Goal: Information Seeking & Learning: Learn about a topic

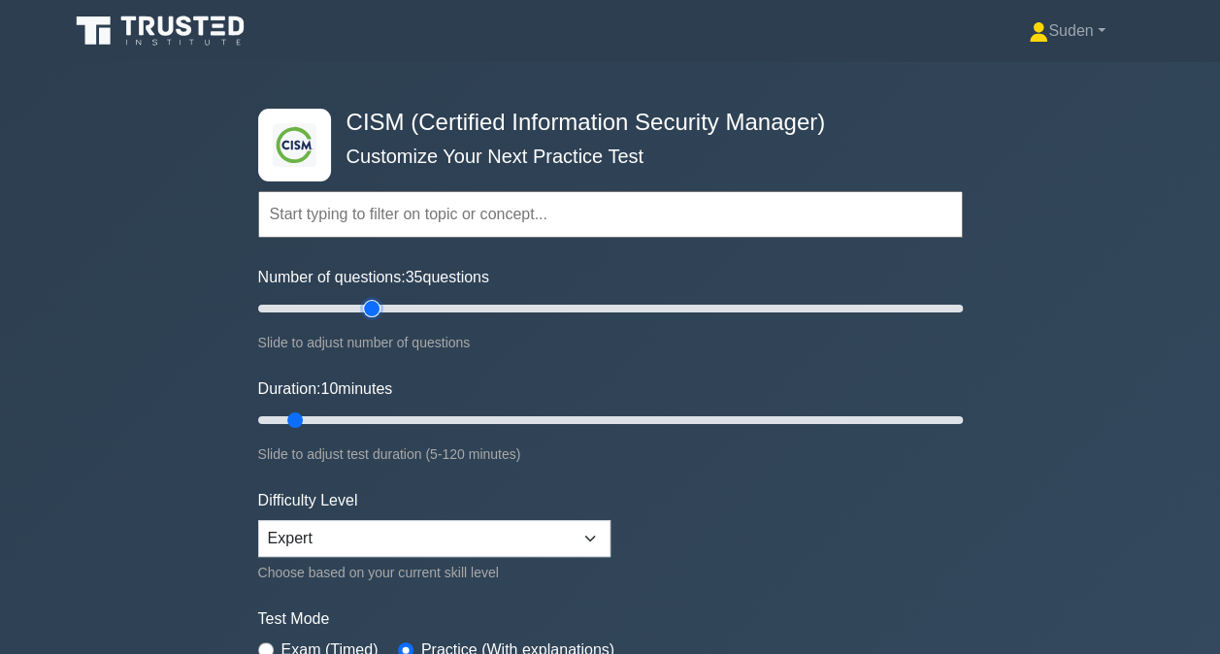
click at [379, 307] on input "Number of questions: 35 questions" at bounding box center [610, 308] width 705 height 23
type input "30"
click at [357, 307] on input "Number of questions: 30 questions" at bounding box center [610, 308] width 705 height 23
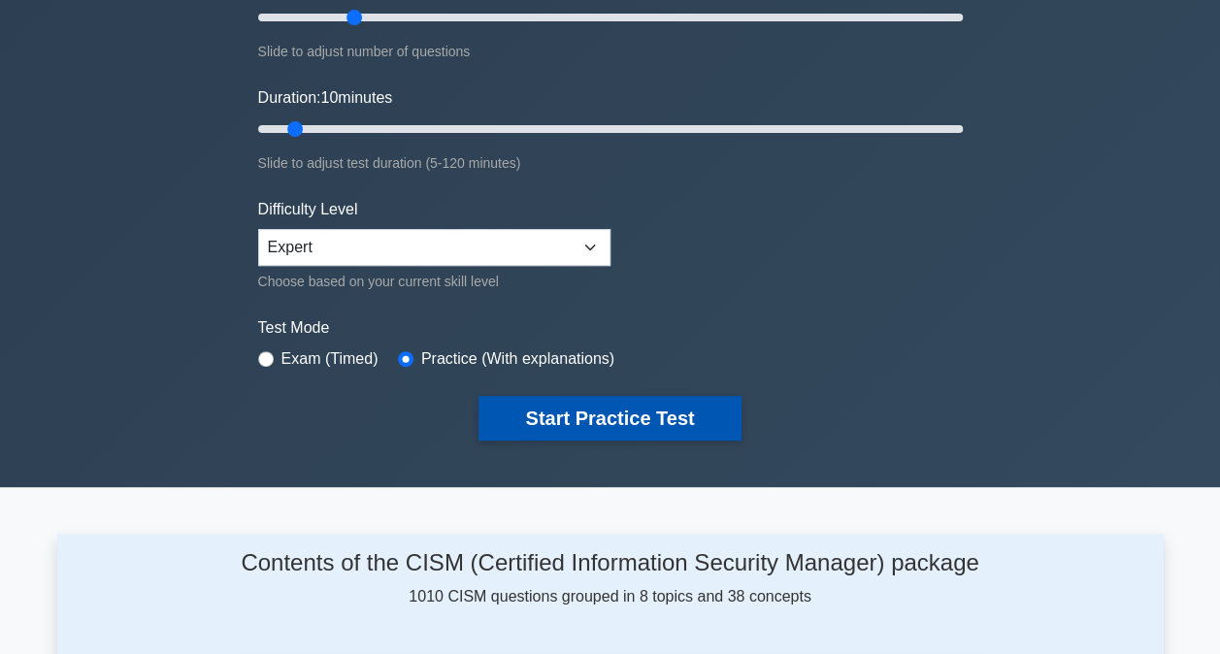
click at [561, 412] on button "Start Practice Test" at bounding box center [610, 418] width 262 height 45
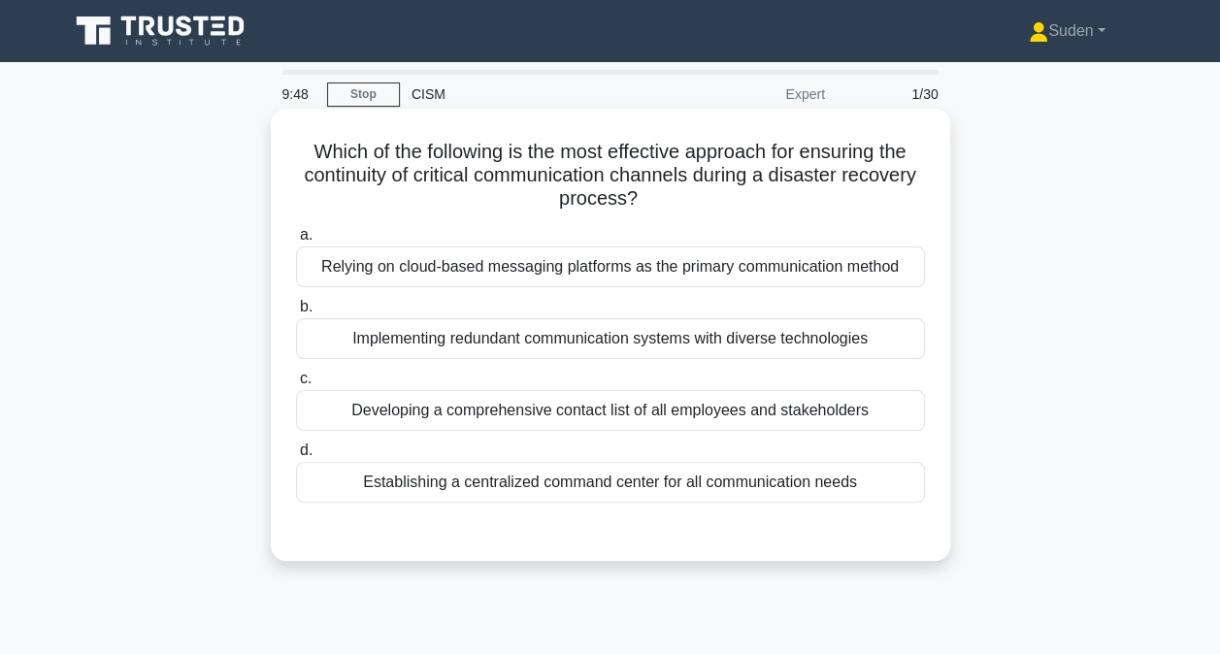
click at [550, 484] on div "Establishing a centralized command center for all communication needs" at bounding box center [610, 482] width 629 height 41
click at [296, 457] on input "d. Establishing a centralized command center for all communication needs" at bounding box center [296, 451] width 0 height 13
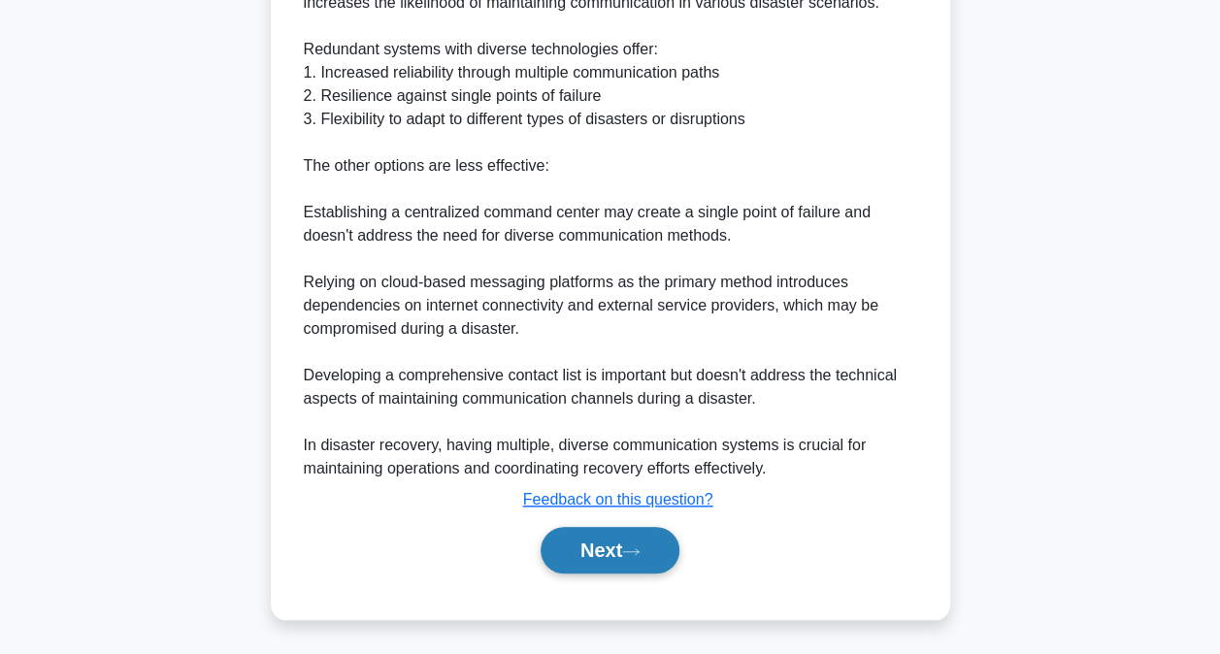
click at [608, 546] on button "Next" at bounding box center [610, 550] width 139 height 47
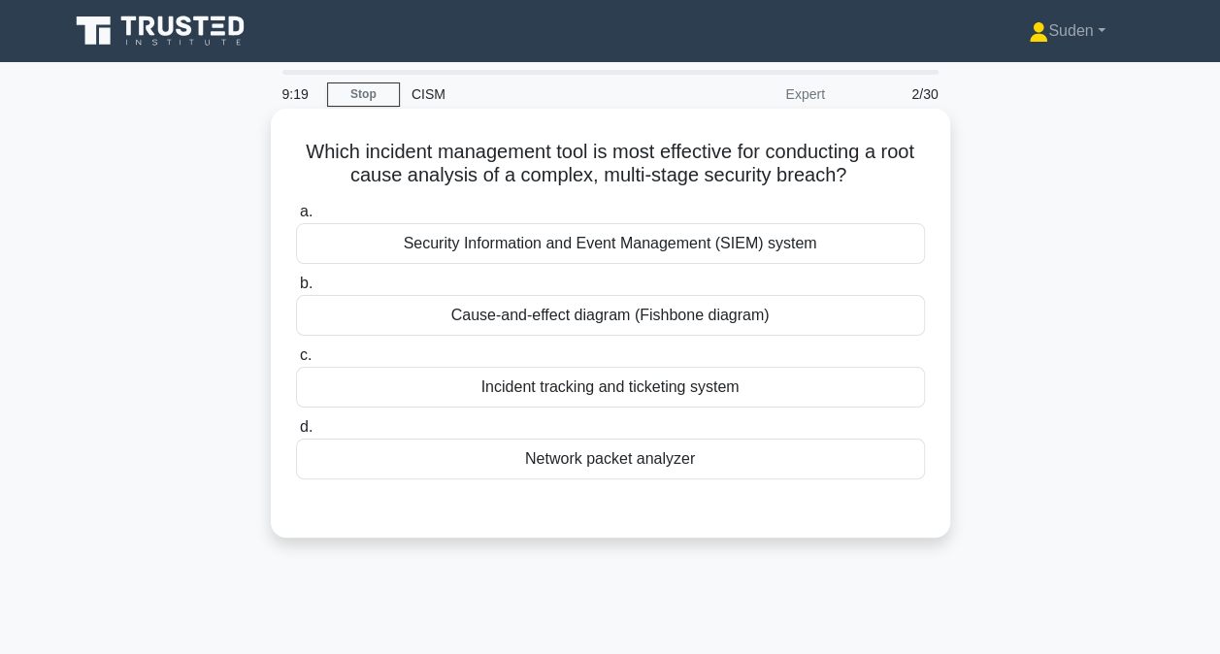
click at [753, 314] on div "Cause-and-effect diagram (Fishbone diagram)" at bounding box center [610, 315] width 629 height 41
click at [296, 290] on input "b. Cause-and-effect diagram (Fishbone diagram)" at bounding box center [296, 284] width 0 height 13
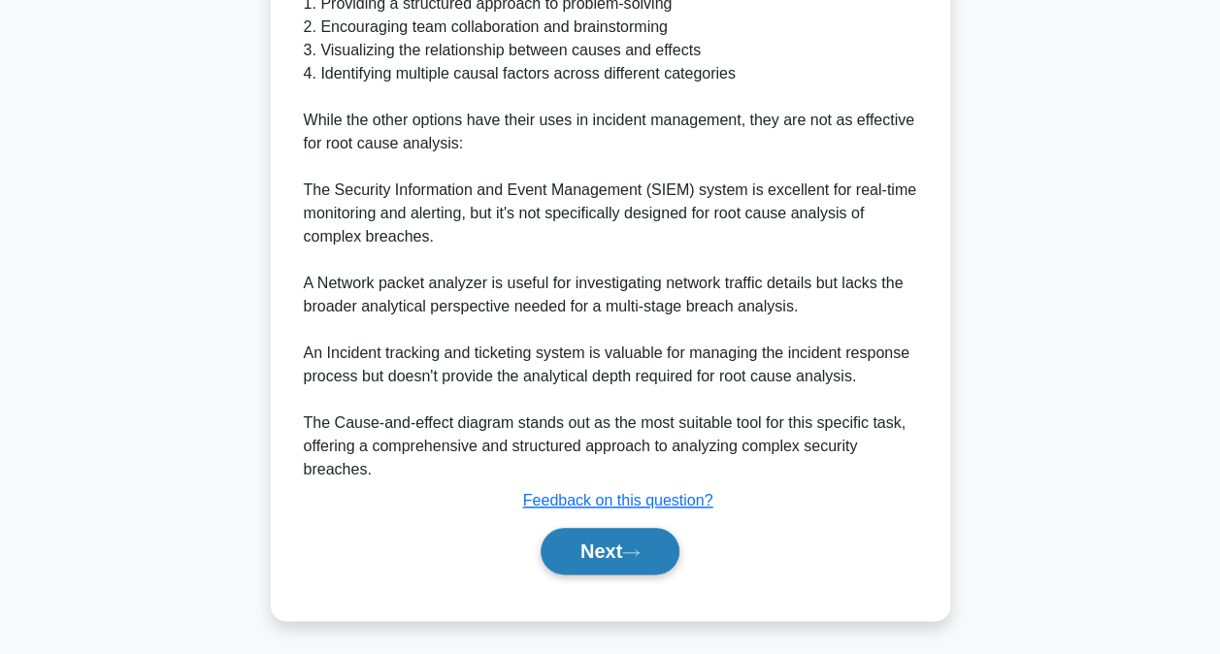
click at [604, 539] on button "Next" at bounding box center [610, 551] width 139 height 47
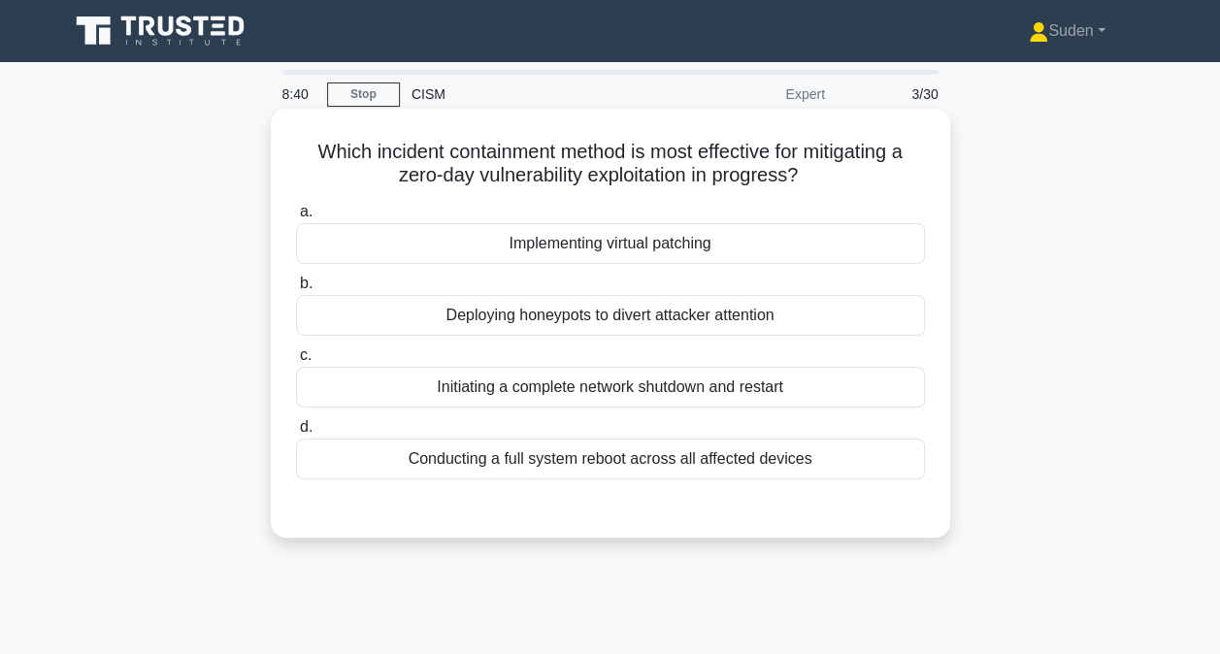
click at [750, 327] on div "Deploying honeypots to divert attacker attention" at bounding box center [610, 315] width 629 height 41
click at [296, 290] on input "b. Deploying honeypots to divert attacker attention" at bounding box center [296, 284] width 0 height 13
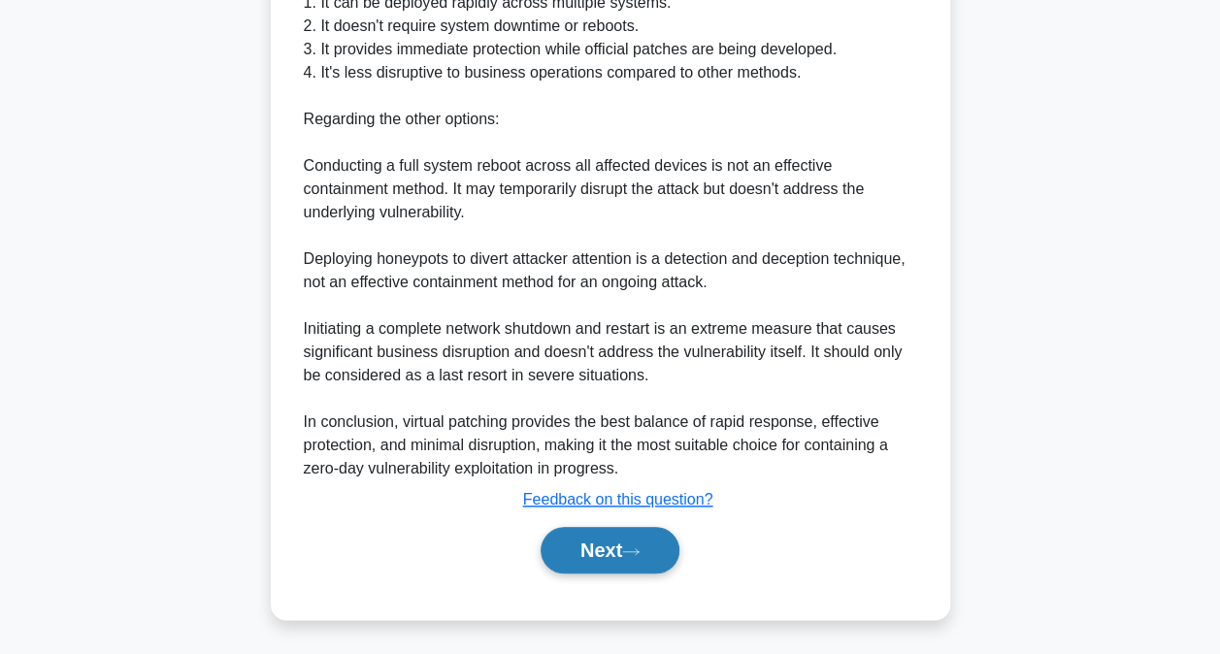
drag, startPoint x: 669, startPoint y: 550, endPoint x: 1124, endPoint y: 454, distance: 465.2
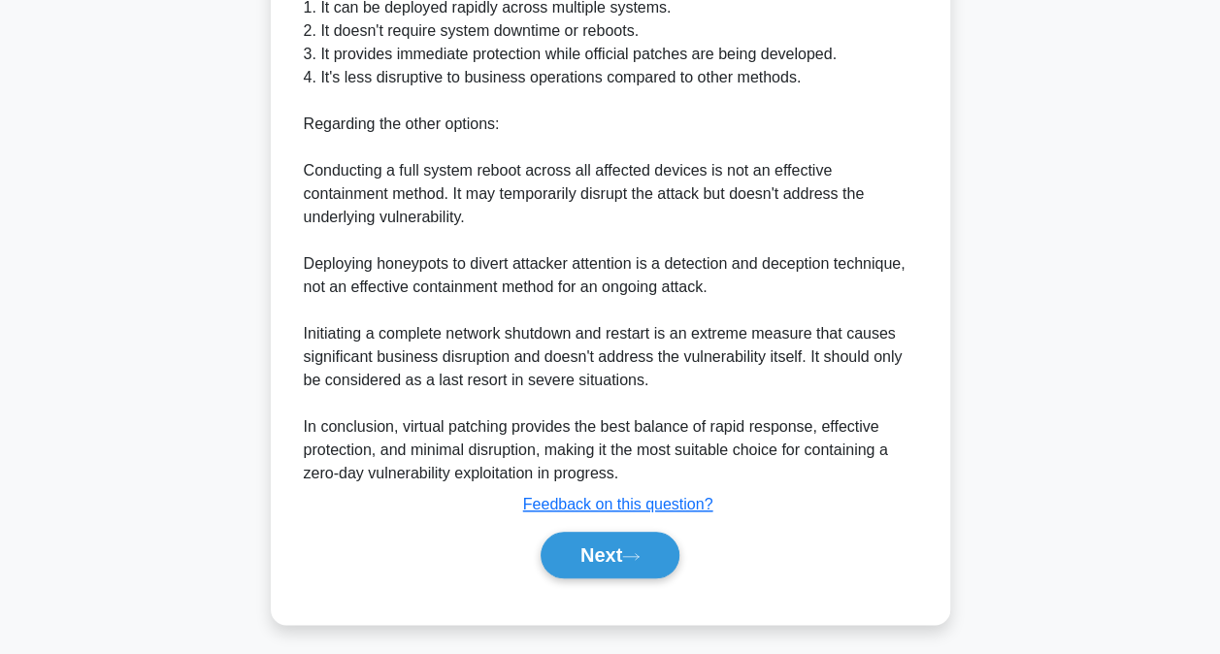
click at [670, 550] on button "Next" at bounding box center [610, 555] width 139 height 47
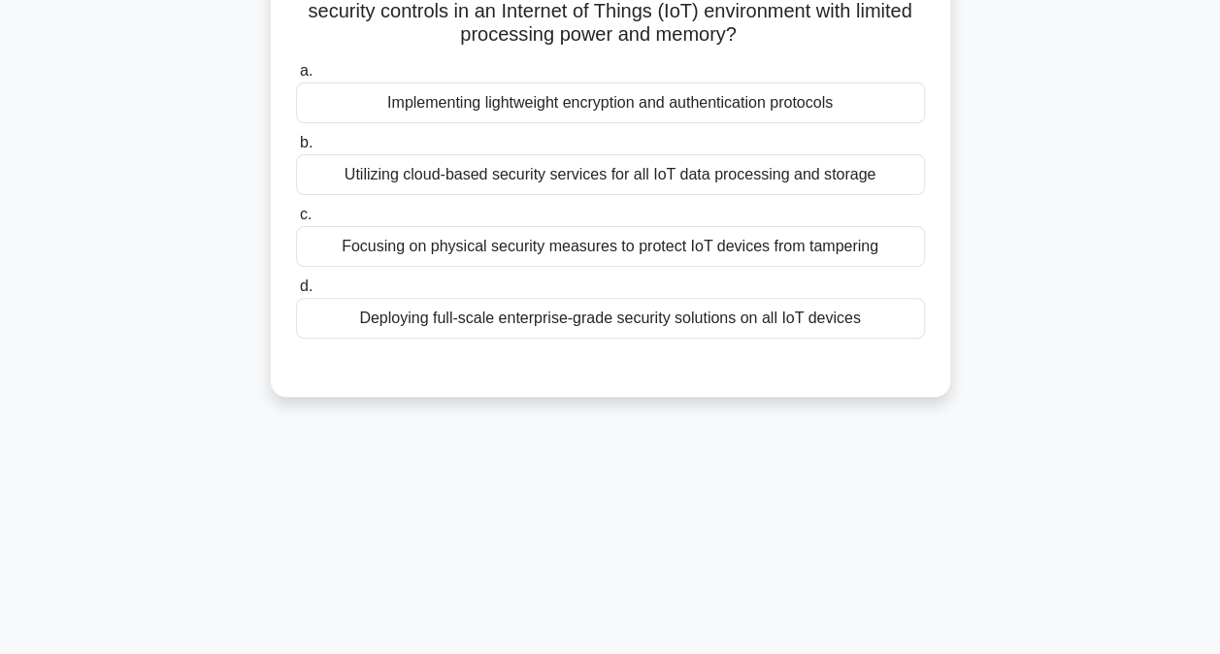
scroll to position [6, 0]
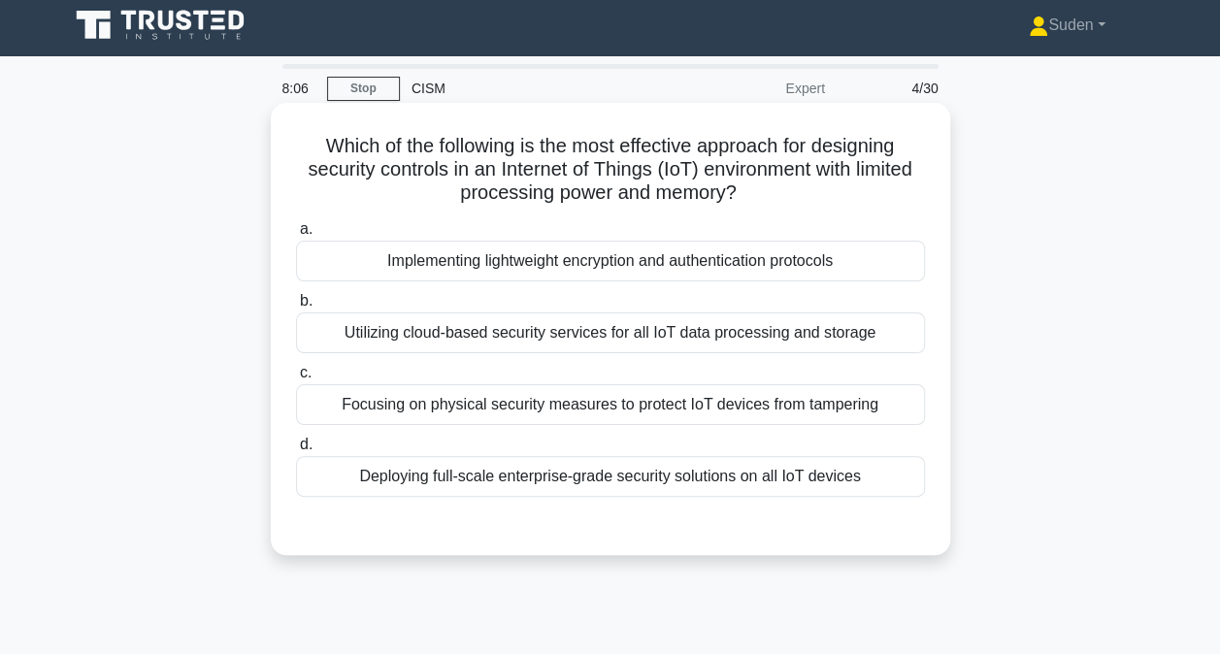
click at [559, 413] on div "Focusing on physical security measures to protect IoT devices from tampering" at bounding box center [610, 404] width 629 height 41
click at [296, 380] on input "c. Focusing on physical security measures to protect IoT devices from tampering" at bounding box center [296, 373] width 0 height 13
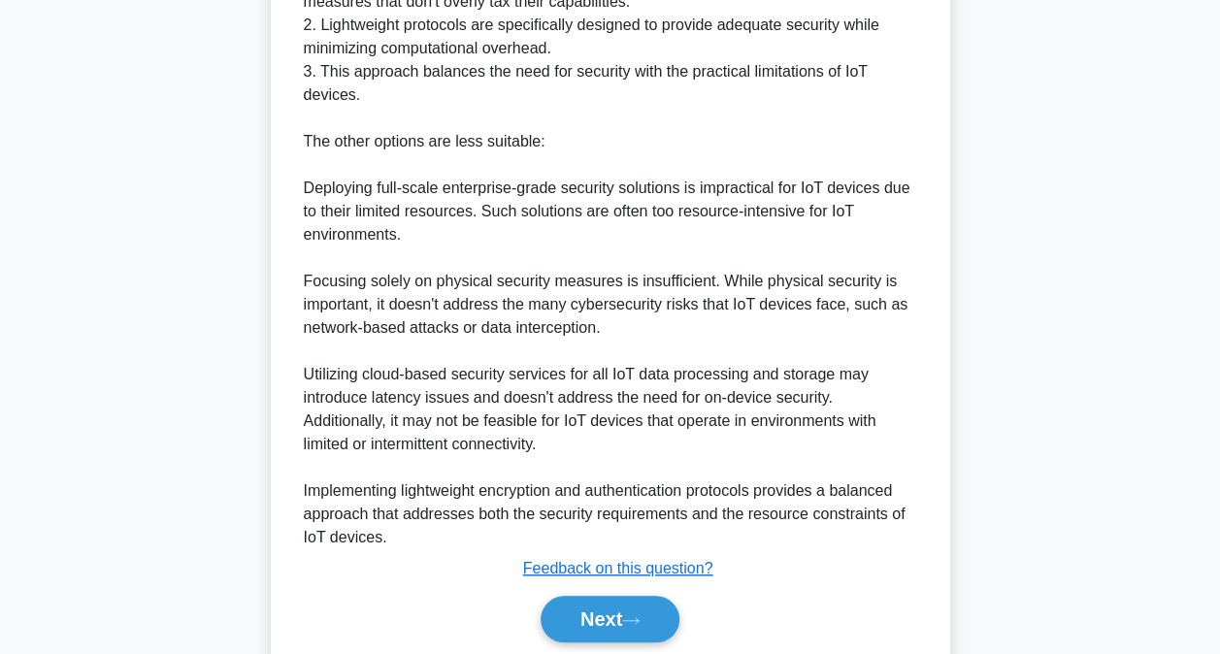
scroll to position [776, 0]
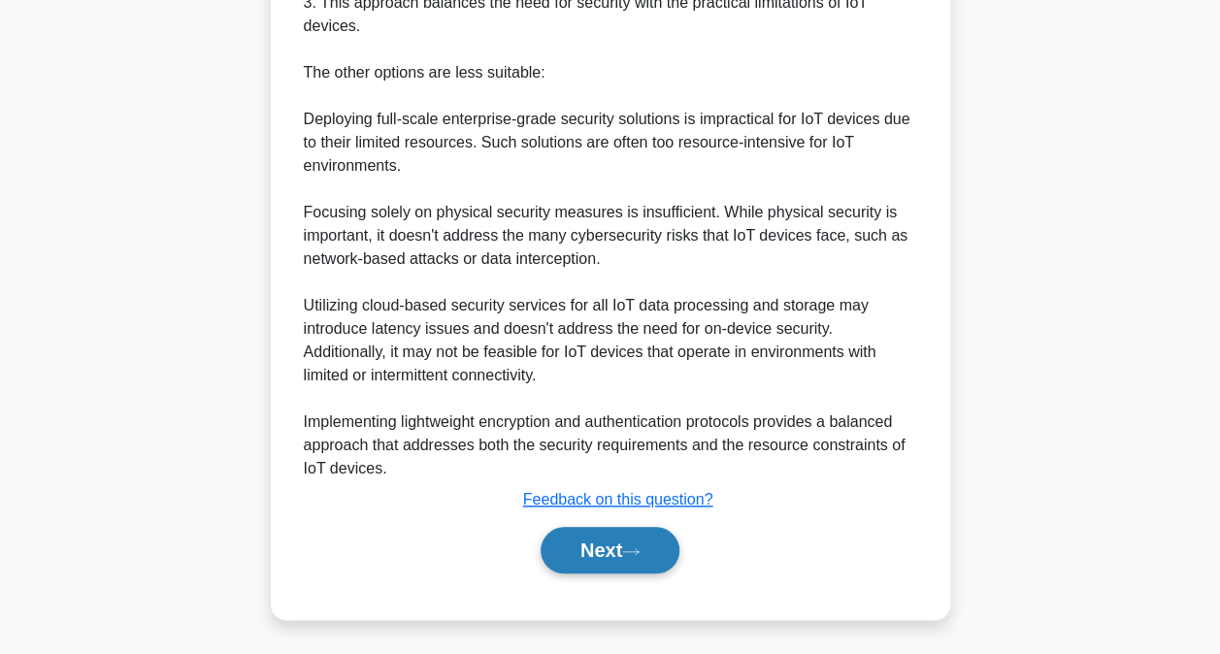
click at [564, 527] on button "Next" at bounding box center [610, 550] width 139 height 47
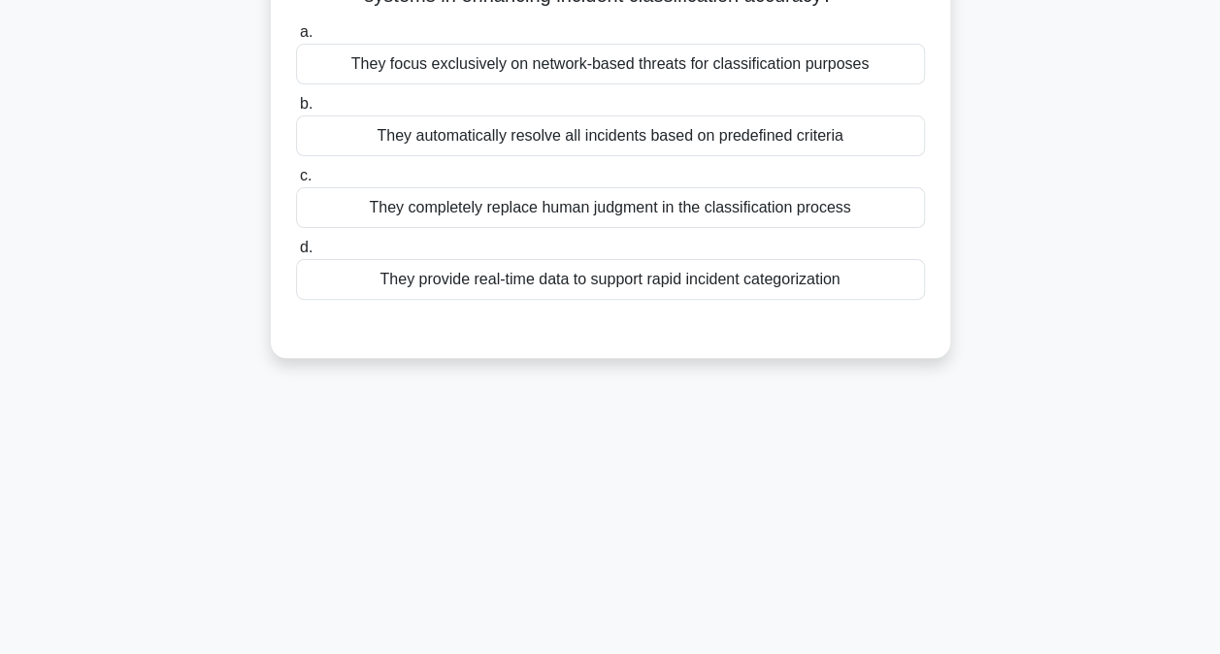
scroll to position [0, 0]
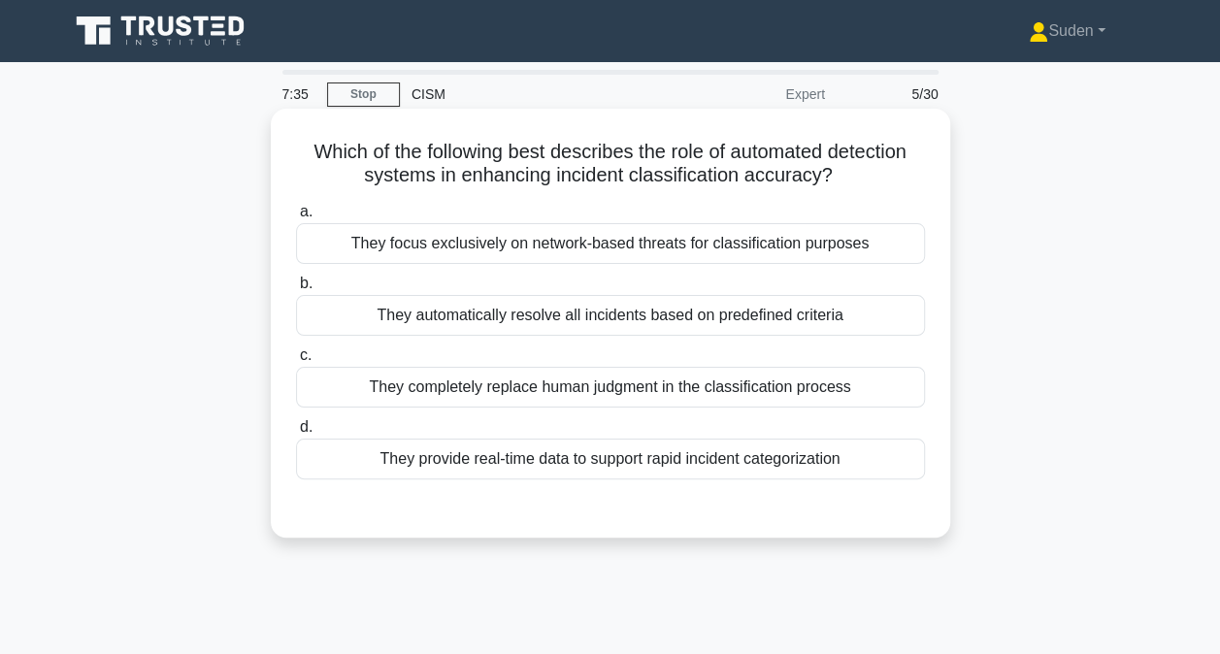
click at [442, 460] on div "They provide real-time data to support rapid incident categorization" at bounding box center [610, 459] width 629 height 41
click at [296, 434] on input "d. They provide real-time data to support rapid incident categorization" at bounding box center [296, 427] width 0 height 13
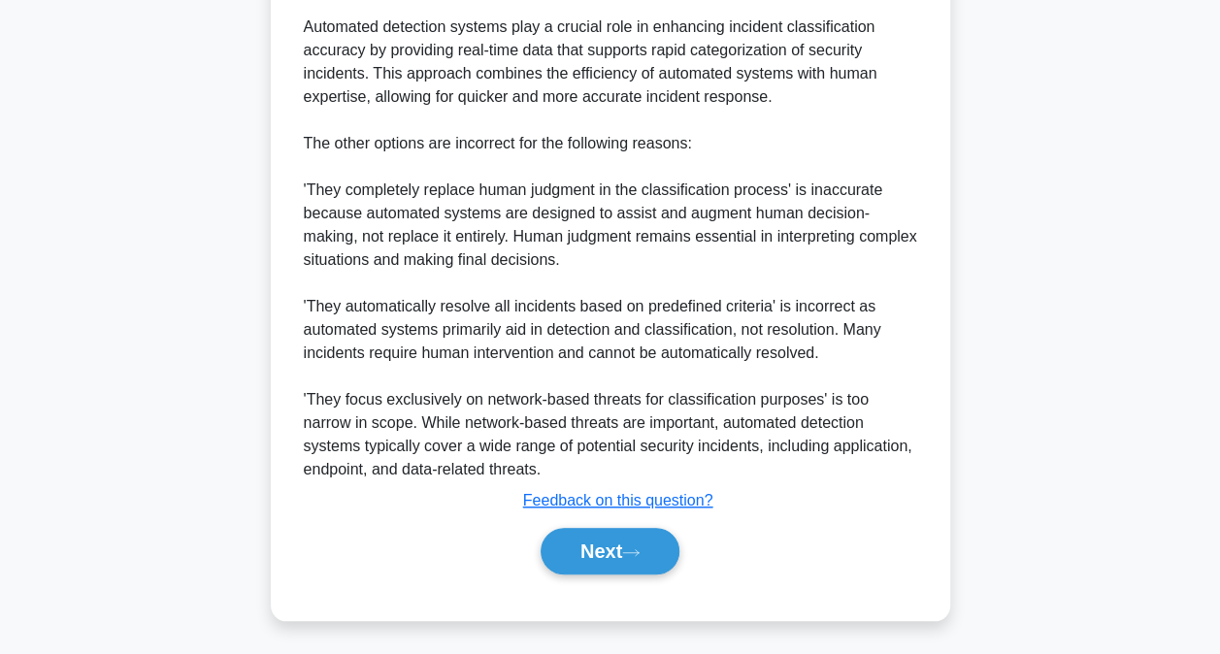
drag, startPoint x: 654, startPoint y: 532, endPoint x: 752, endPoint y: 498, distance: 103.8
click at [658, 532] on button "Next" at bounding box center [610, 551] width 139 height 47
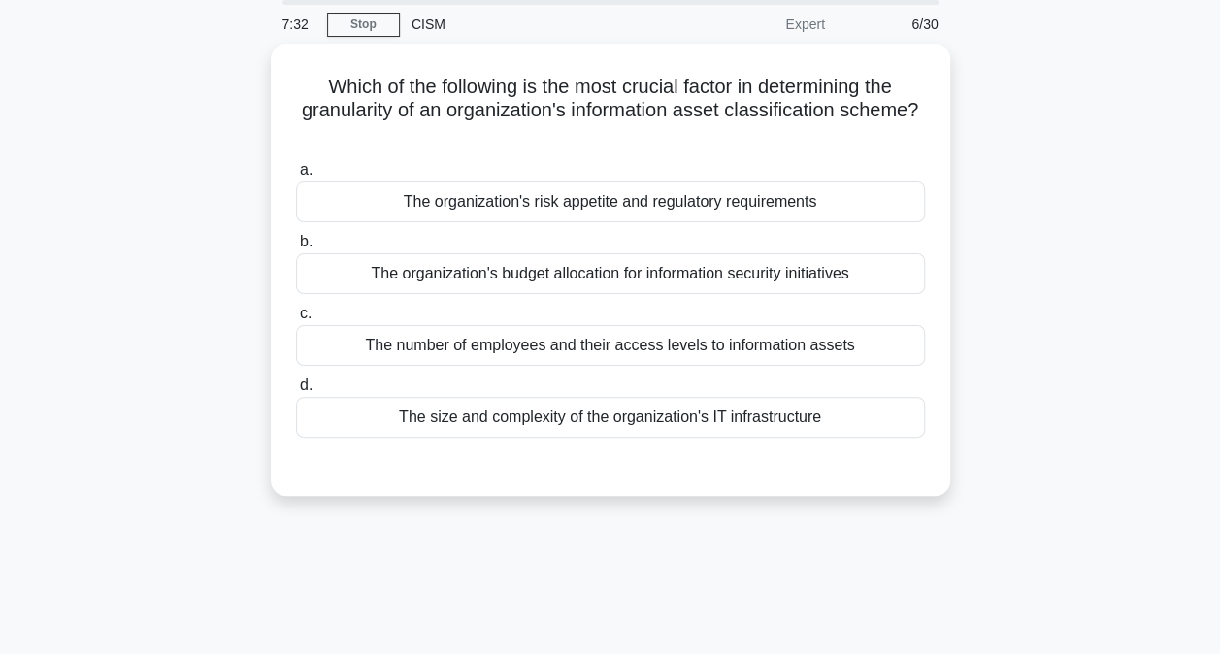
scroll to position [6, 0]
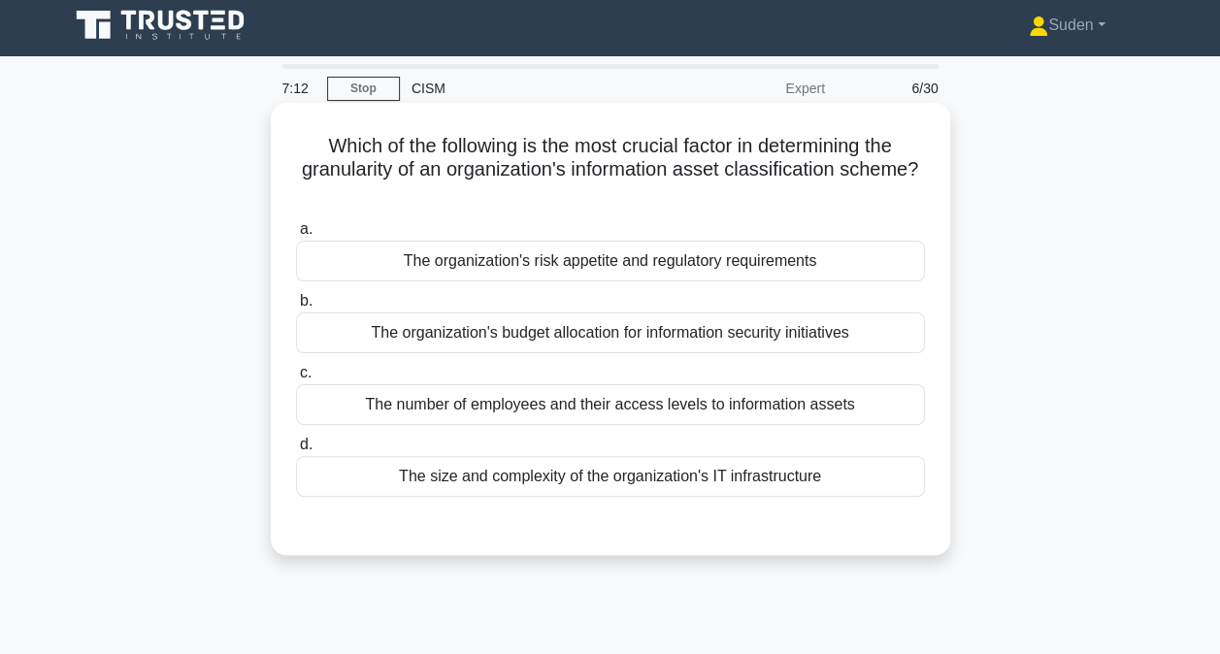
click at [536, 267] on div "The organization's risk appetite and regulatory requirements" at bounding box center [610, 261] width 629 height 41
click at [296, 236] on input "a. The organization's risk appetite and regulatory requirements" at bounding box center [296, 229] width 0 height 13
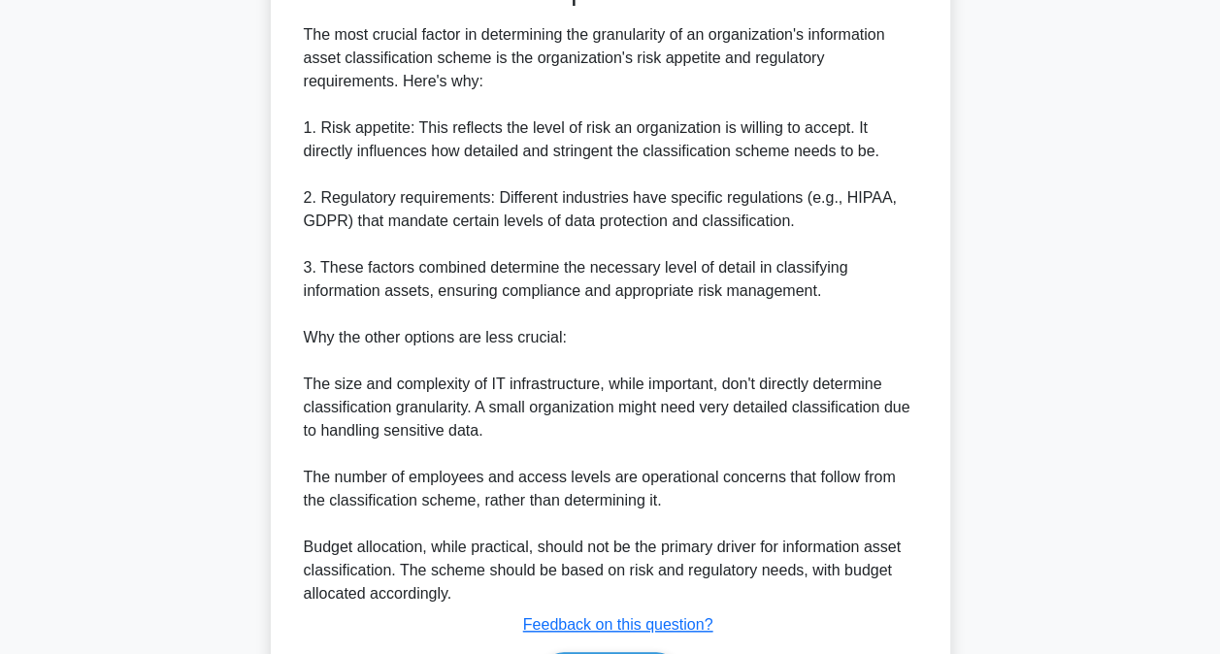
scroll to position [588, 0]
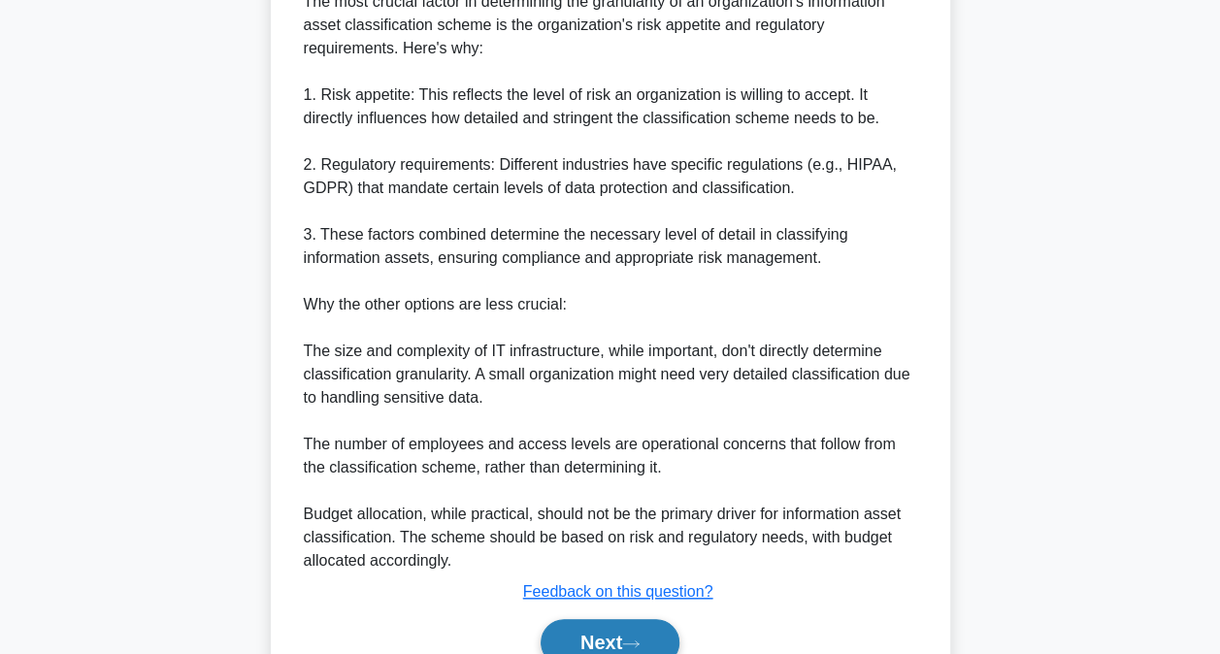
click at [584, 630] on button "Next" at bounding box center [610, 642] width 139 height 47
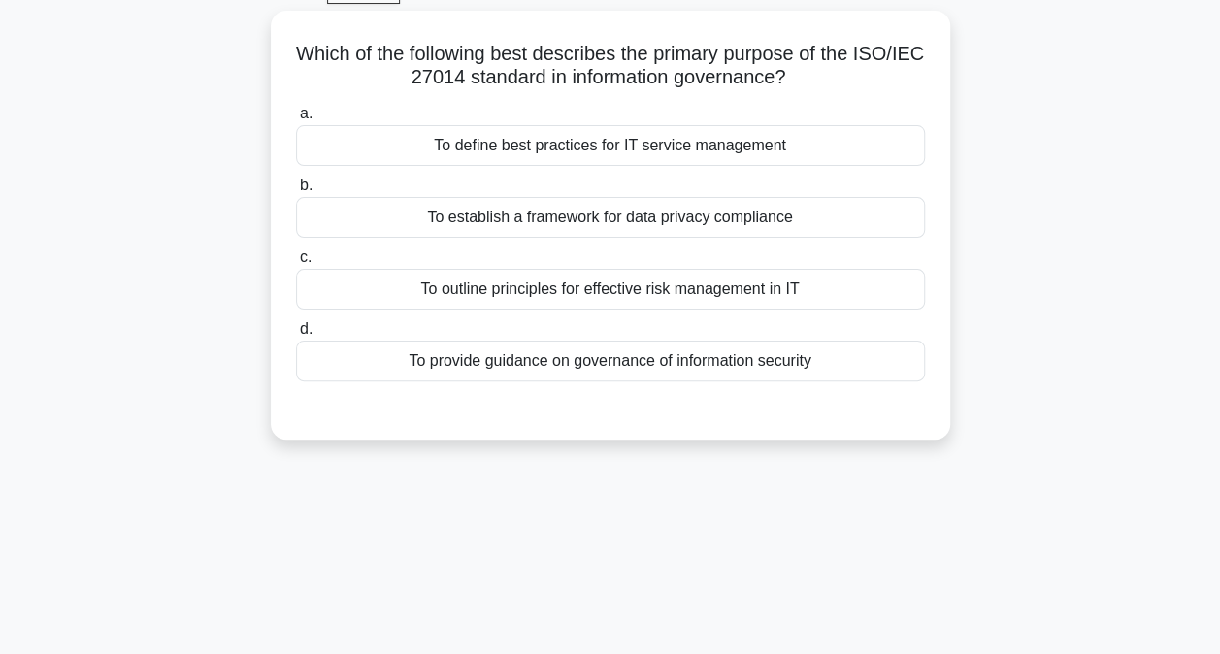
scroll to position [0, 0]
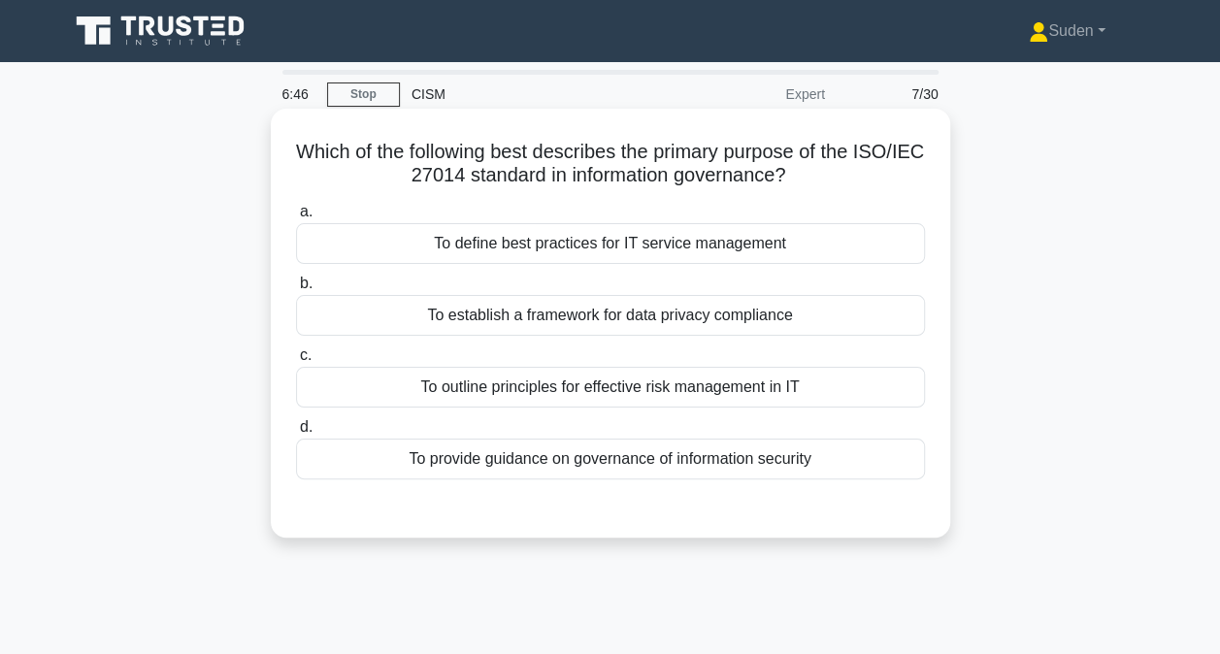
click at [763, 455] on div "To provide guidance on governance of information security" at bounding box center [610, 459] width 629 height 41
click at [296, 434] on input "d. To provide guidance on governance of information security" at bounding box center [296, 427] width 0 height 13
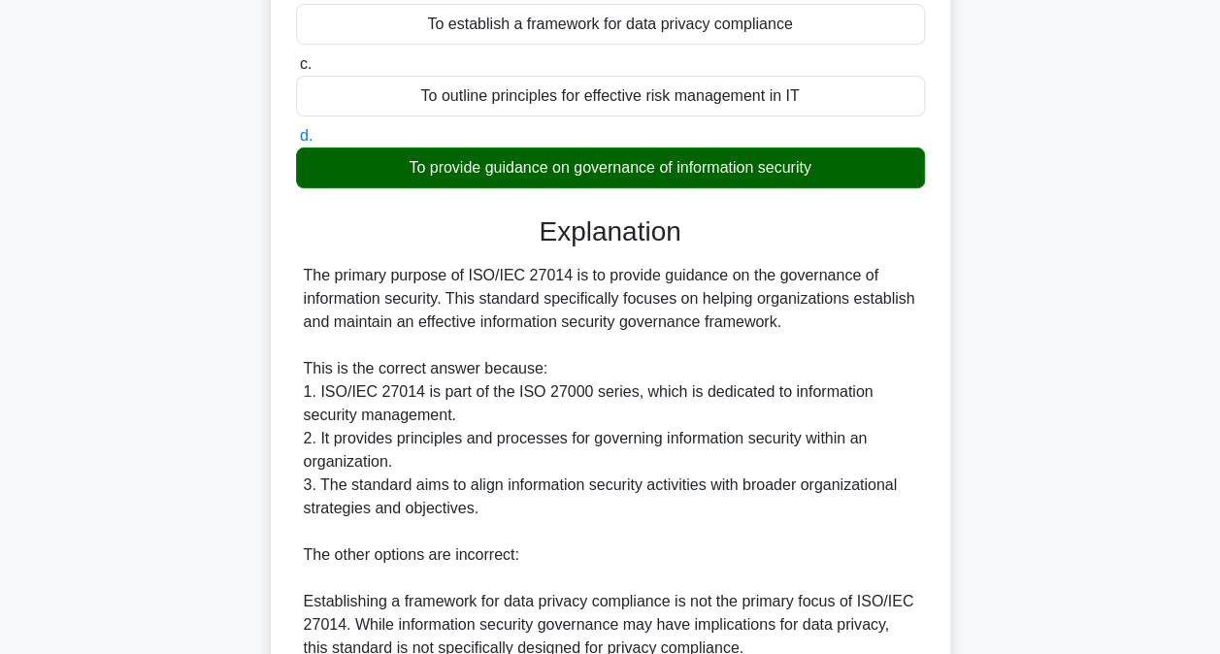
scroll to position [583, 0]
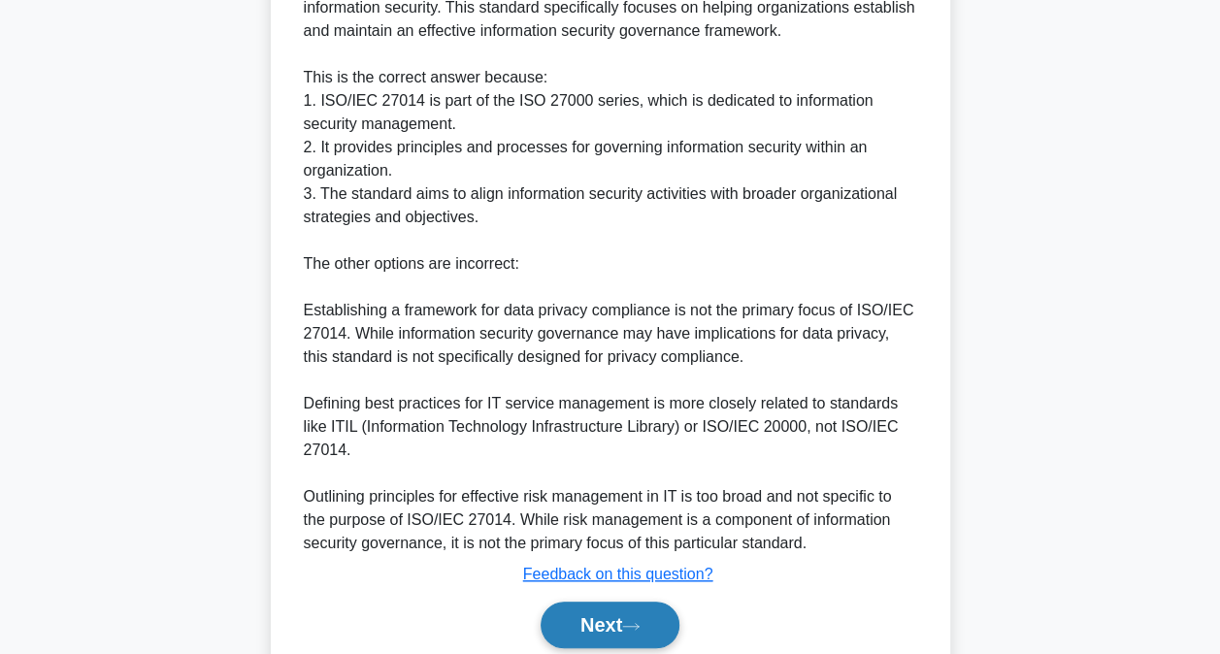
drag, startPoint x: 635, startPoint y: 615, endPoint x: 649, endPoint y: 611, distance: 14.1
click at [638, 615] on button "Next" at bounding box center [610, 625] width 139 height 47
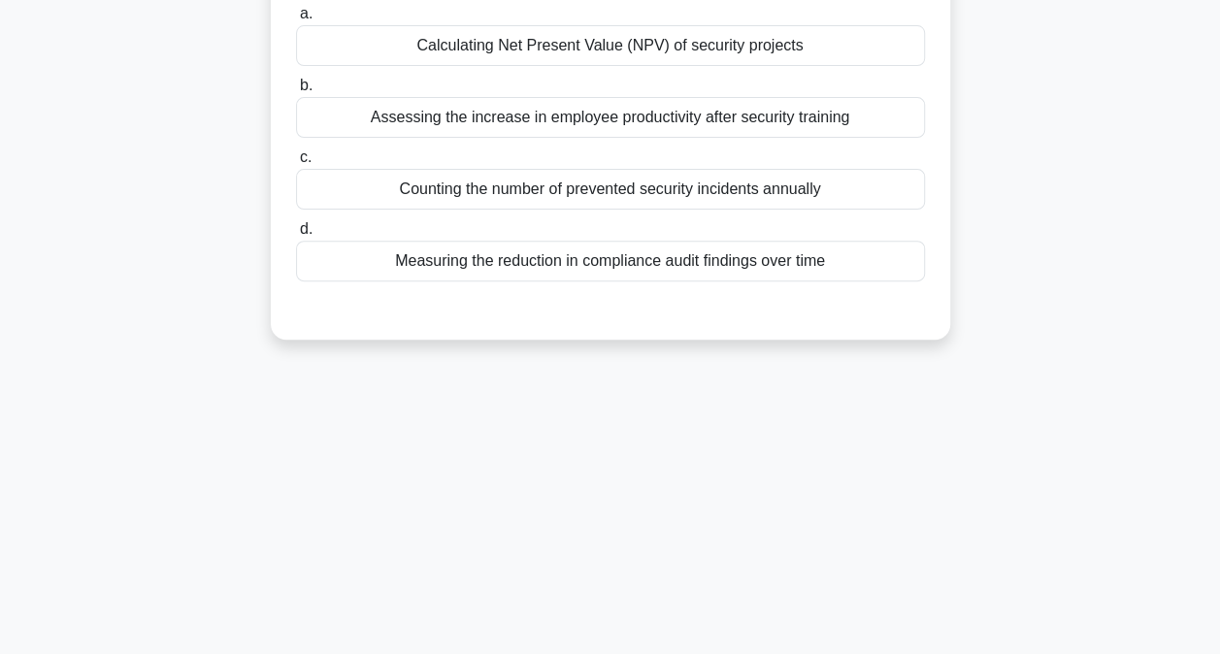
scroll to position [103, 0]
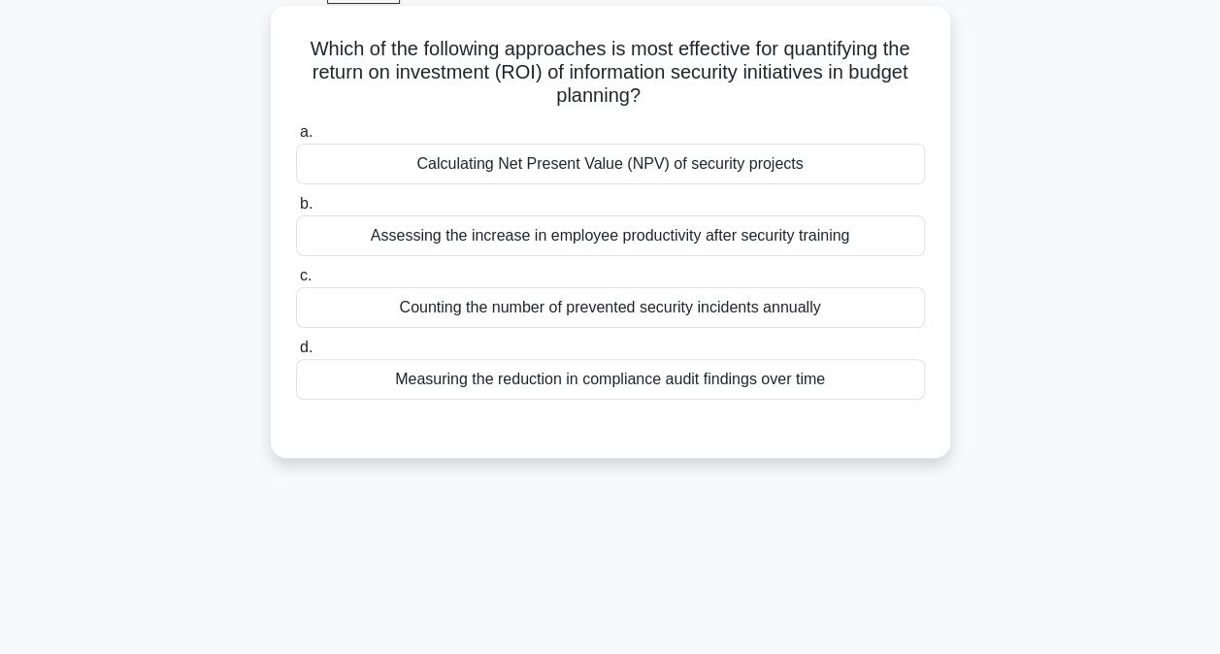
click at [687, 183] on div "Calculating Net Present Value (NPV) of security projects" at bounding box center [610, 164] width 629 height 41
click at [296, 139] on input "a. Calculating Net Present Value (NPV) of security projects" at bounding box center [296, 132] width 0 height 13
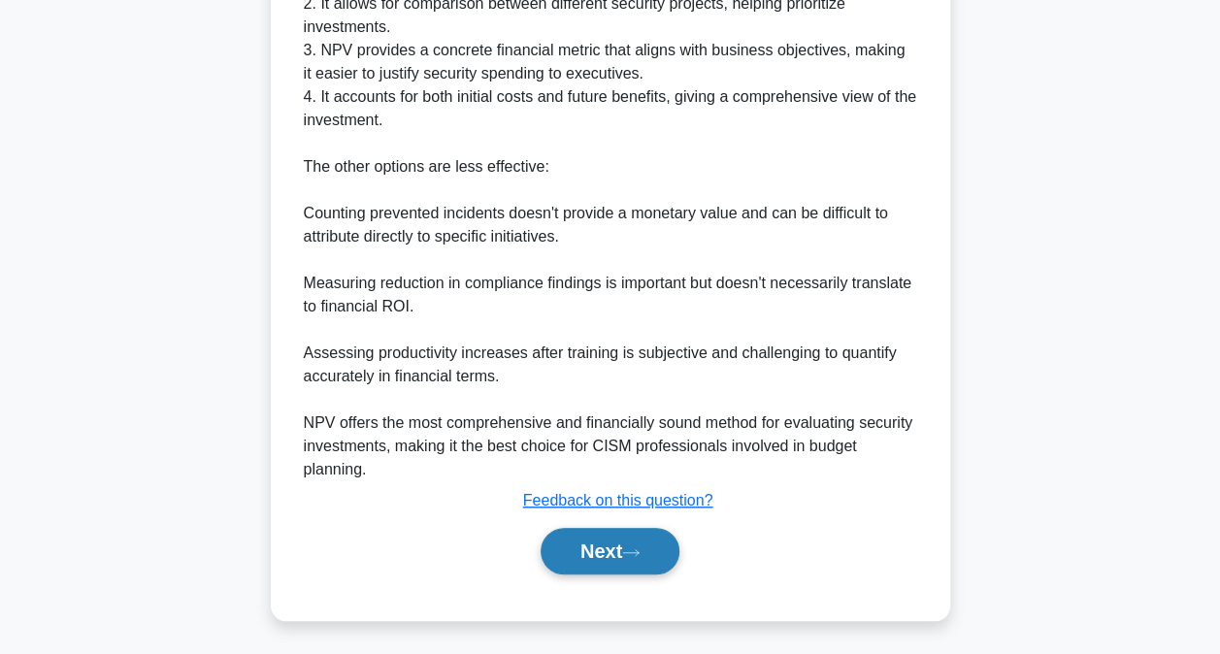
click at [614, 555] on button "Next" at bounding box center [610, 551] width 139 height 47
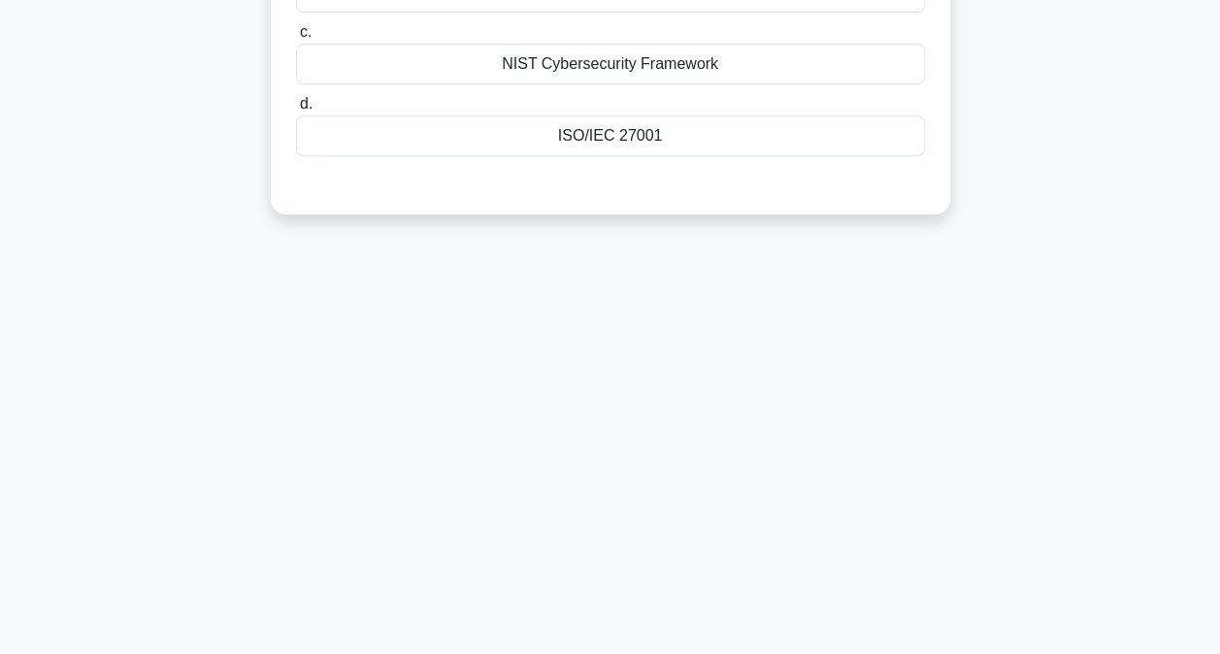
scroll to position [0, 0]
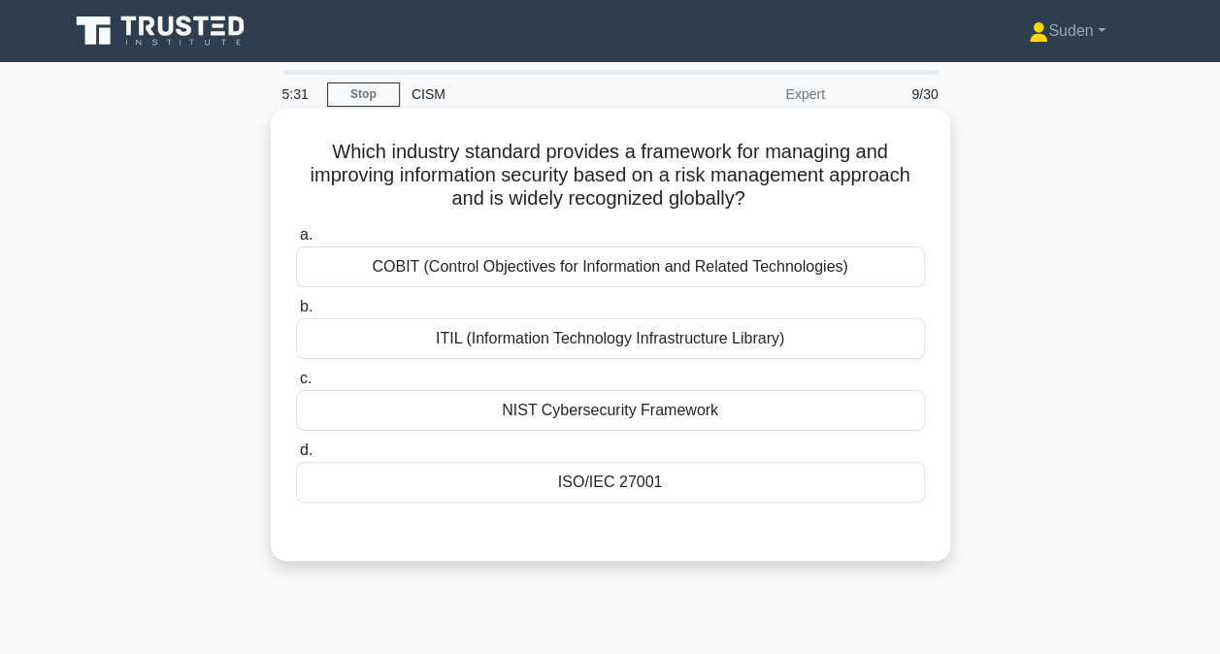
click at [611, 421] on div "NIST Cybersecurity Framework" at bounding box center [610, 410] width 629 height 41
click at [296, 385] on input "c. NIST Cybersecurity Framework" at bounding box center [296, 379] width 0 height 13
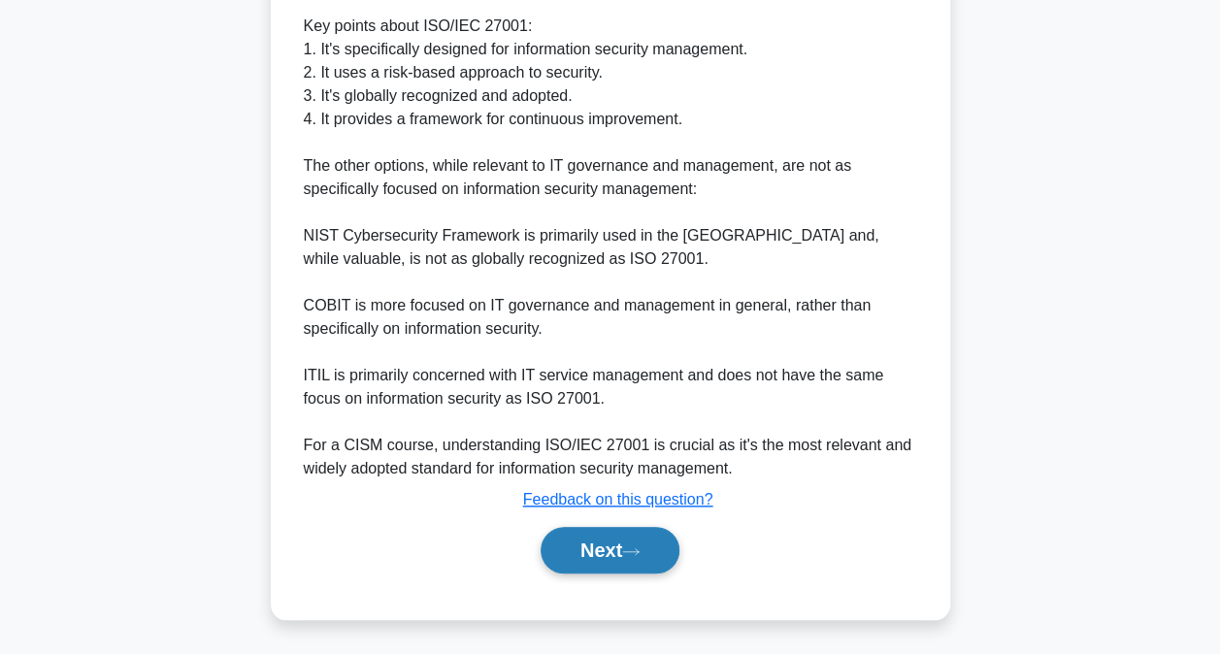
click at [644, 536] on button "Next" at bounding box center [610, 550] width 139 height 47
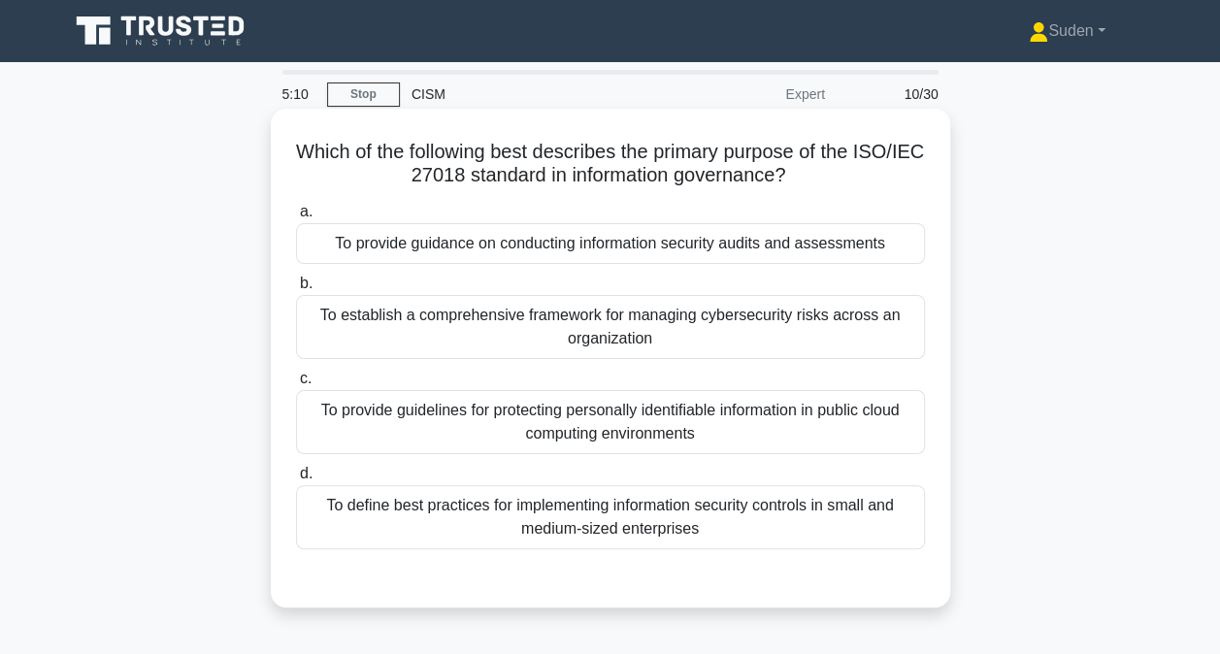
click at [459, 247] on div "To provide guidance on conducting information security audits and assessments" at bounding box center [610, 243] width 629 height 41
click at [296, 218] on input "a. To provide guidance on conducting information security audits and assessments" at bounding box center [296, 212] width 0 height 13
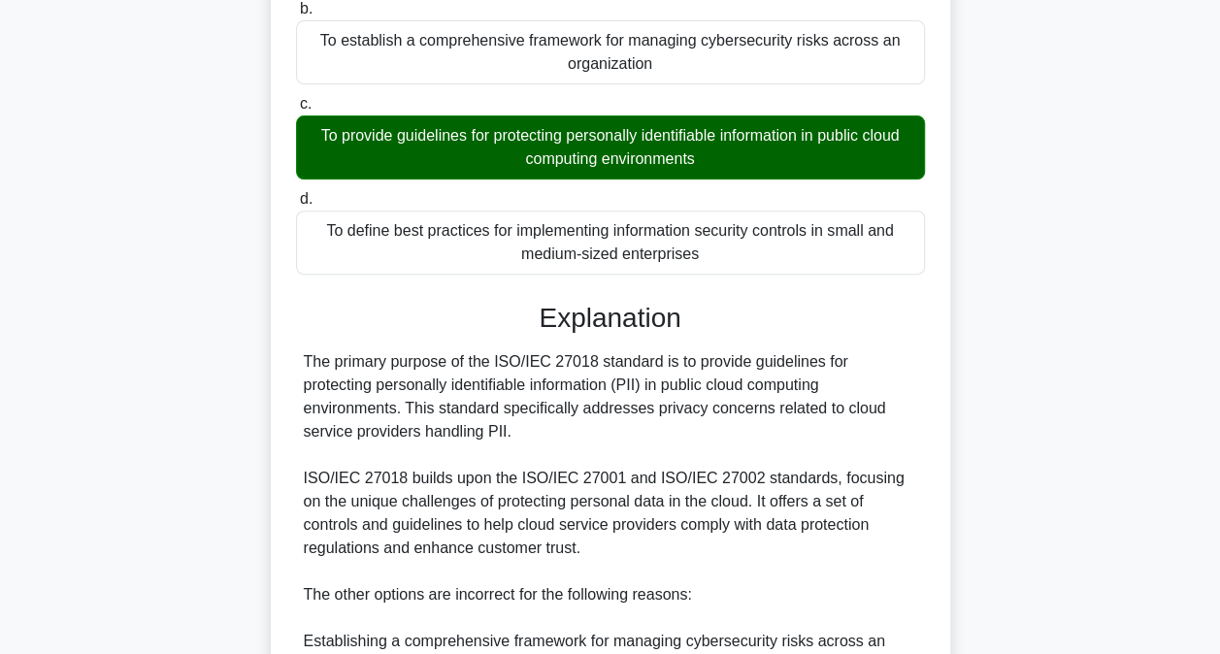
scroll to position [194, 0]
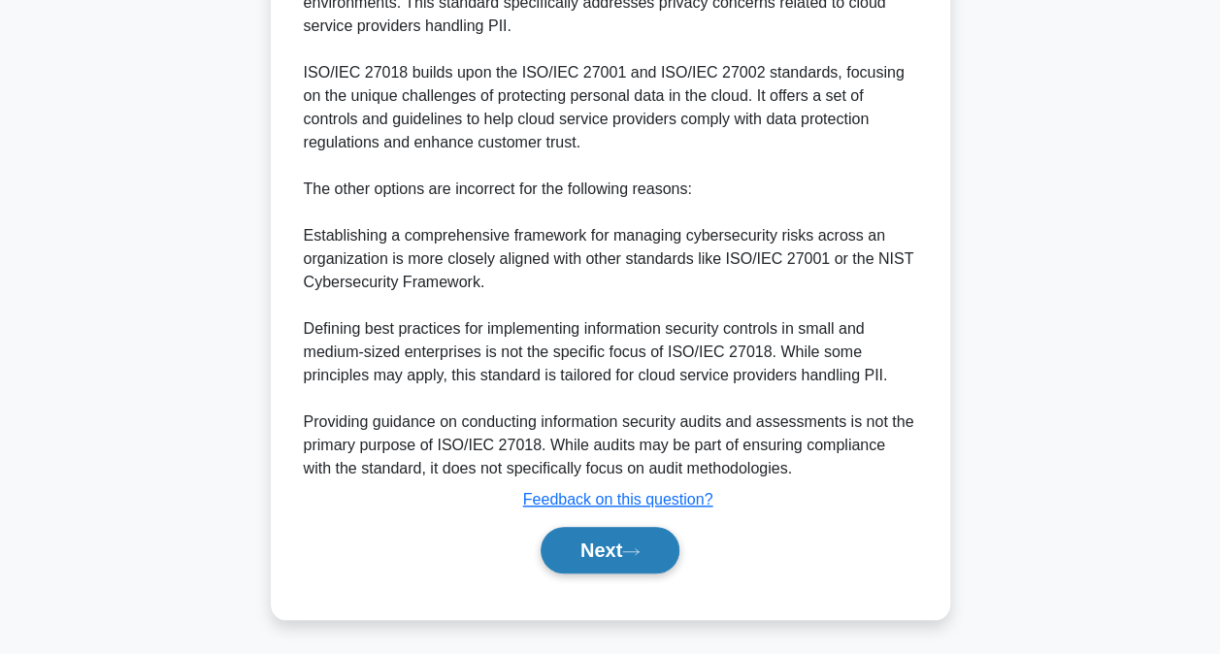
click at [589, 539] on button "Next" at bounding box center [610, 550] width 139 height 47
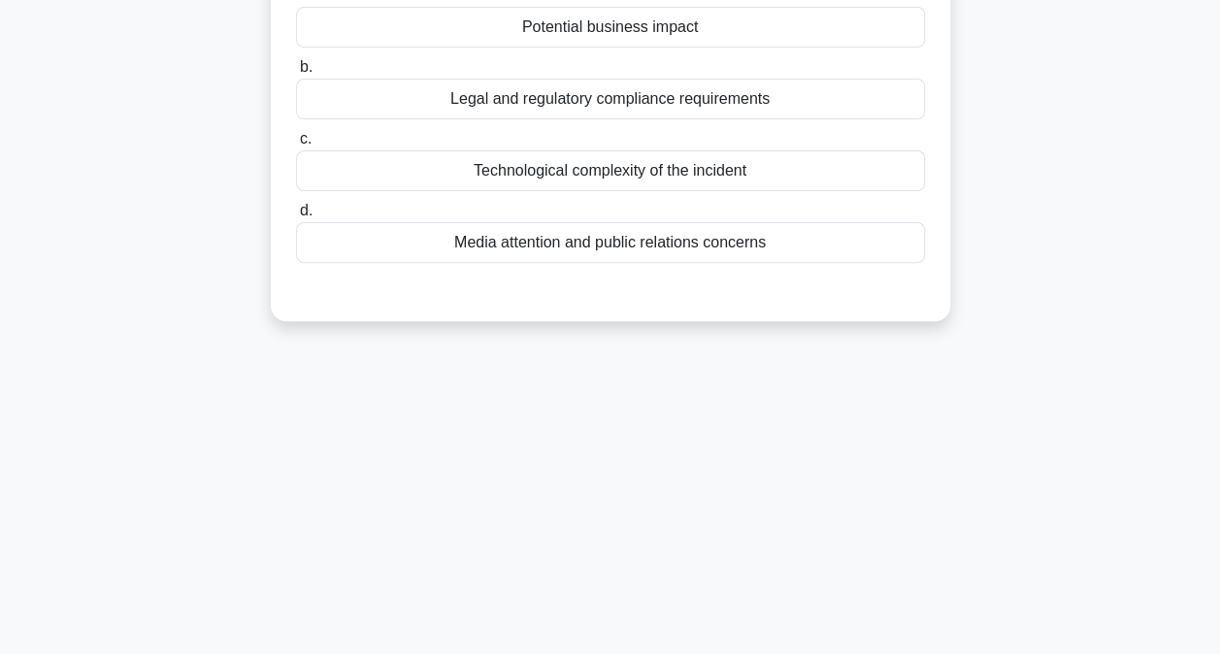
scroll to position [103, 0]
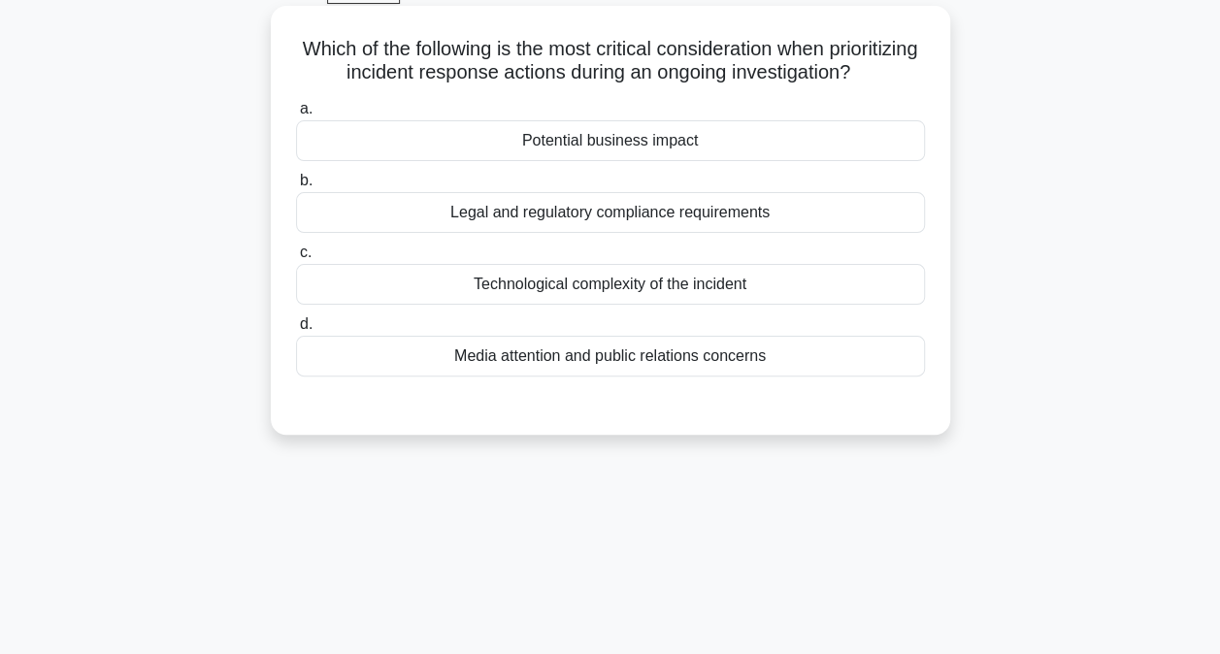
click at [720, 233] on div "Legal and regulatory compliance requirements" at bounding box center [610, 212] width 629 height 41
click at [296, 187] on input "b. Legal and regulatory compliance requirements" at bounding box center [296, 181] width 0 height 13
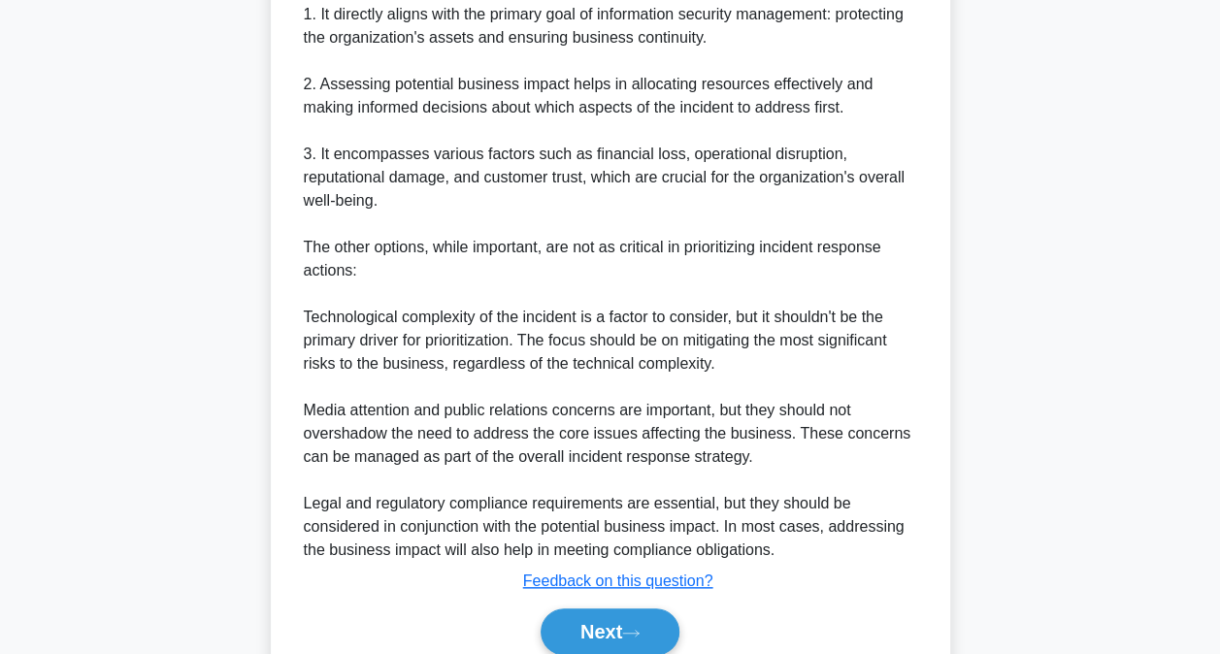
scroll to position [729, 0]
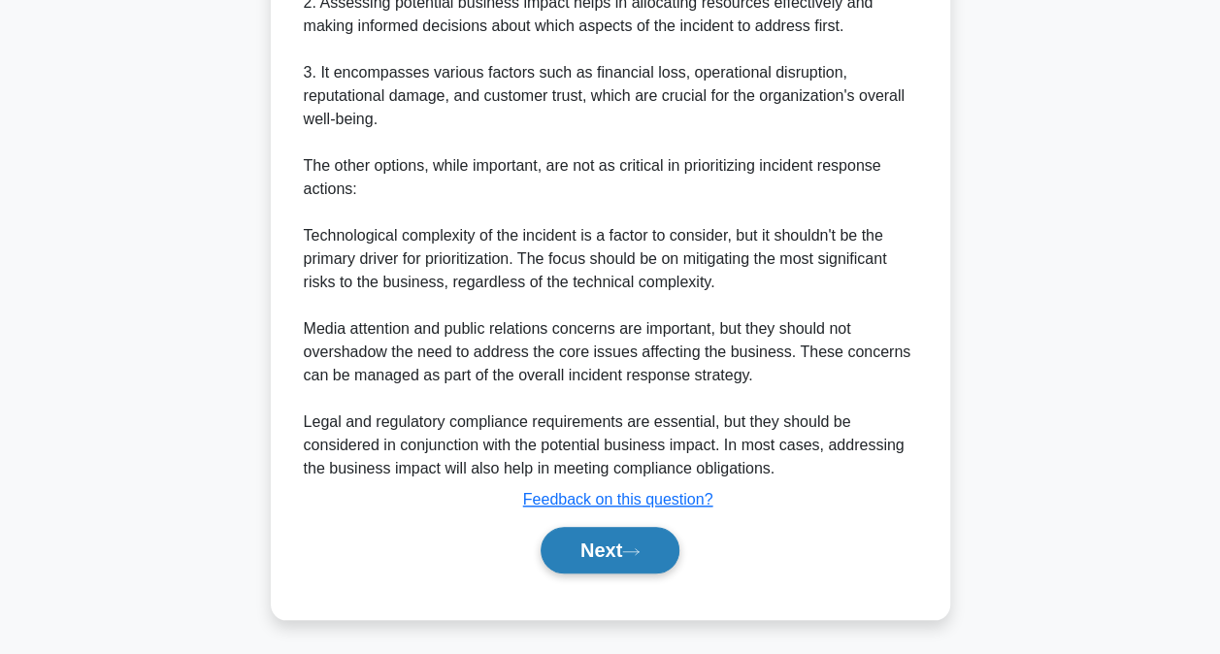
click at [650, 532] on button "Next" at bounding box center [610, 550] width 139 height 47
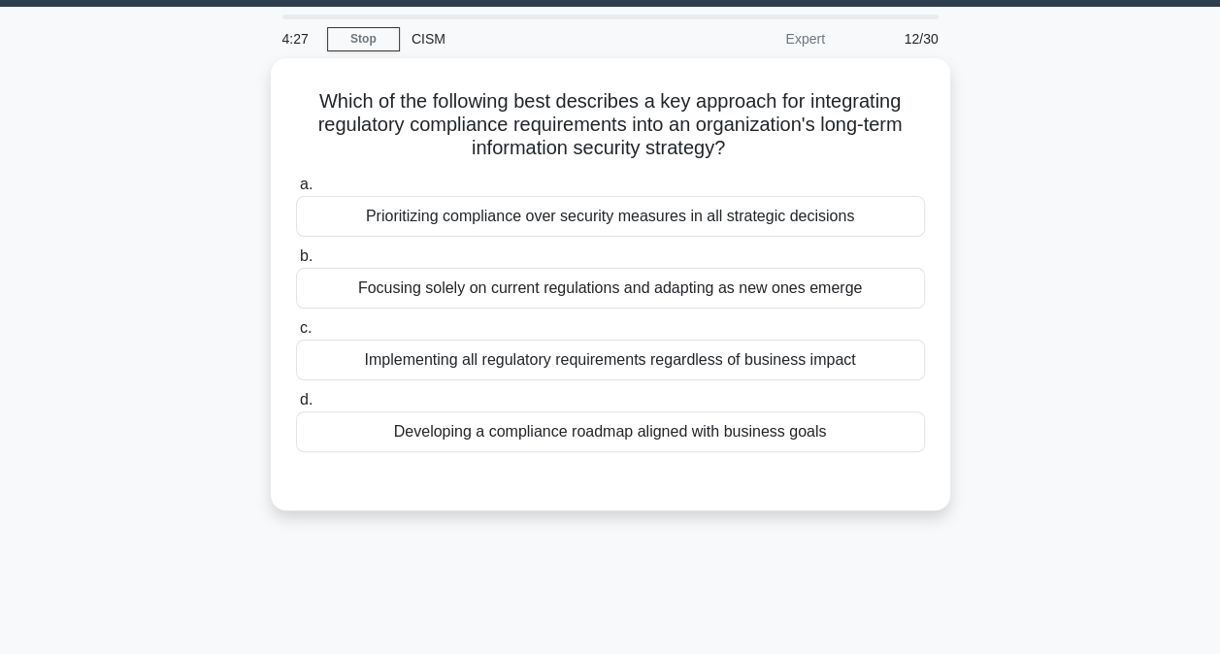
scroll to position [6, 0]
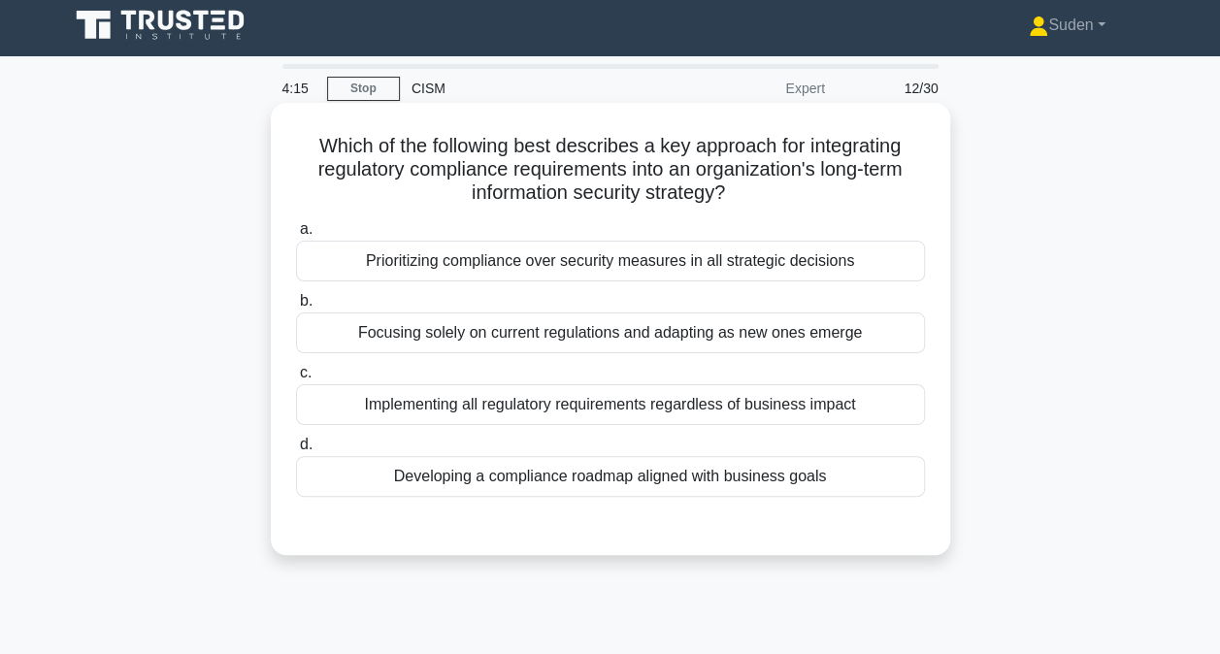
click at [576, 482] on div "Developing a compliance roadmap aligned with business goals" at bounding box center [610, 476] width 629 height 41
click at [296, 451] on input "d. Developing a compliance roadmap aligned with business goals" at bounding box center [296, 445] width 0 height 13
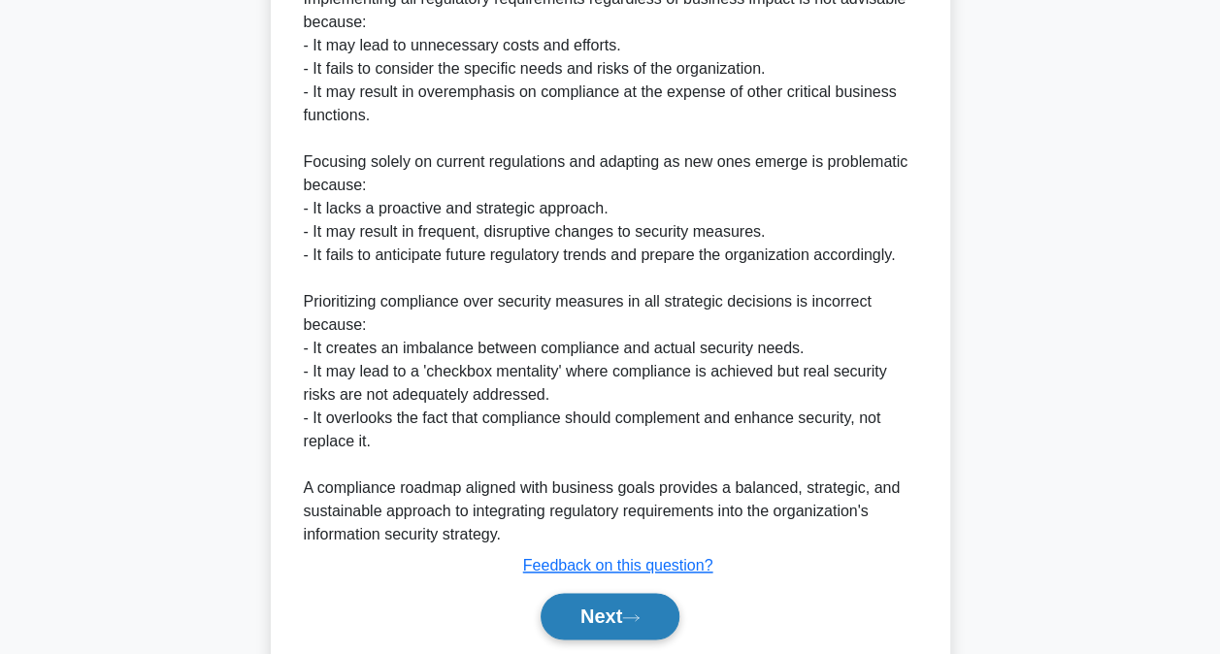
scroll to position [959, 0]
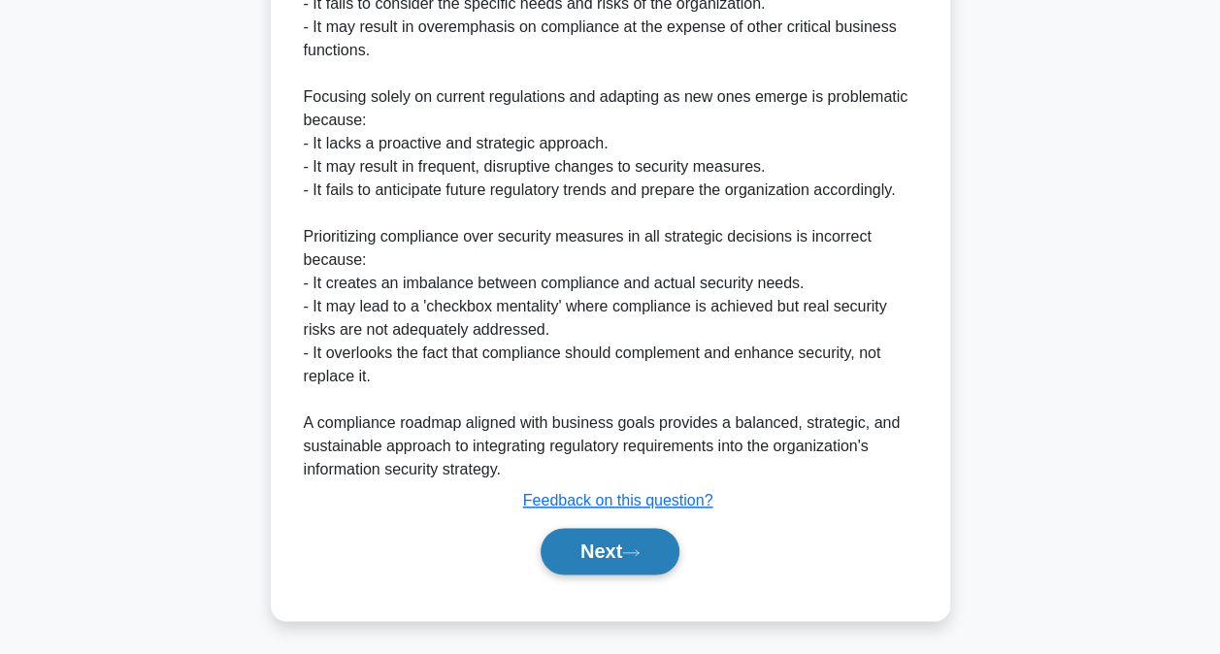
click at [664, 546] on button "Next" at bounding box center [610, 551] width 139 height 47
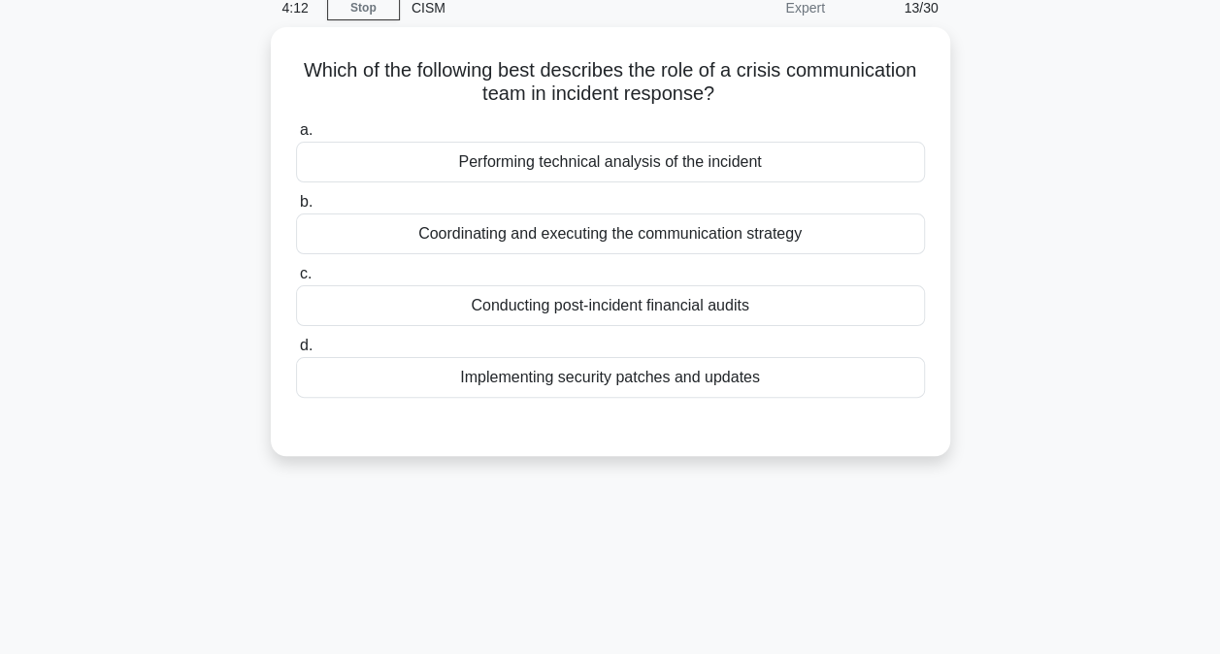
scroll to position [6, 0]
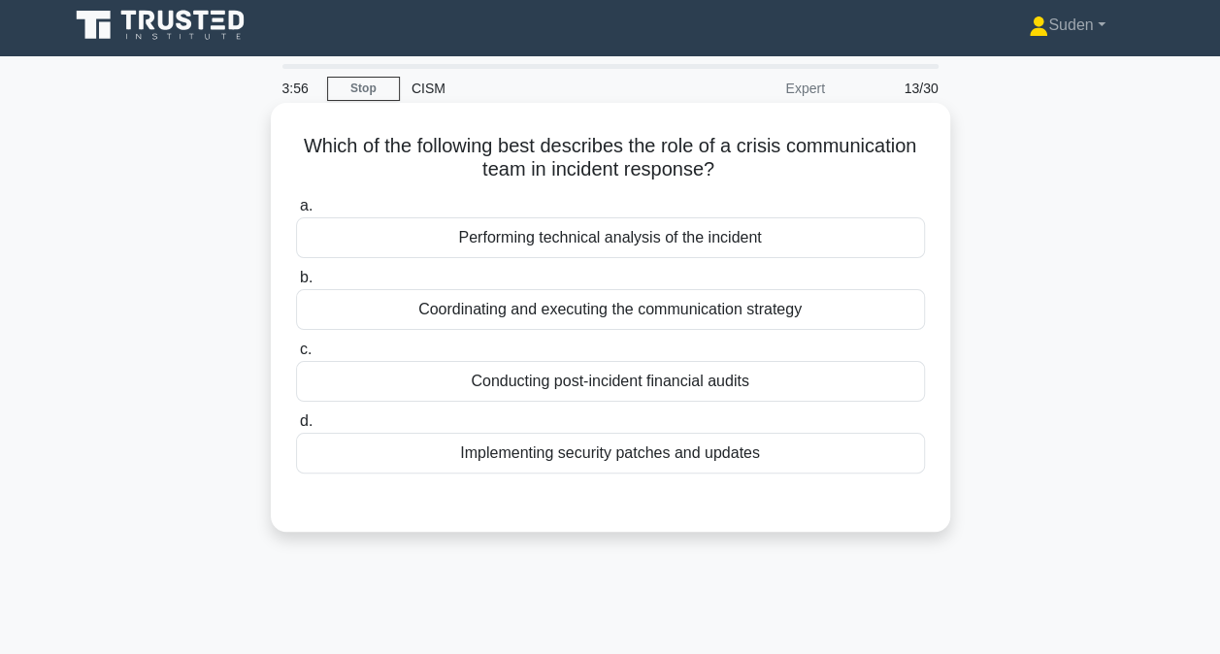
click at [652, 314] on div "Coordinating and executing the communication strategy" at bounding box center [610, 309] width 629 height 41
click at [296, 284] on input "b. Coordinating and executing the communication strategy" at bounding box center [296, 278] width 0 height 13
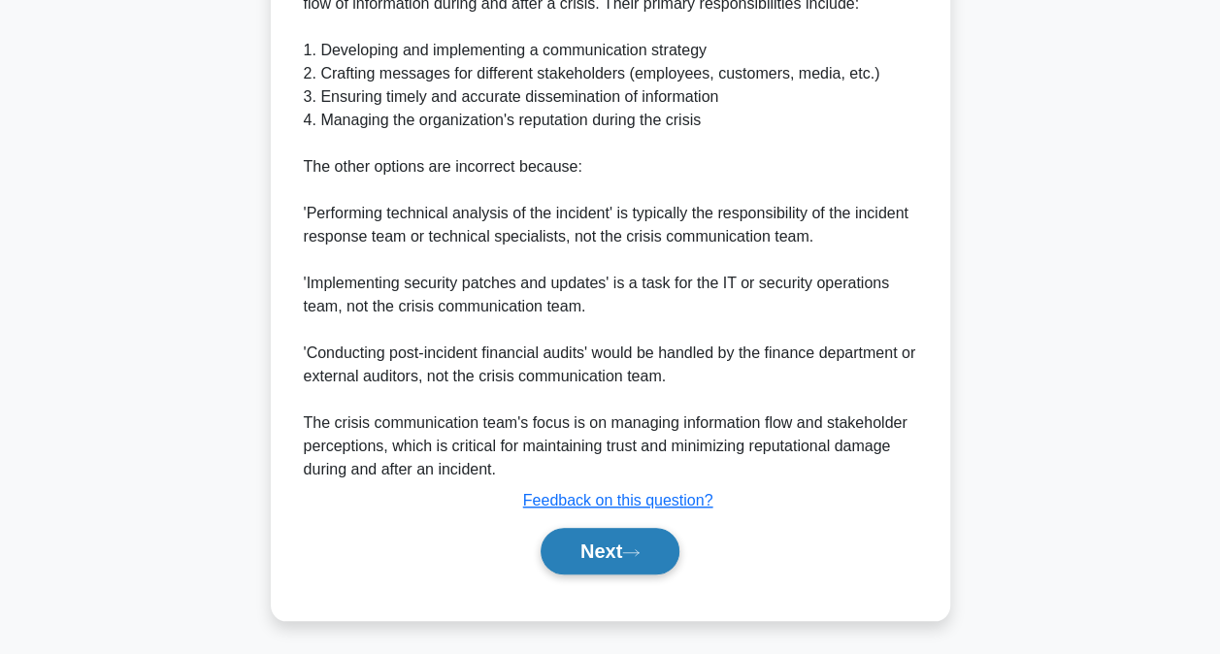
click at [640, 552] on icon at bounding box center [630, 553] width 17 height 11
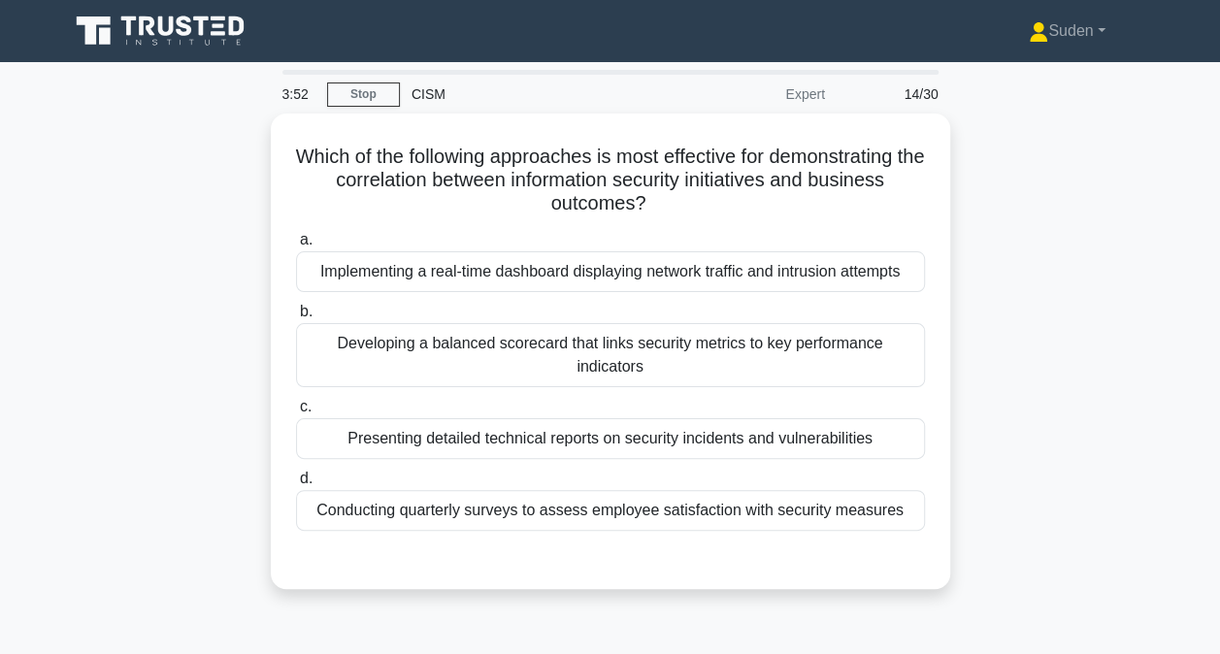
scroll to position [0, 0]
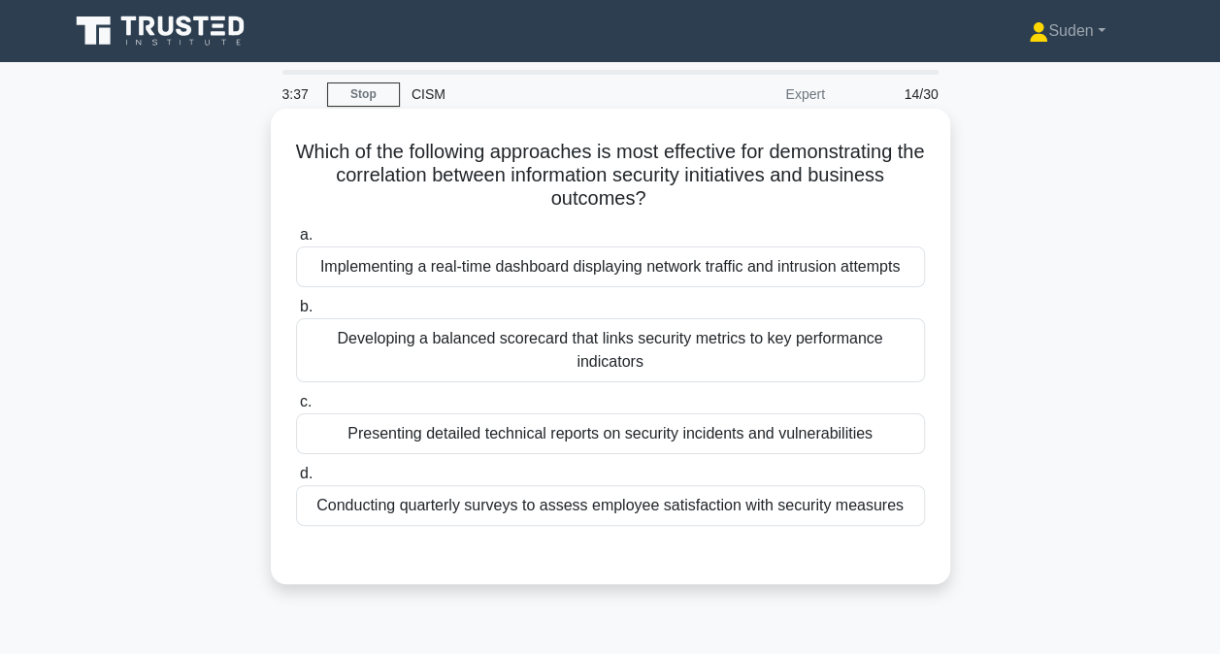
click at [586, 359] on div "Developing a balanced scorecard that links security metrics to key performance …" at bounding box center [610, 350] width 629 height 64
click at [296, 314] on input "b. Developing a balanced scorecard that links security metrics to key performan…" at bounding box center [296, 307] width 0 height 13
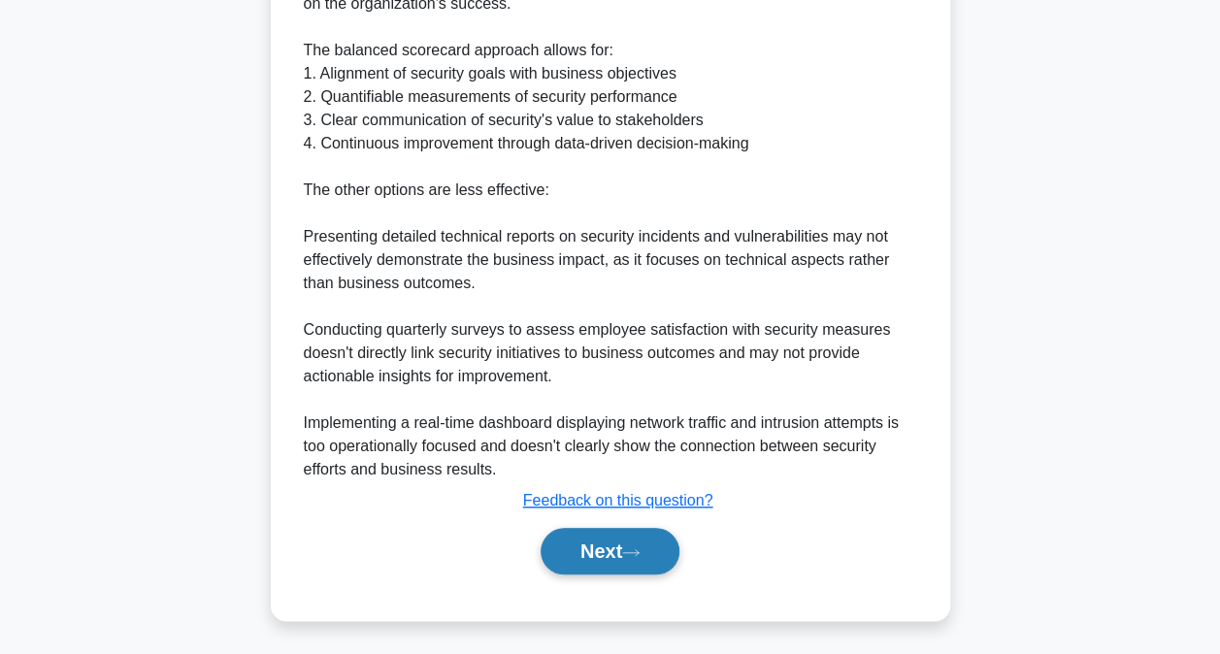
drag, startPoint x: 604, startPoint y: 550, endPoint x: 617, endPoint y: 538, distance: 17.9
click at [604, 548] on button "Next" at bounding box center [610, 551] width 139 height 47
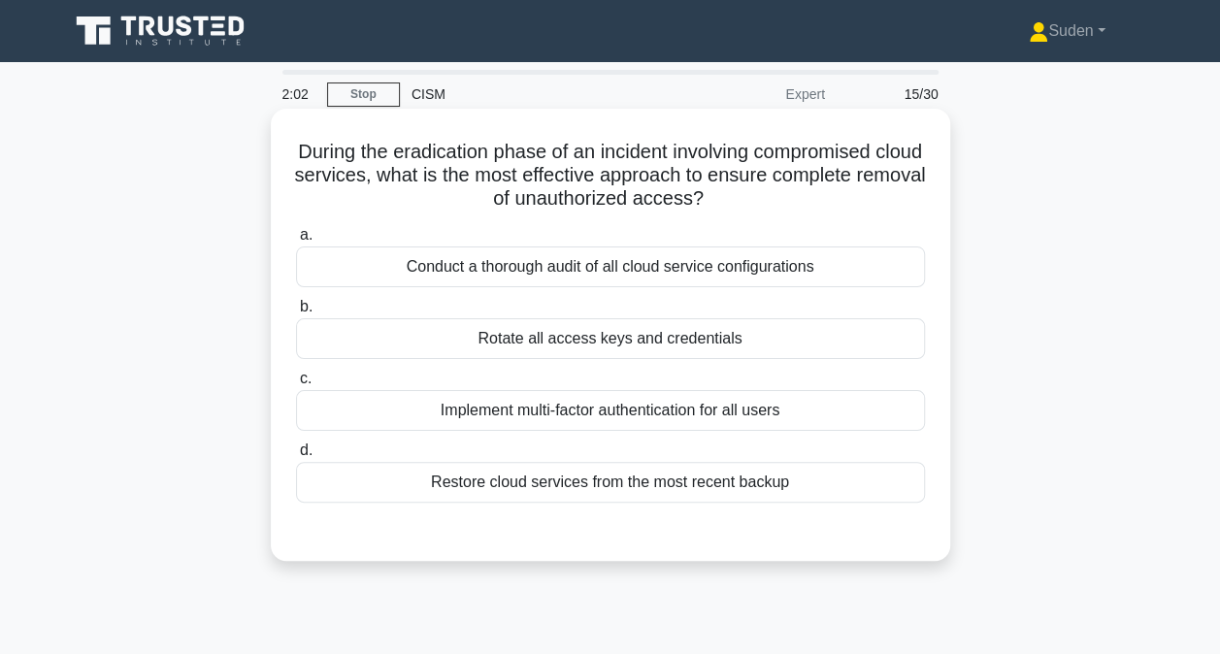
drag, startPoint x: 670, startPoint y: 412, endPoint x: 699, endPoint y: 416, distance: 29.4
click at [670, 412] on div "Implement multi-factor authentication for all users" at bounding box center [610, 410] width 629 height 41
click at [296, 385] on input "c. Implement multi-factor authentication for all users" at bounding box center [296, 379] width 0 height 13
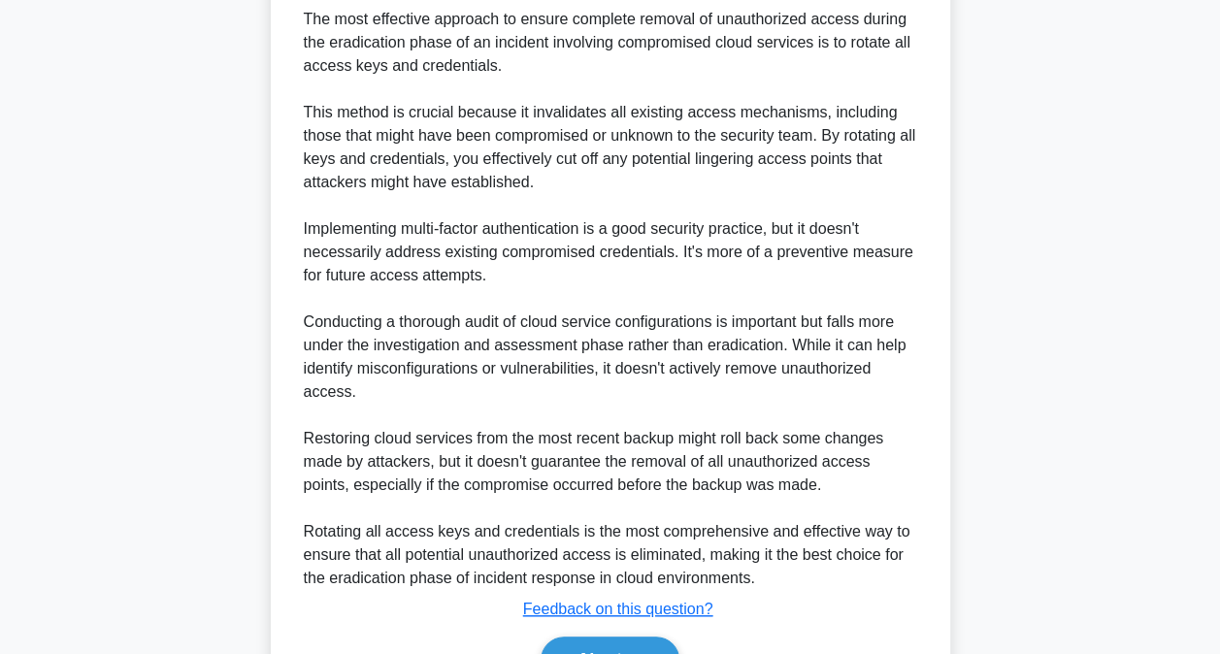
scroll to position [583, 0]
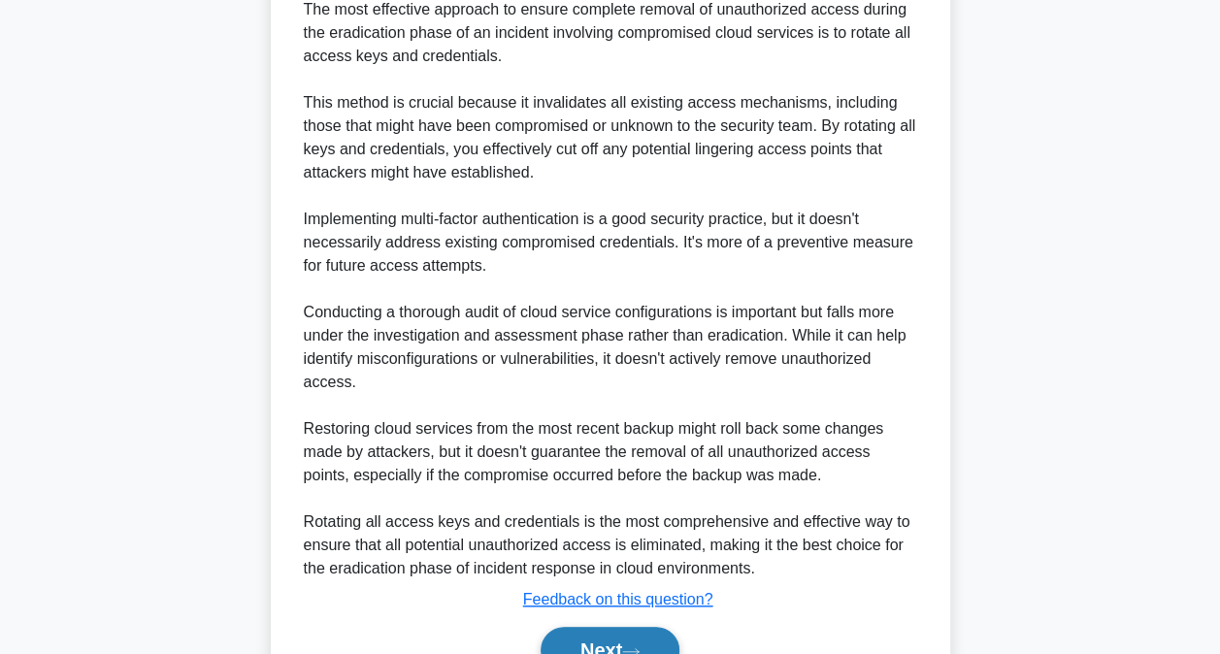
click at [649, 631] on button "Next" at bounding box center [610, 650] width 139 height 47
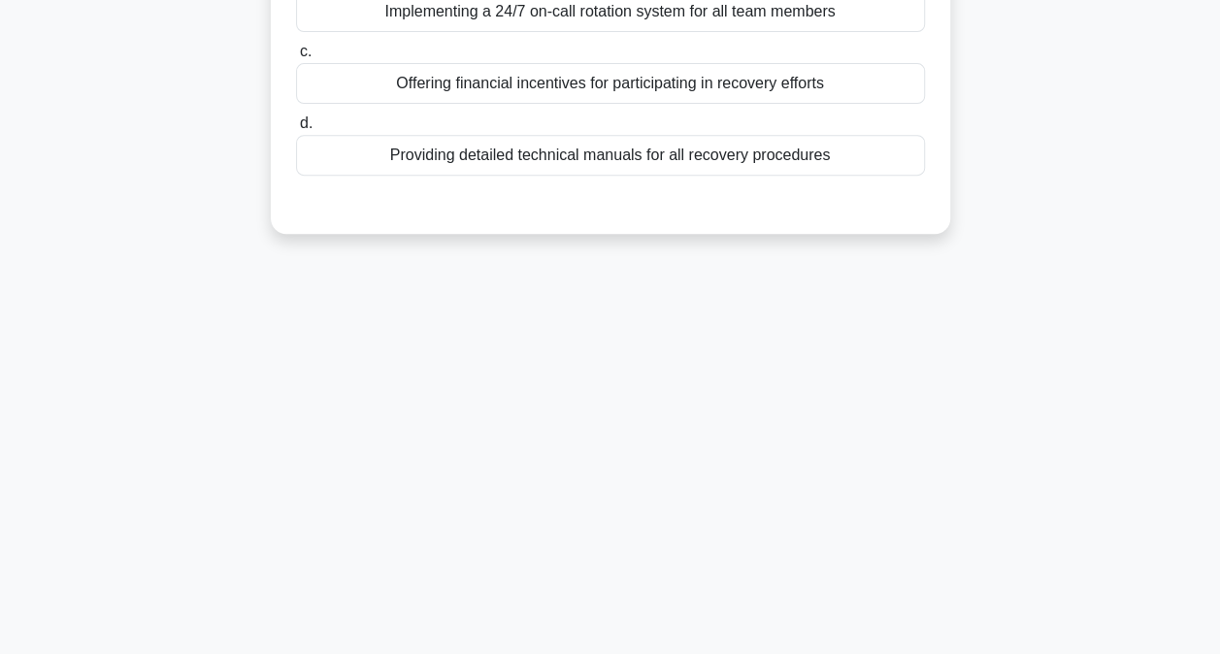
scroll to position [6, 0]
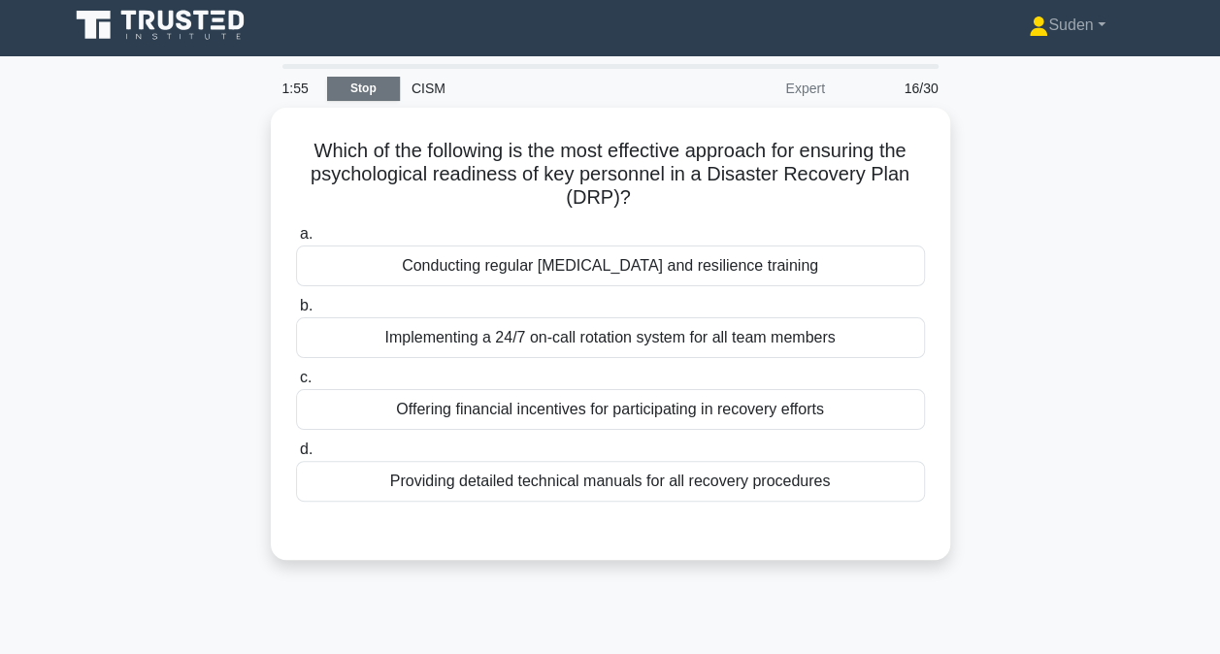
click at [355, 93] on link "Stop" at bounding box center [363, 89] width 73 height 24
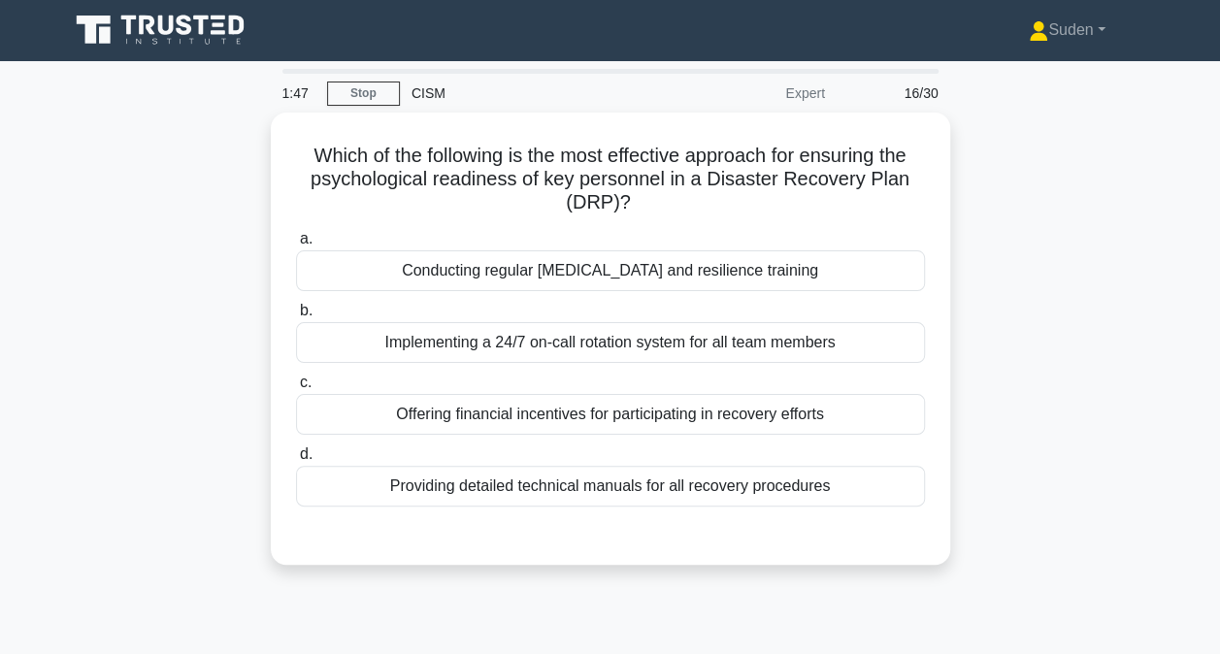
scroll to position [0, 0]
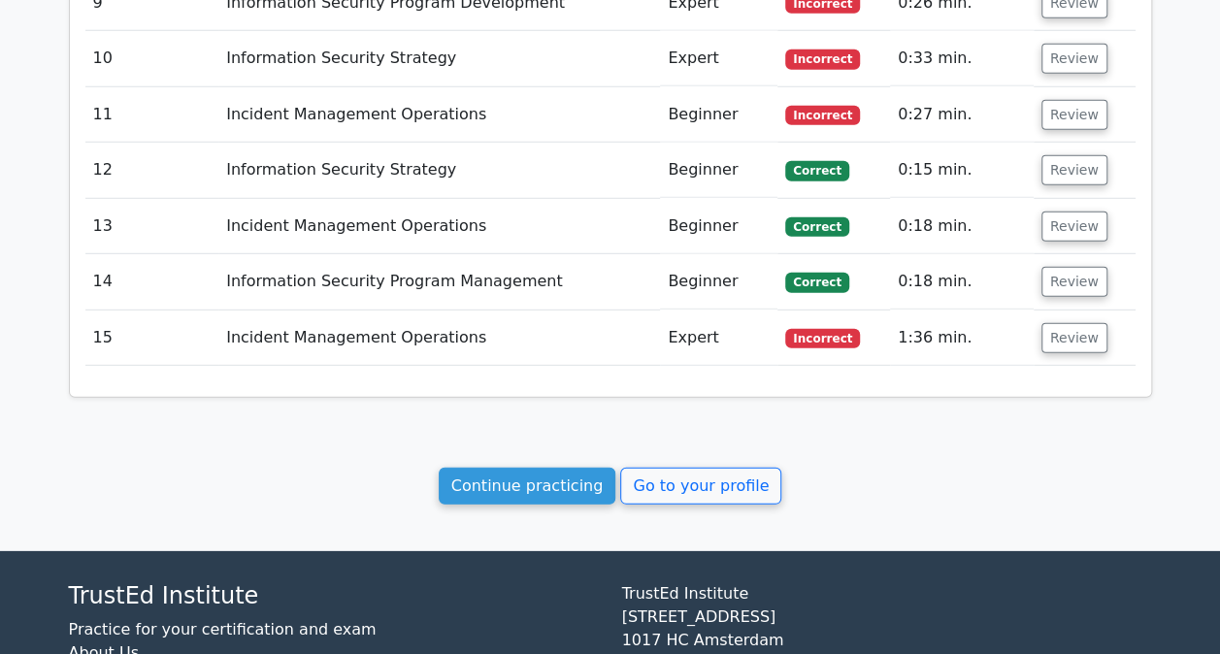
scroll to position [2717, 0]
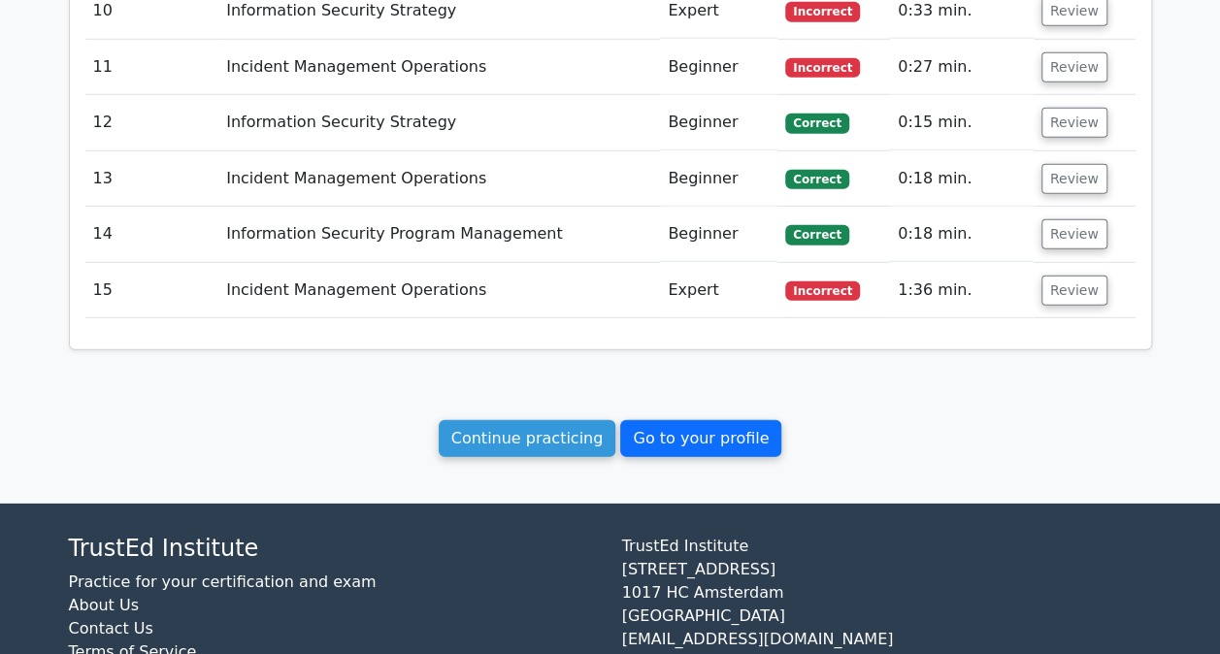
click at [717, 420] on link "Go to your profile" at bounding box center [700, 438] width 161 height 37
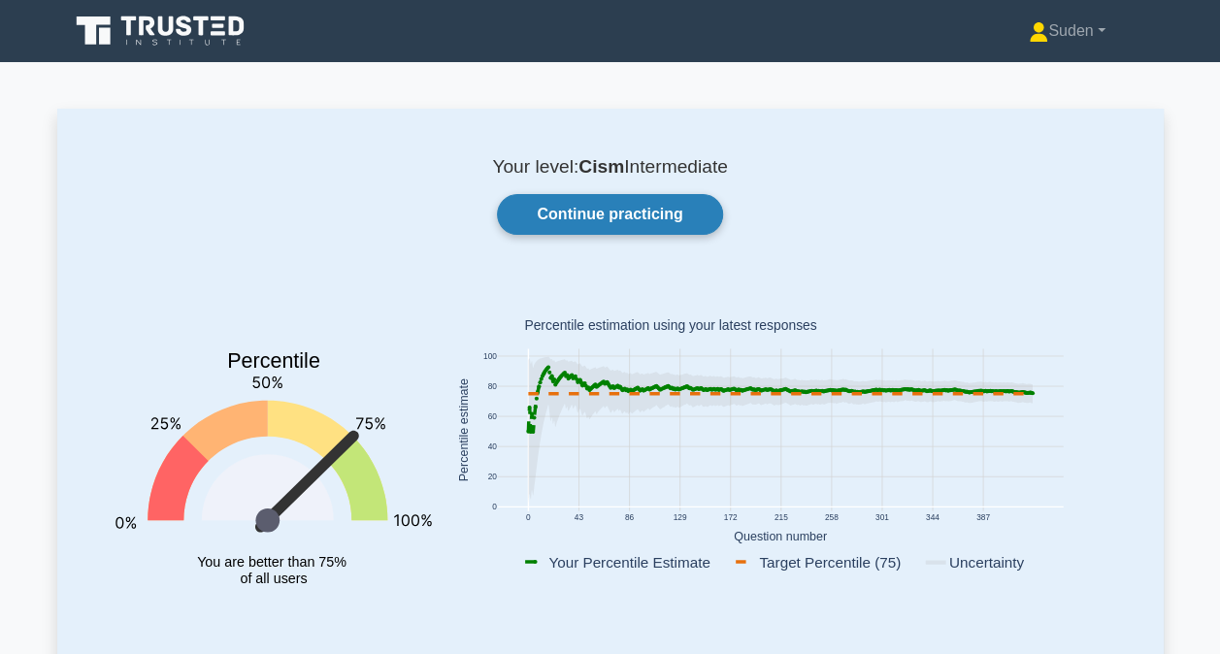
click at [571, 216] on link "Continue practicing" at bounding box center [609, 214] width 225 height 41
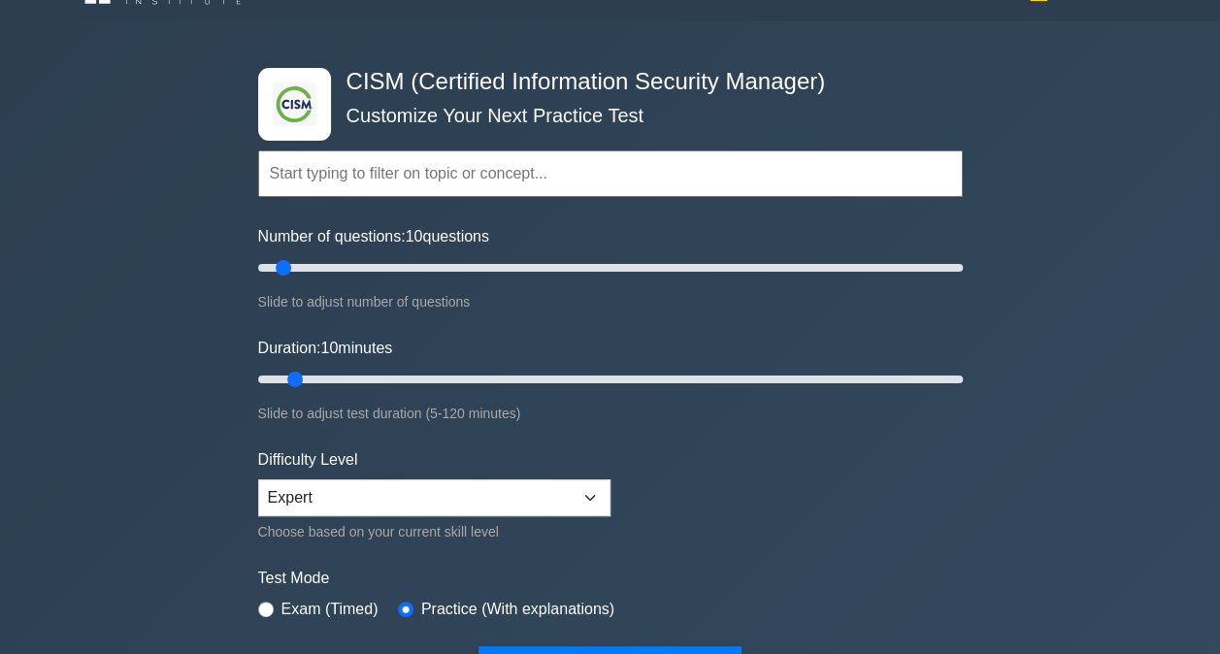
scroll to position [45, 0]
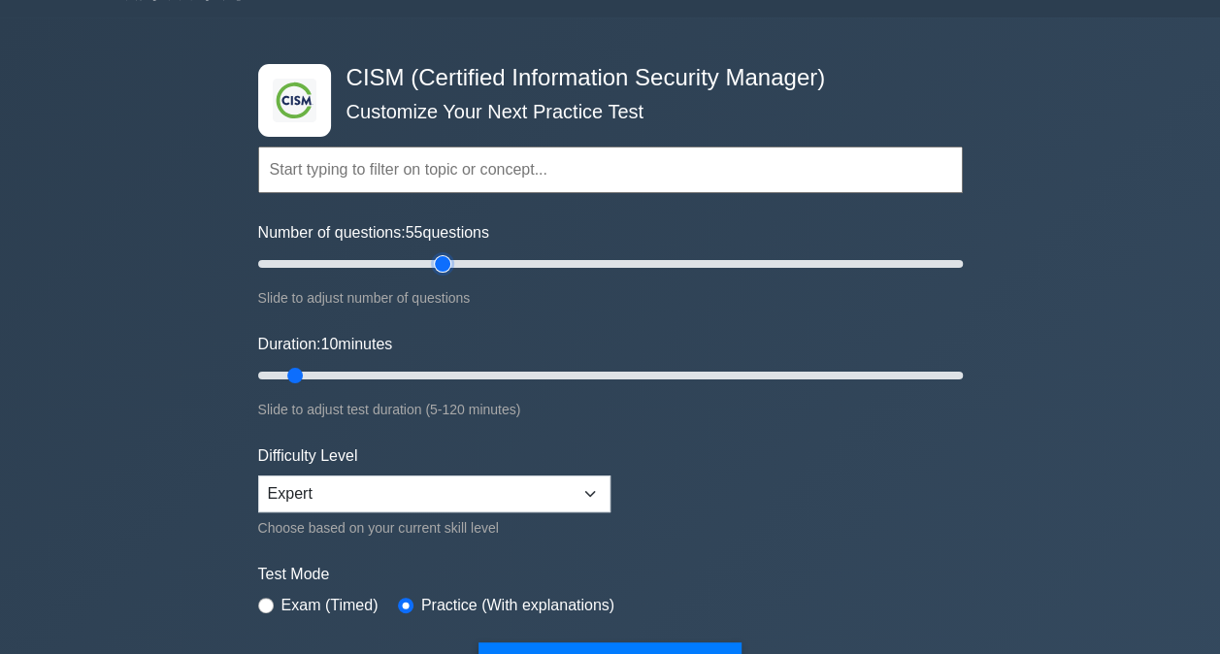
click at [436, 261] on input "Number of questions: 55 questions" at bounding box center [610, 263] width 705 height 23
type input "50"
click at [420, 261] on input "Number of questions: 50 questions" at bounding box center [610, 263] width 705 height 23
click at [348, 370] on input "Duration: 20 minutes" at bounding box center [610, 375] width 705 height 23
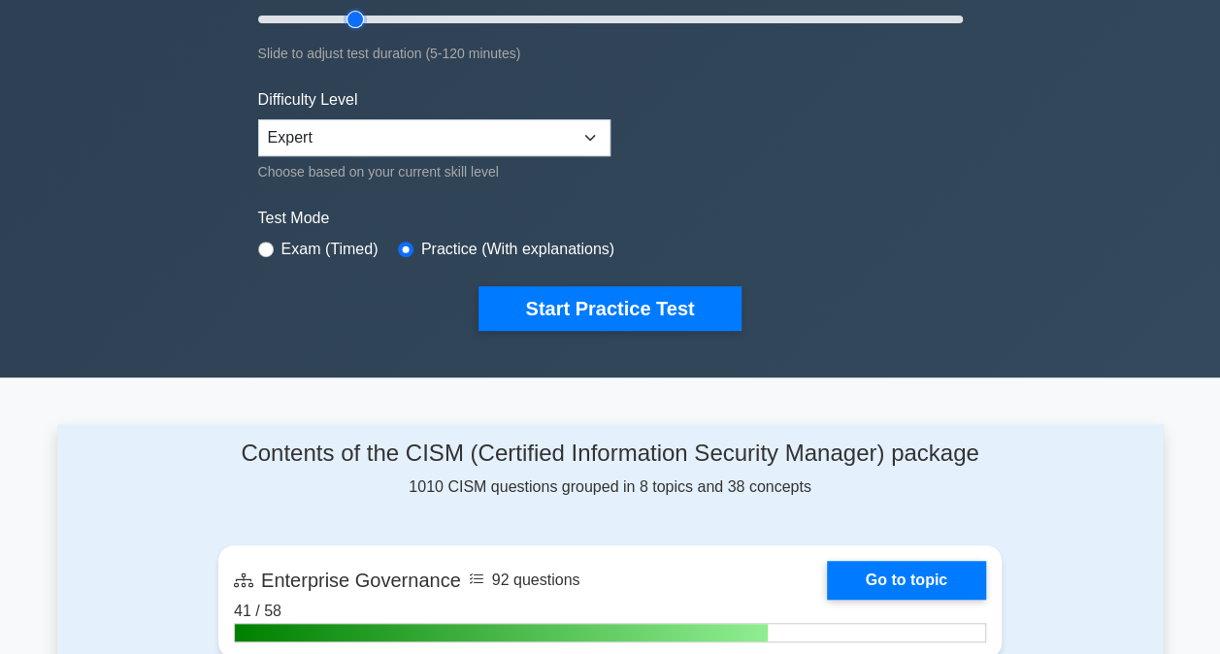
scroll to position [0, 0]
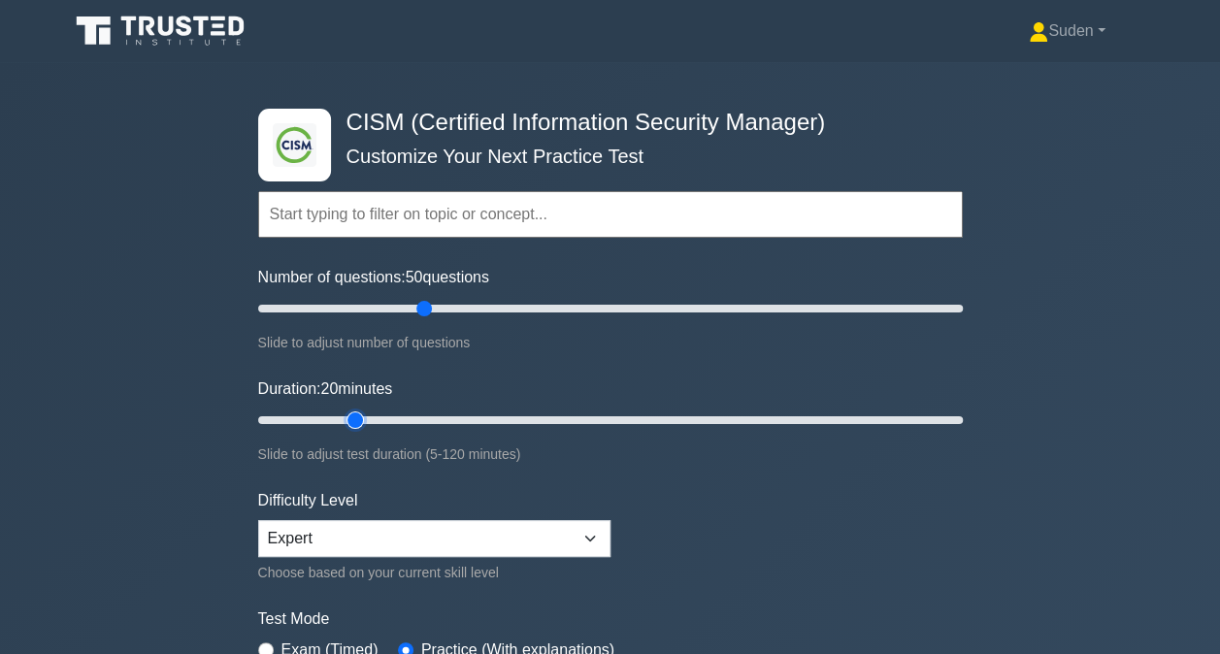
click at [369, 413] on input "Duration: 20 minutes" at bounding box center [610, 420] width 705 height 23
click at [379, 417] on input "Duration: 25 minutes" at bounding box center [610, 420] width 705 height 23
click at [400, 414] on input "Duration: 25 minutes" at bounding box center [610, 420] width 705 height 23
type input "30"
click at [402, 417] on input "Duration: 30 minutes" at bounding box center [610, 420] width 705 height 23
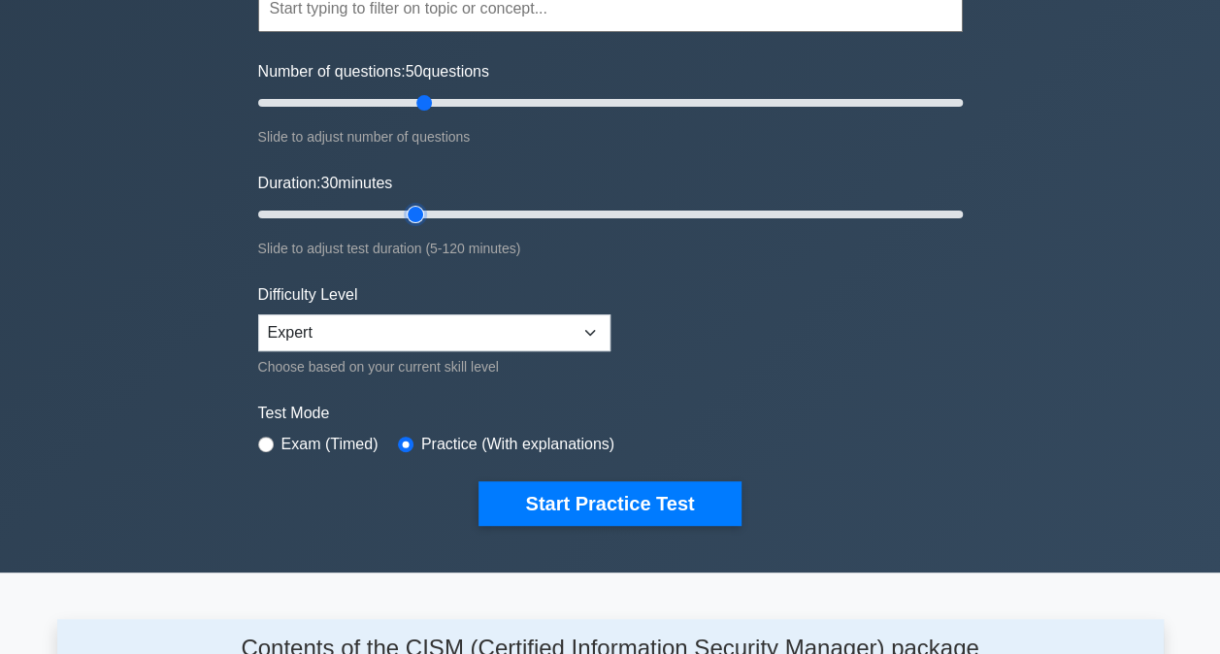
scroll to position [209, 0]
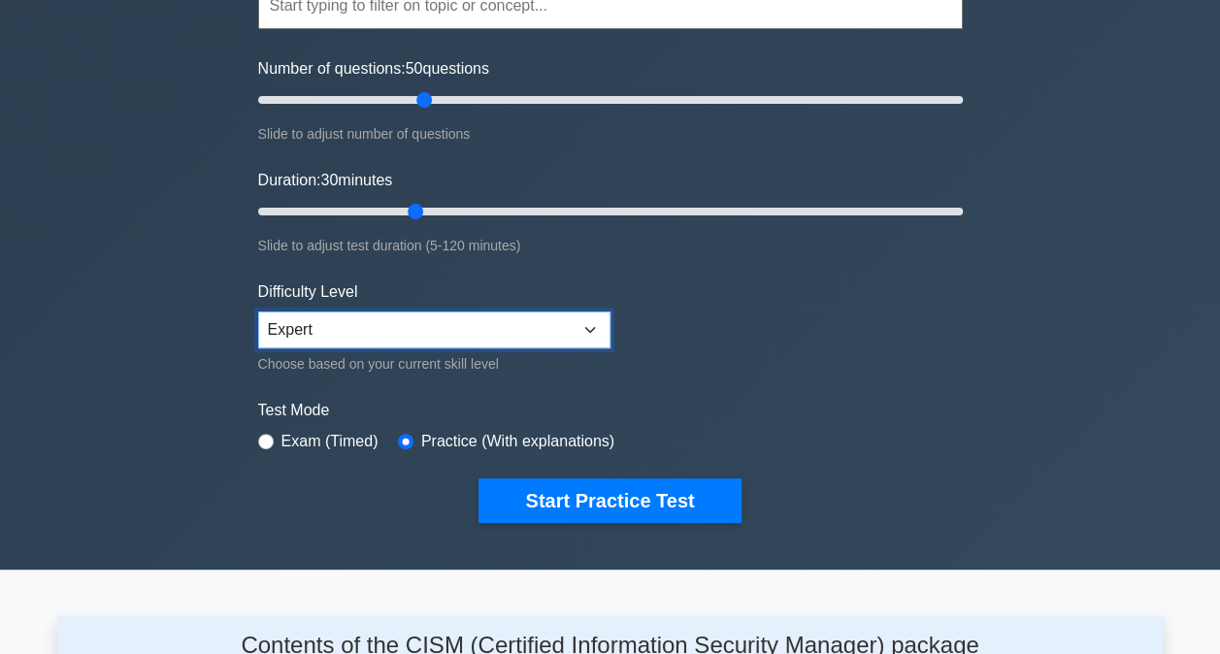
click at [449, 326] on select "Beginner Intermediate Expert" at bounding box center [434, 330] width 352 height 37
click at [258, 312] on select "Beginner Intermediate Expert" at bounding box center [434, 330] width 352 height 37
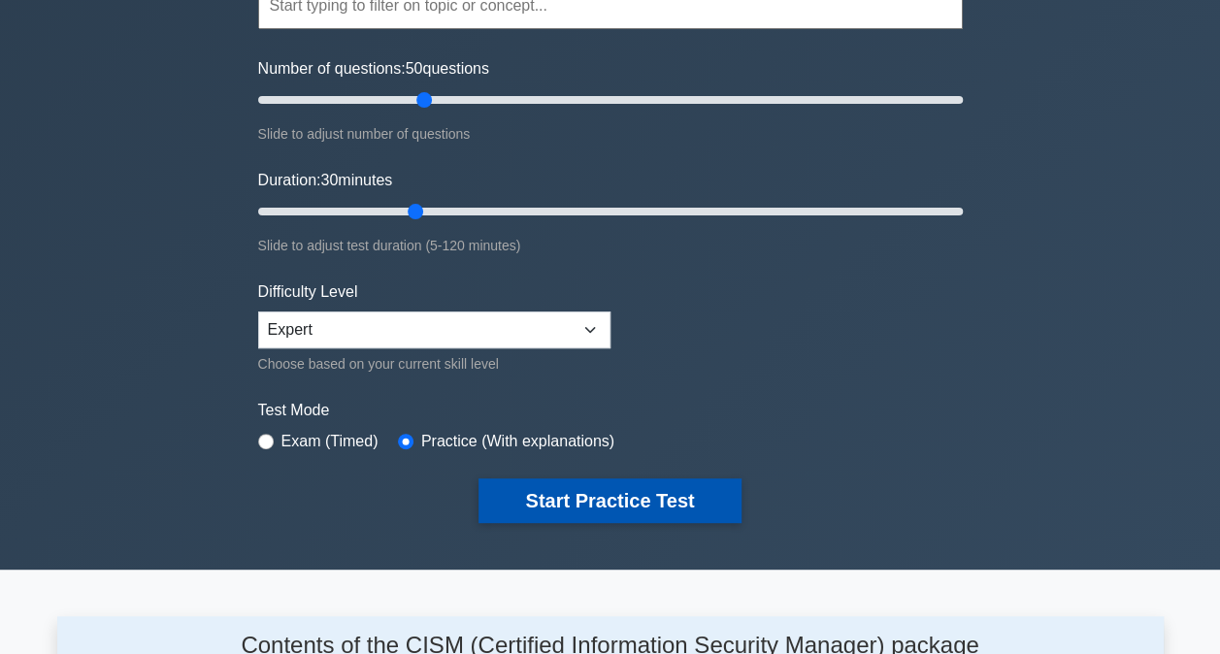
click at [555, 507] on button "Start Practice Test" at bounding box center [610, 501] width 262 height 45
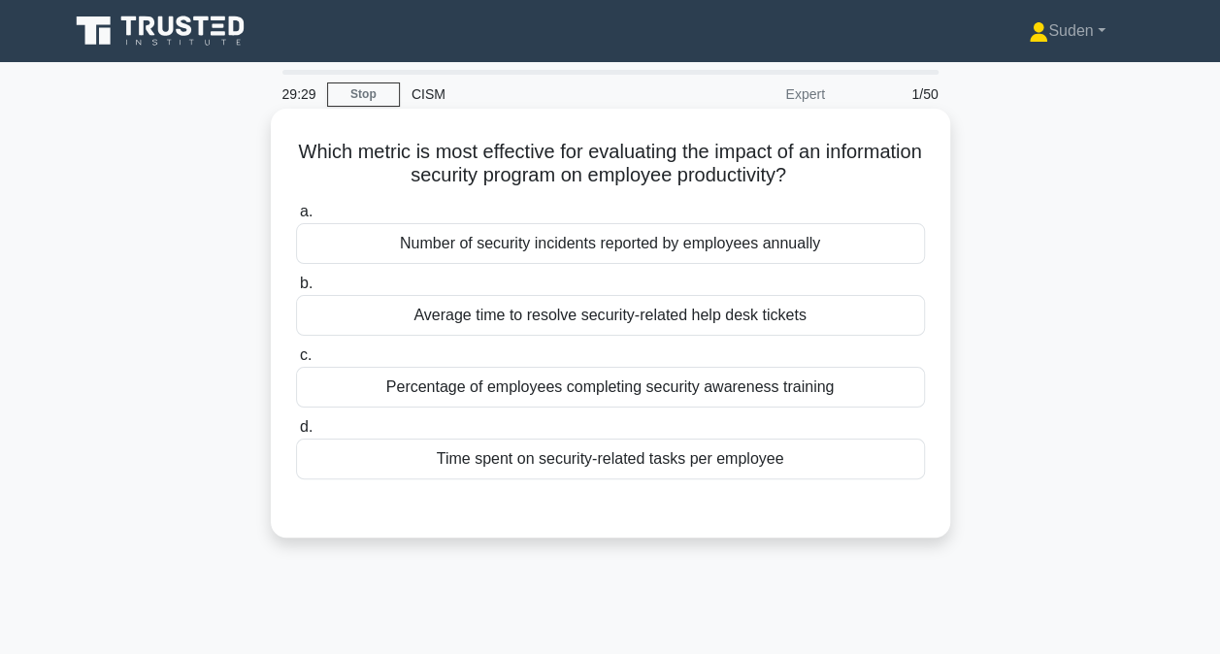
click at [796, 474] on div "Time spent on security-related tasks per employee" at bounding box center [610, 459] width 629 height 41
click at [296, 434] on input "d. Time spent on security-related tasks per employee" at bounding box center [296, 427] width 0 height 13
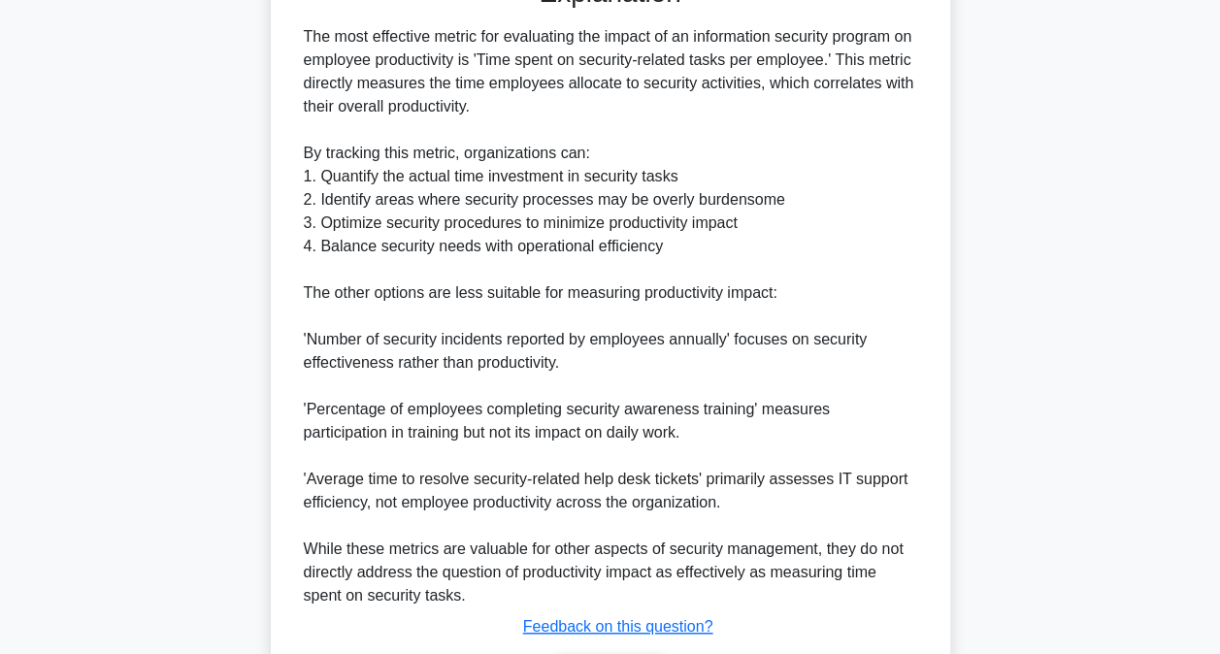
scroll to position [656, 0]
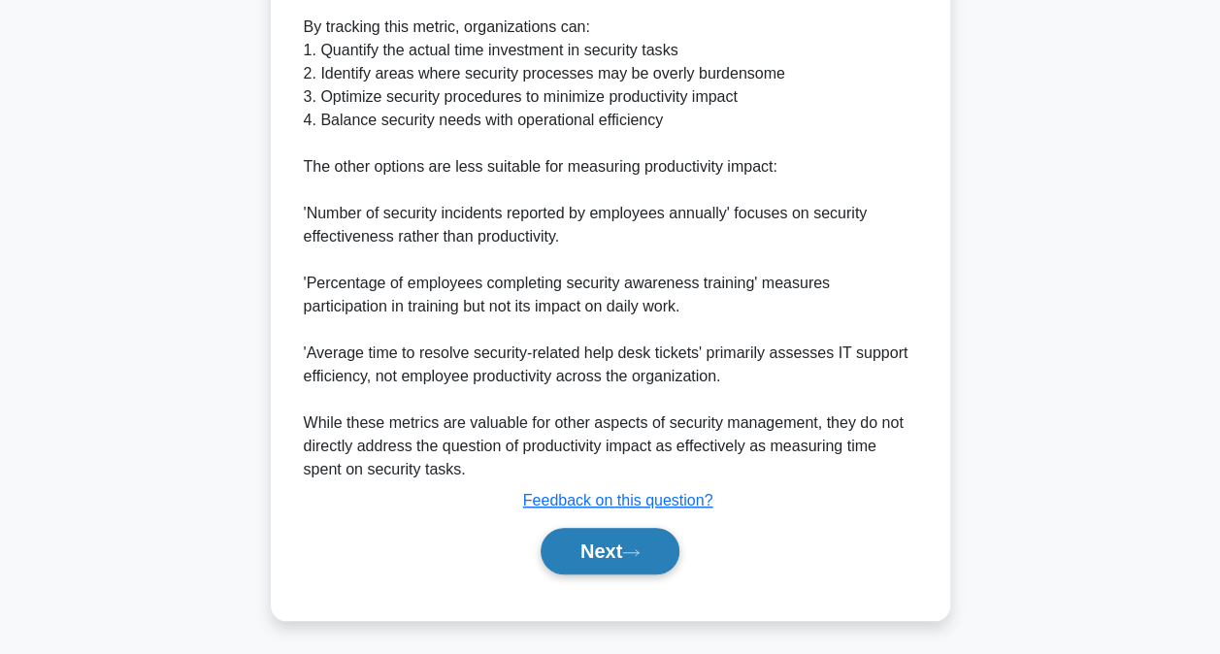
click at [639, 548] on icon at bounding box center [630, 553] width 17 height 11
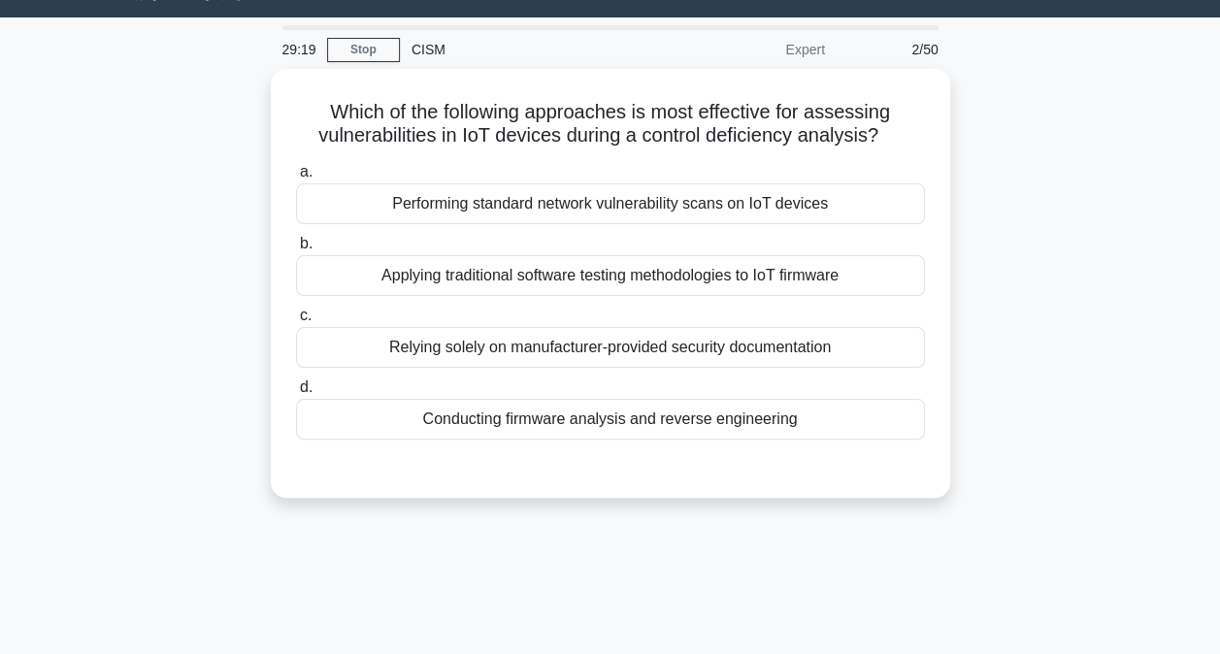
scroll to position [35, 0]
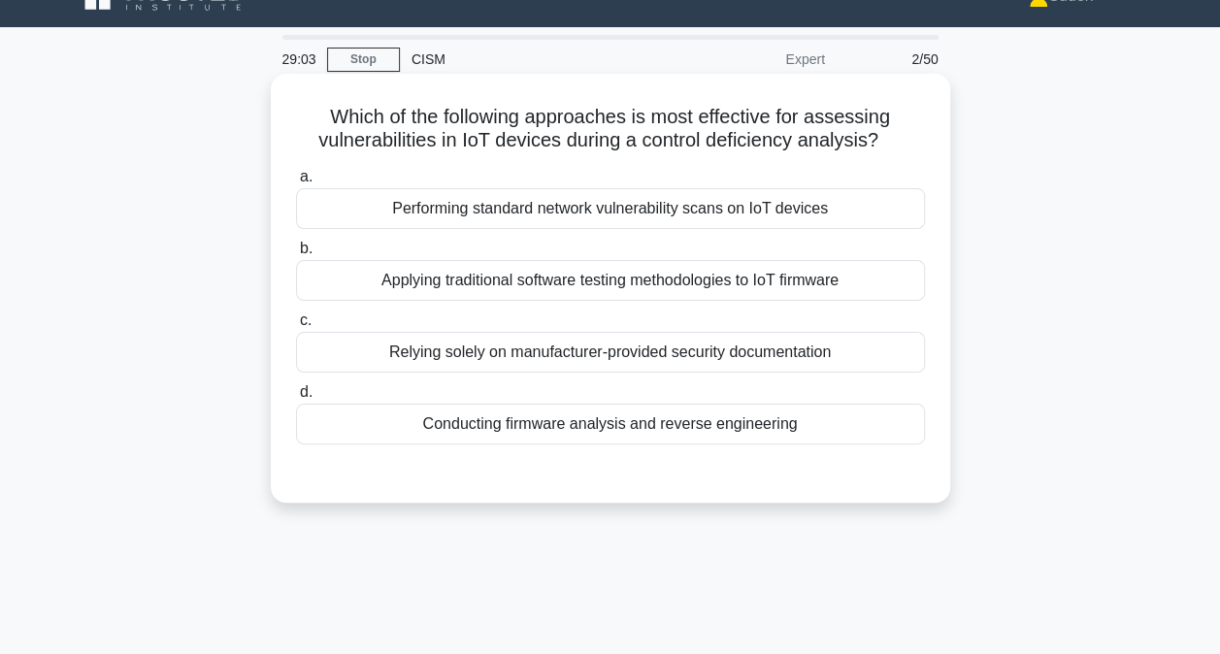
click at [718, 416] on div "Conducting firmware analysis and reverse engineering" at bounding box center [610, 424] width 629 height 41
click at [296, 399] on input "d. Conducting firmware analysis and reverse engineering" at bounding box center [296, 392] width 0 height 13
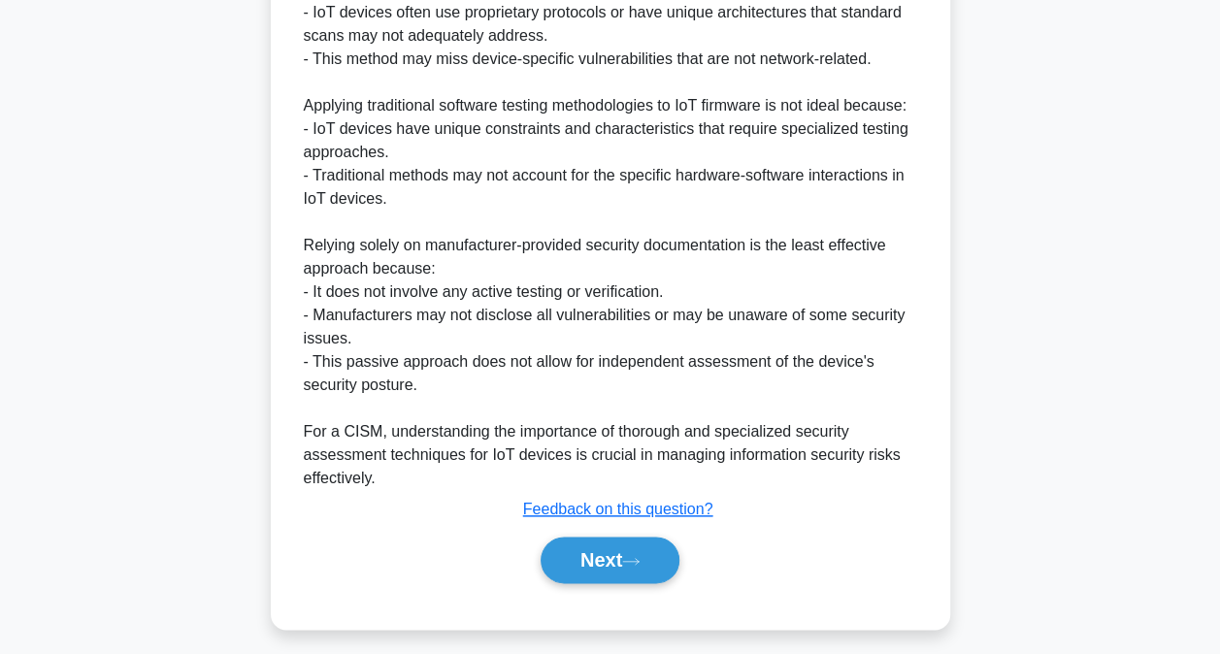
scroll to position [866, 0]
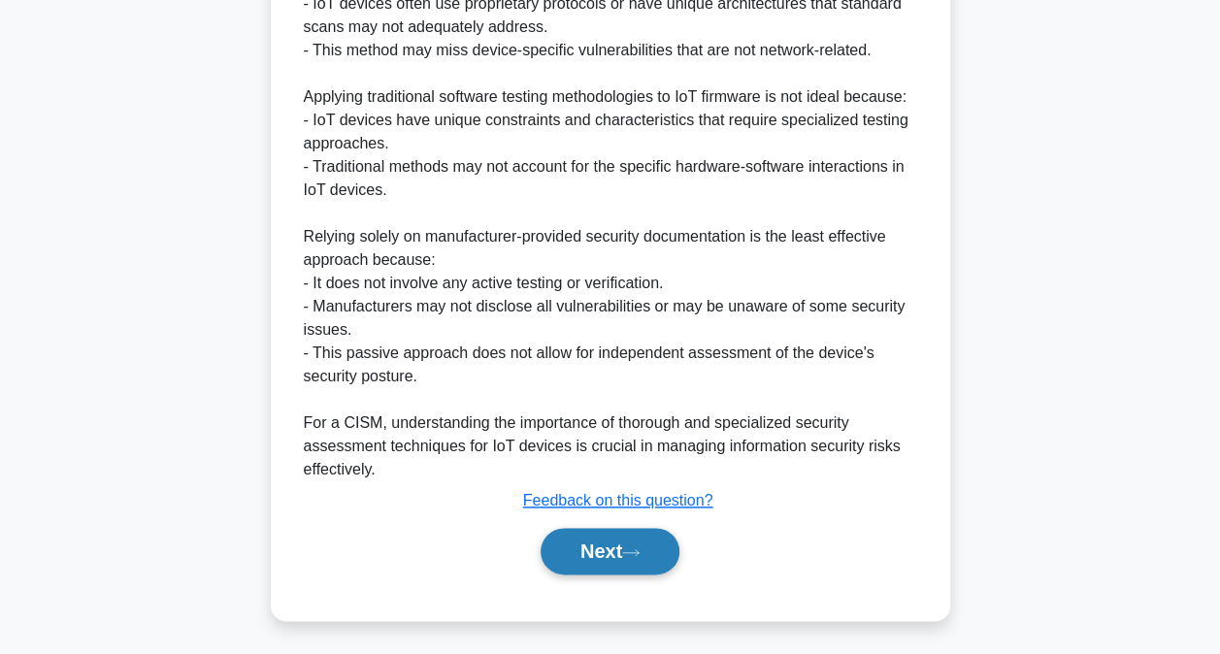
click at [627, 538] on button "Next" at bounding box center [610, 551] width 139 height 47
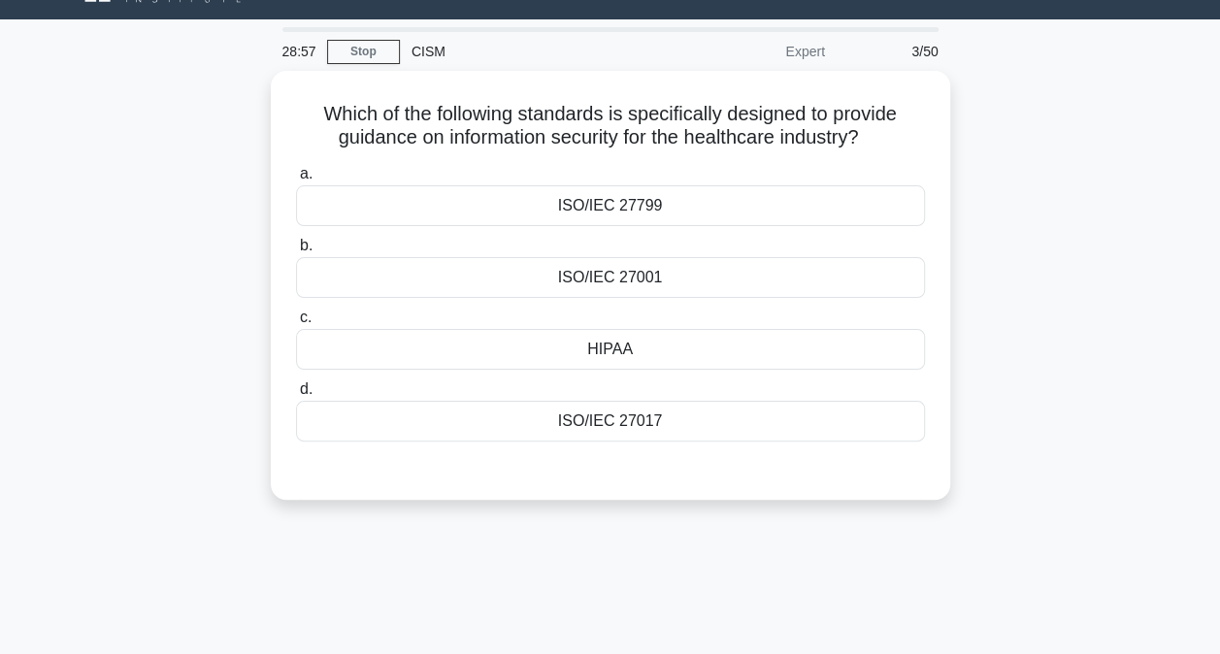
scroll to position [0, 0]
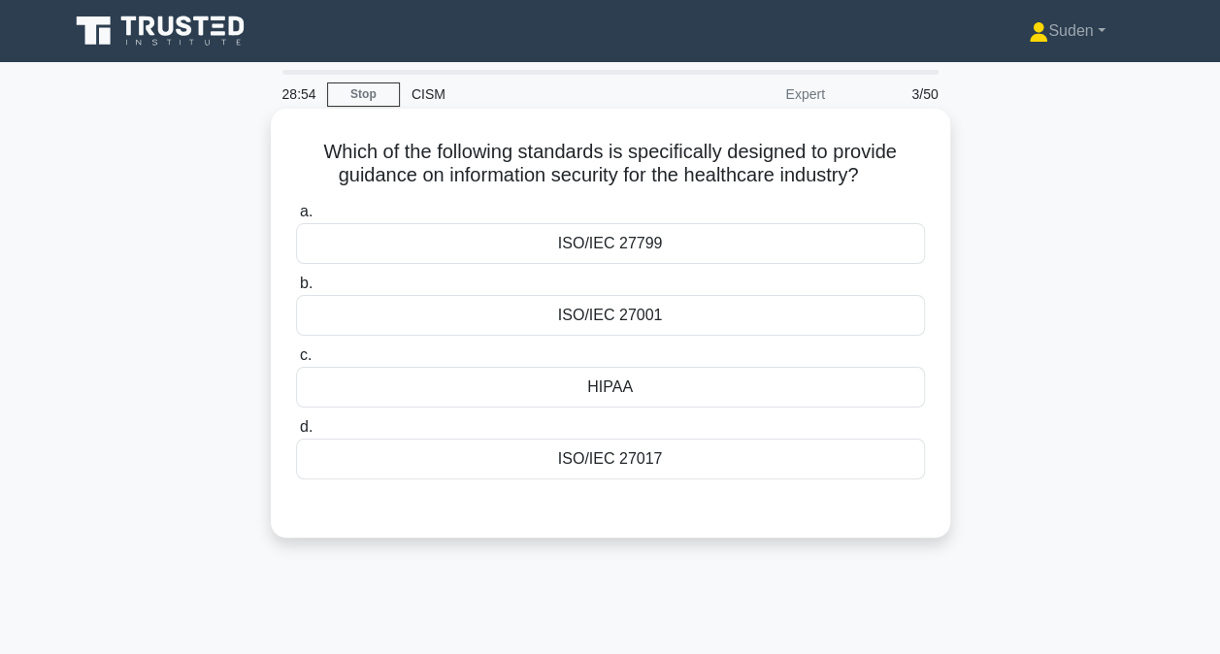
click at [738, 391] on div "HIPAA" at bounding box center [610, 387] width 629 height 41
click at [296, 362] on input "c. HIPAA" at bounding box center [296, 356] width 0 height 13
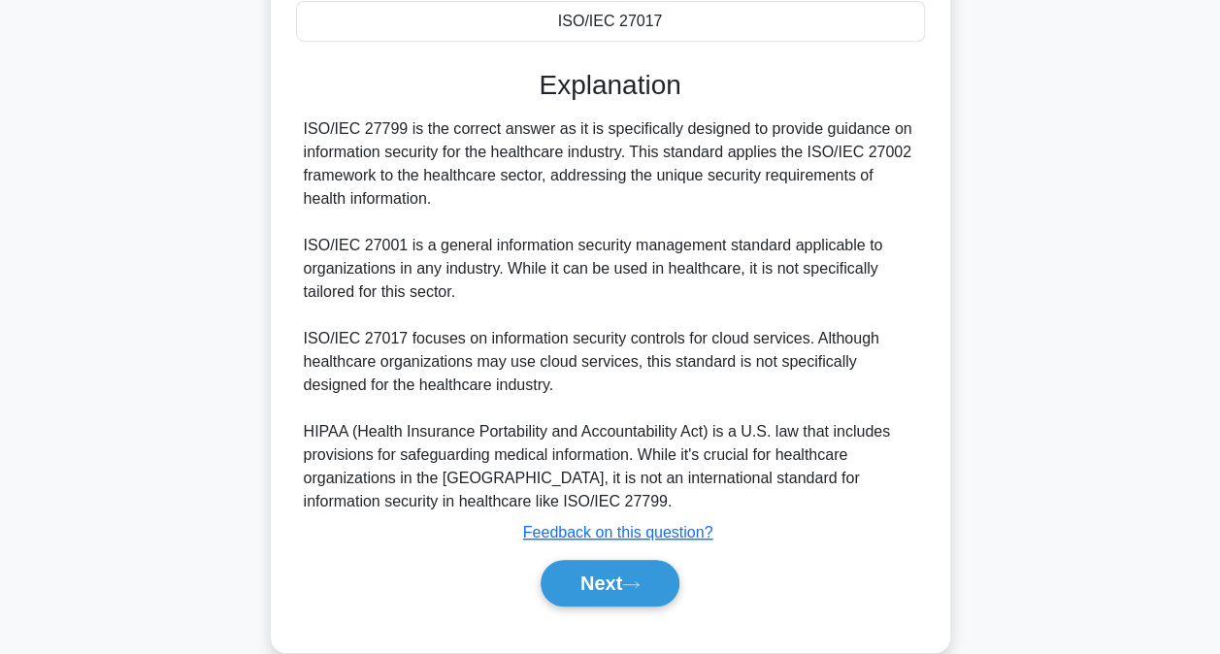
scroll to position [439, 0]
click at [659, 570] on button "Next" at bounding box center [610, 584] width 139 height 47
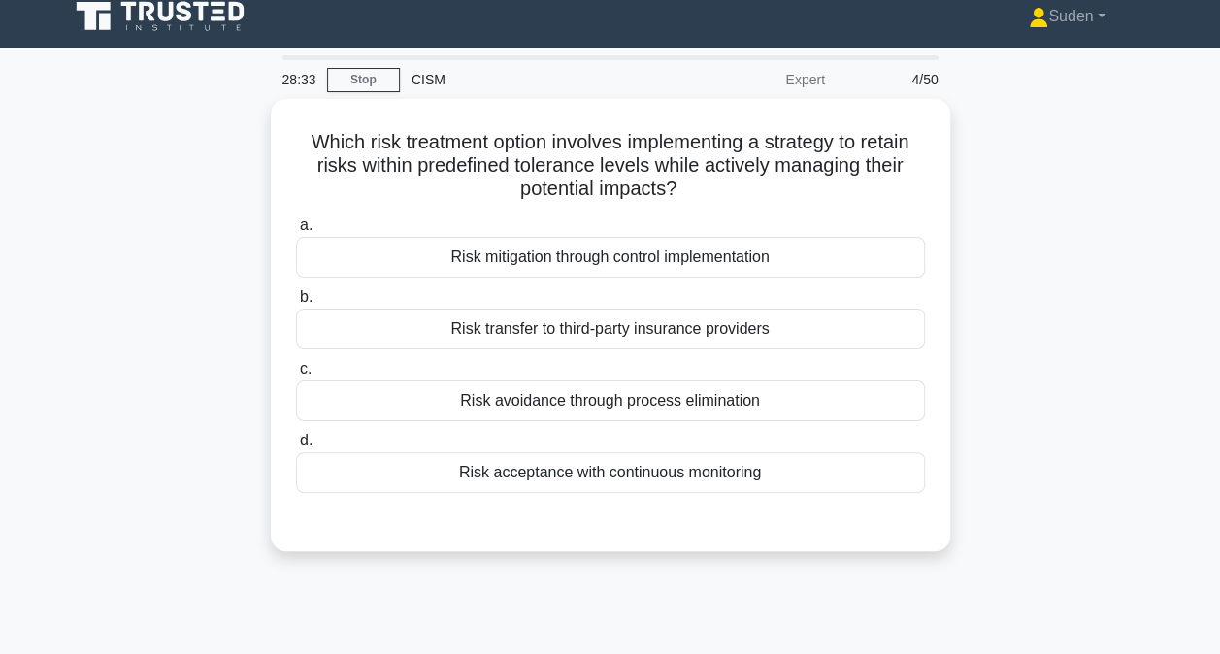
scroll to position [14, 0]
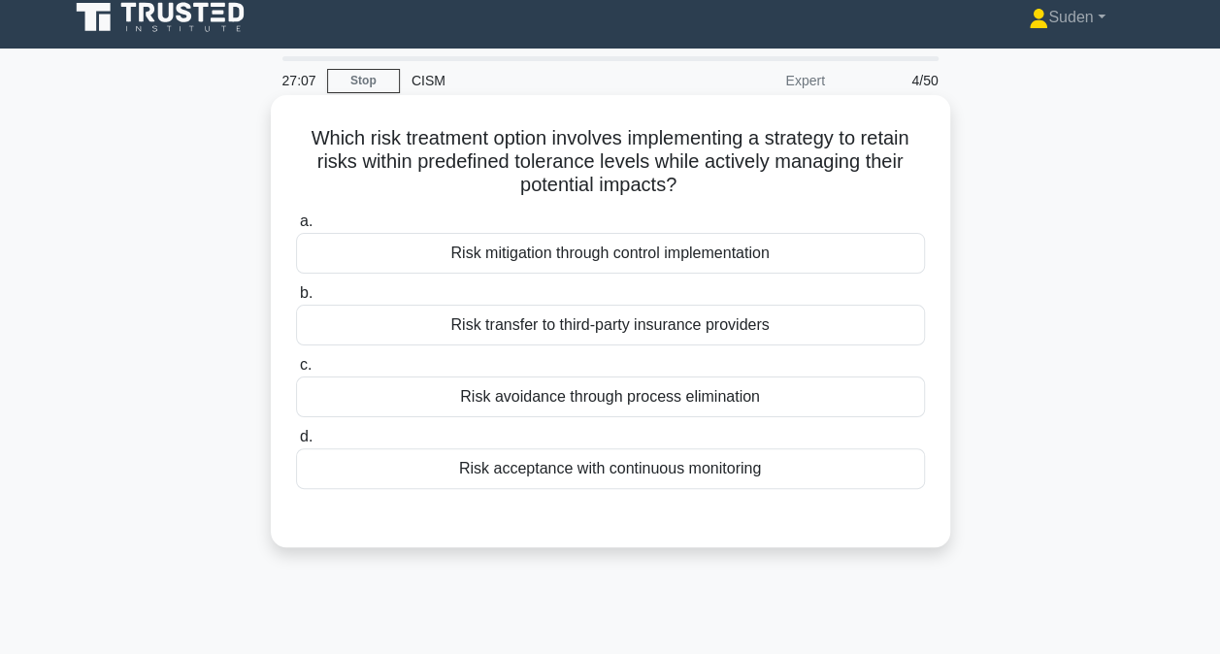
drag, startPoint x: 637, startPoint y: 476, endPoint x: 702, endPoint y: 451, distance: 69.4
click at [637, 476] on div "Risk acceptance with continuous monitoring" at bounding box center [610, 469] width 629 height 41
click at [296, 444] on input "d. Risk acceptance with continuous monitoring" at bounding box center [296, 437] width 0 height 13
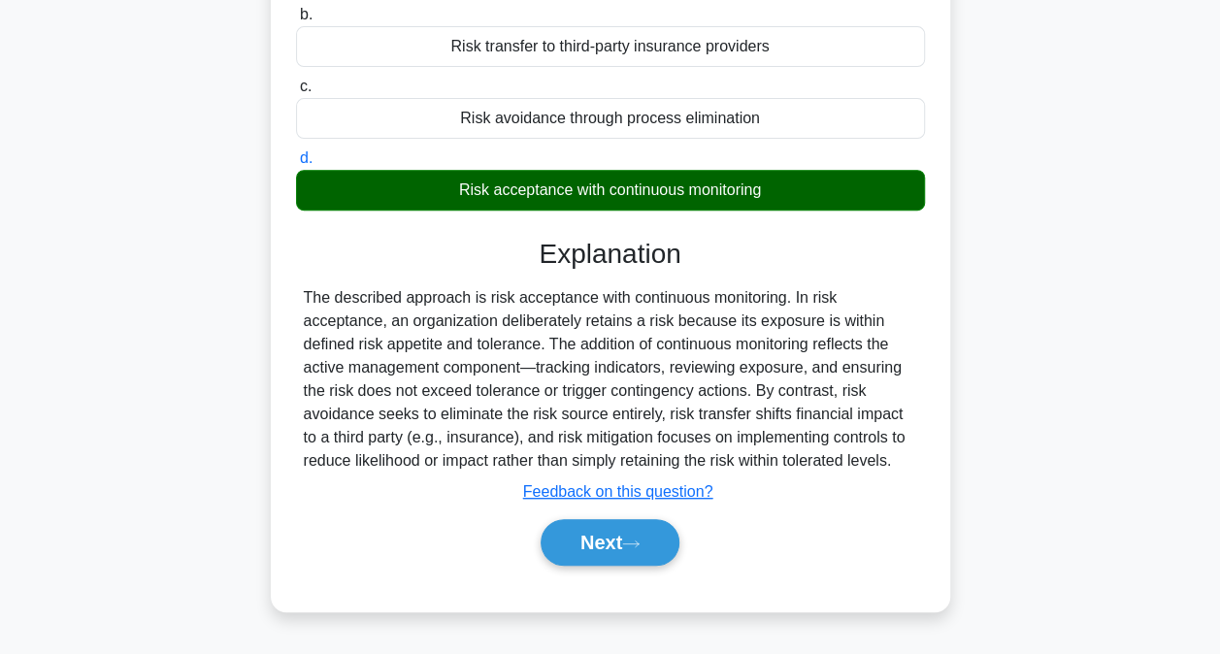
scroll to position [394, 0]
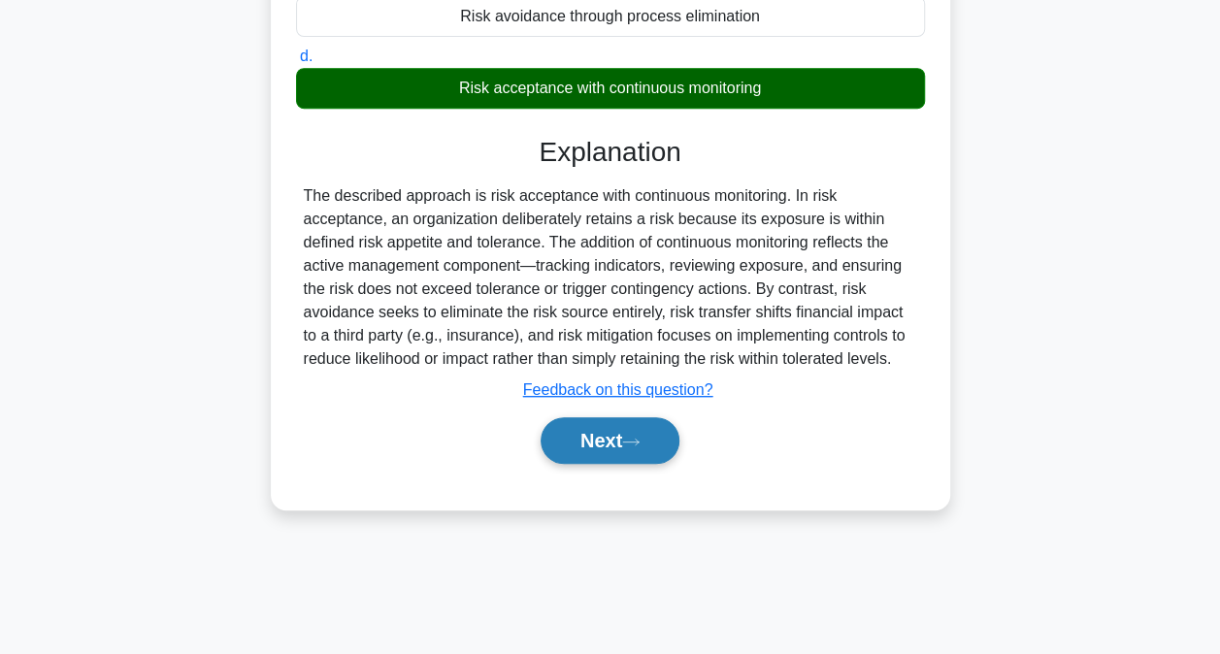
click at [628, 435] on button "Next" at bounding box center [610, 440] width 139 height 47
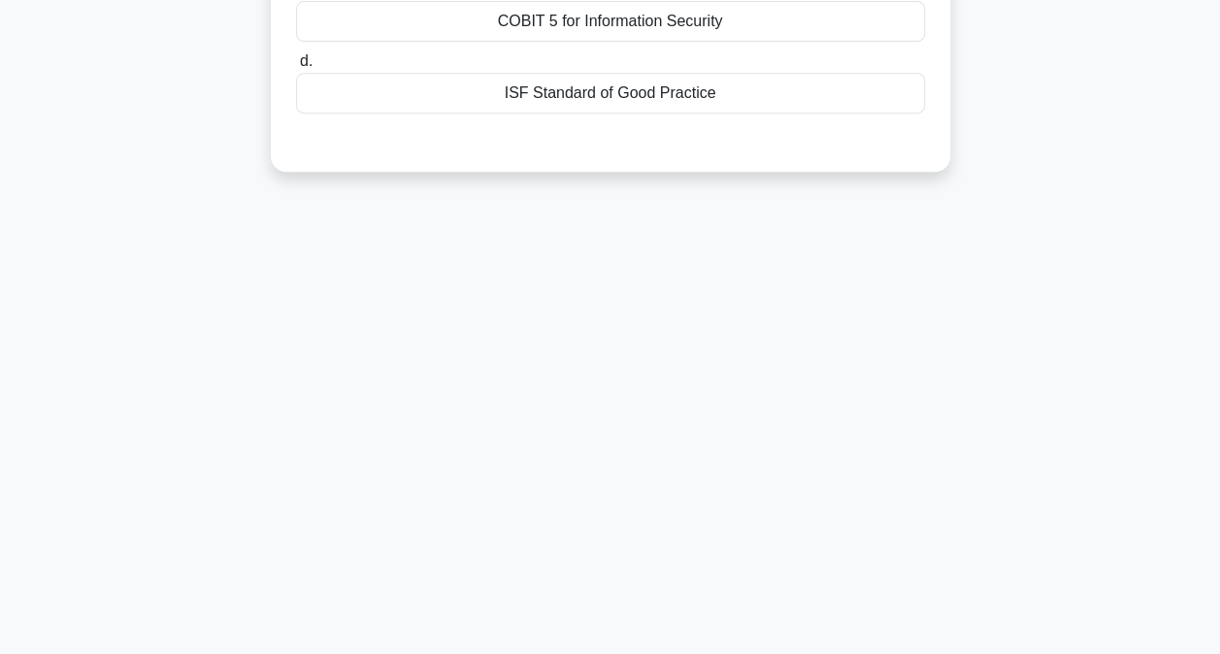
scroll to position [6, 0]
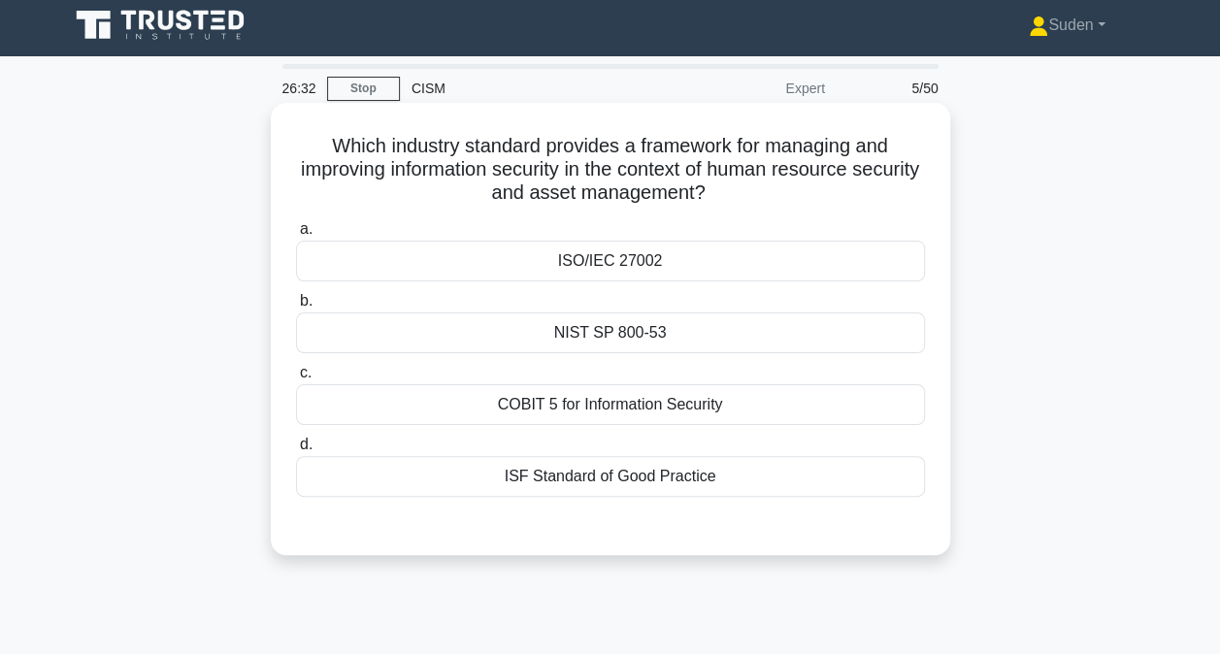
click at [647, 480] on div "ISF Standard of Good Practice" at bounding box center [610, 476] width 629 height 41
click at [296, 451] on input "d. ISF Standard of Good Practice" at bounding box center [296, 445] width 0 height 13
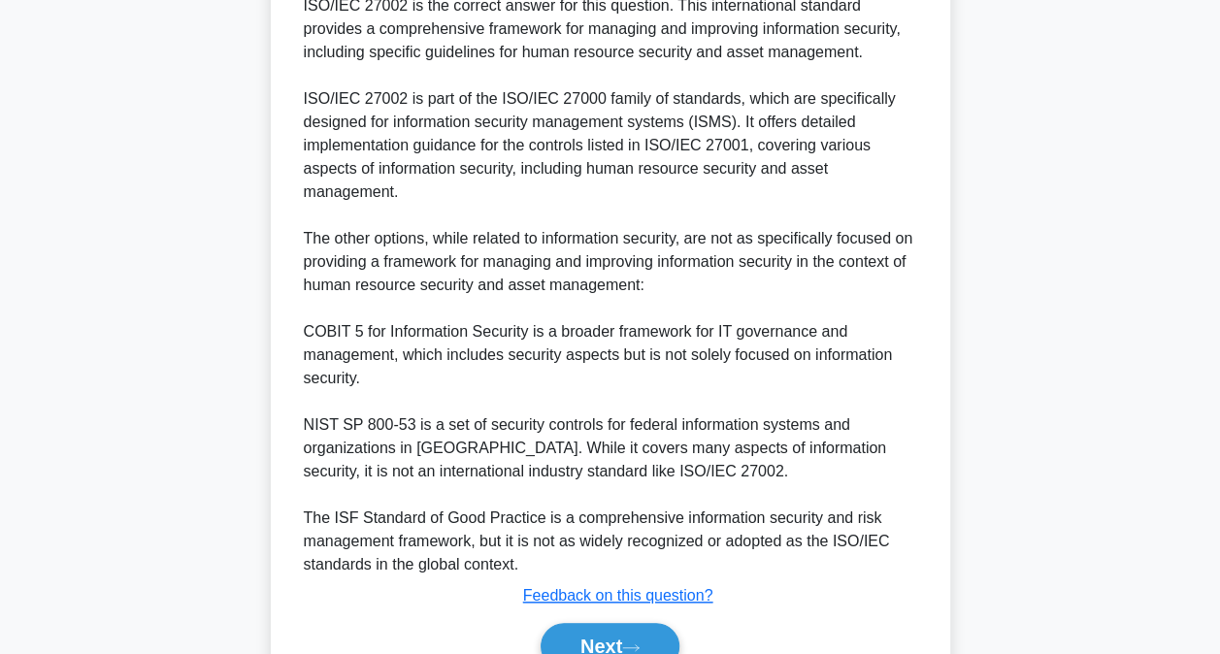
scroll to position [683, 0]
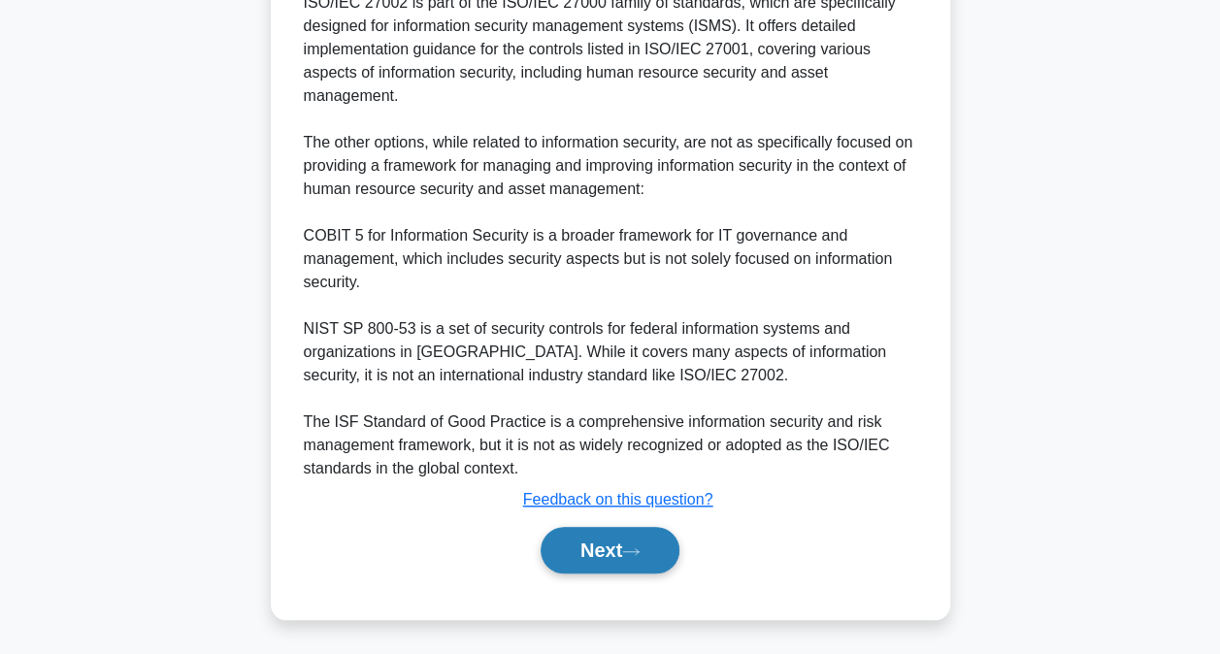
click at [599, 550] on button "Next" at bounding box center [610, 550] width 139 height 47
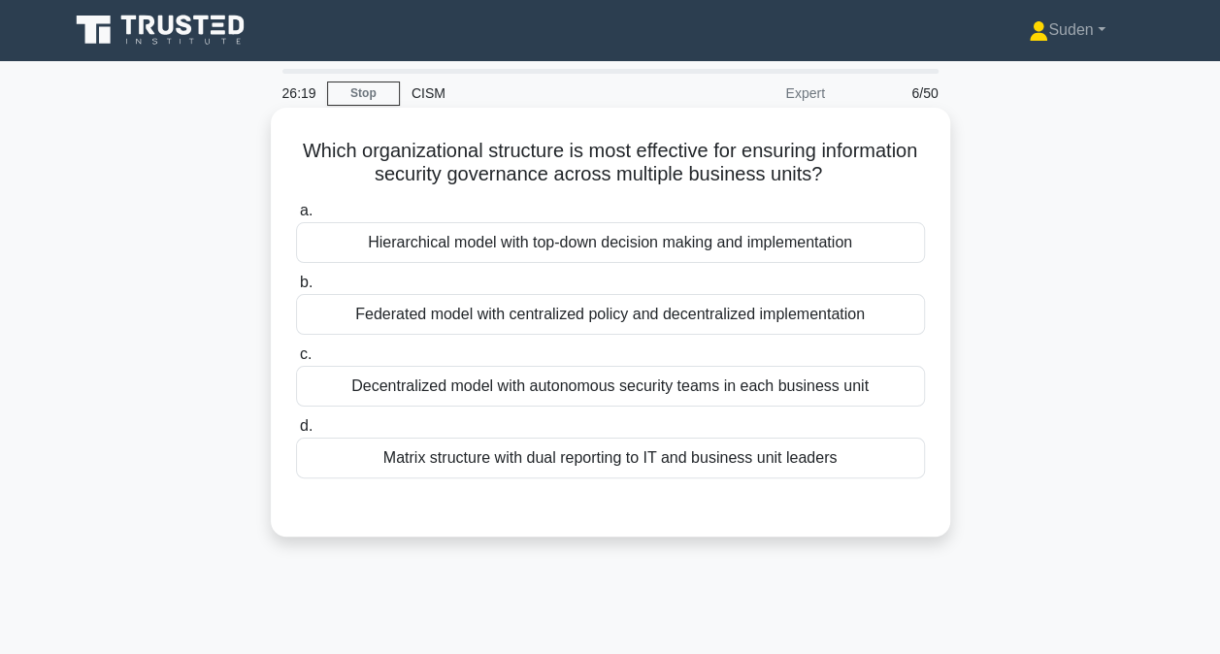
scroll to position [0, 0]
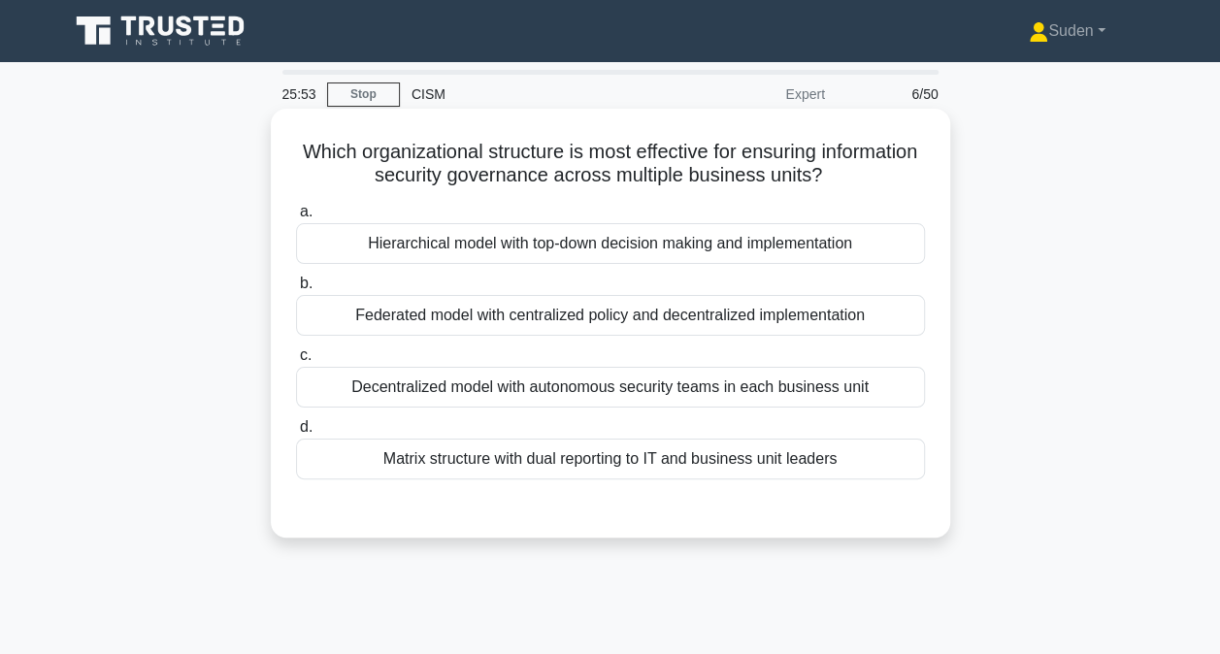
click at [633, 251] on div "Hierarchical model with top-down decision making and implementation" at bounding box center [610, 243] width 629 height 41
click at [742, 236] on div "Hierarchical model with top-down decision making and implementation" at bounding box center [610, 243] width 629 height 41
click at [296, 218] on input "a. Hierarchical model with top-down decision making and implementation" at bounding box center [296, 212] width 0 height 13
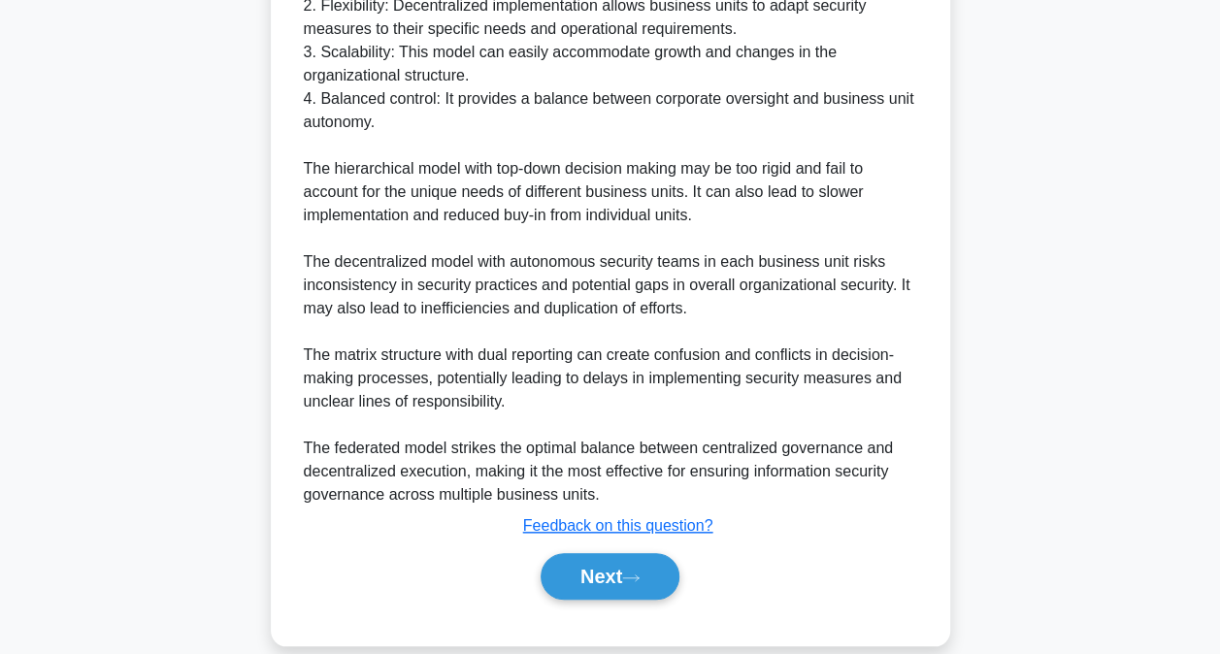
scroll to position [729, 0]
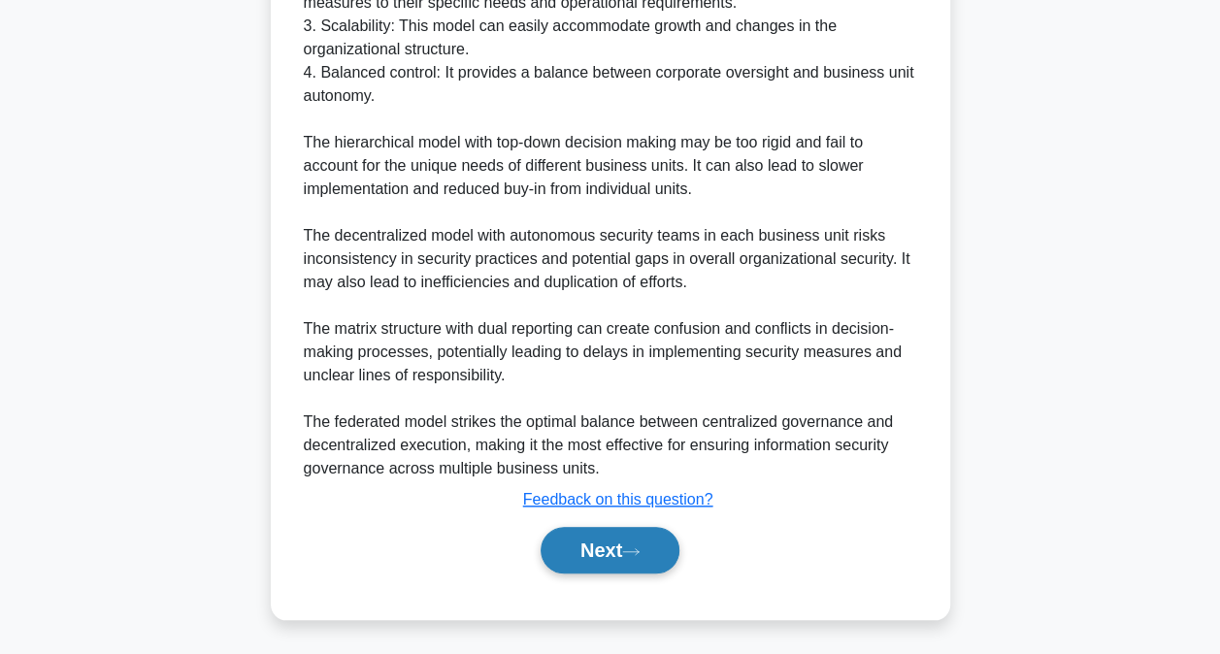
click at [617, 536] on button "Next" at bounding box center [610, 550] width 139 height 47
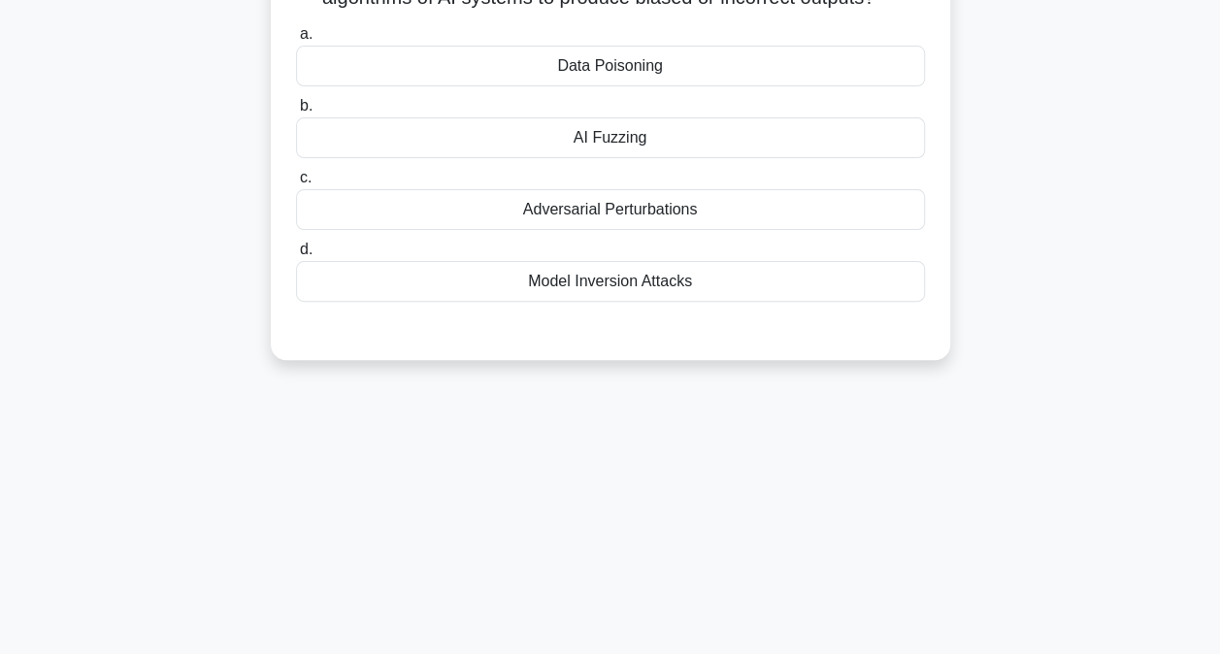
scroll to position [0, 0]
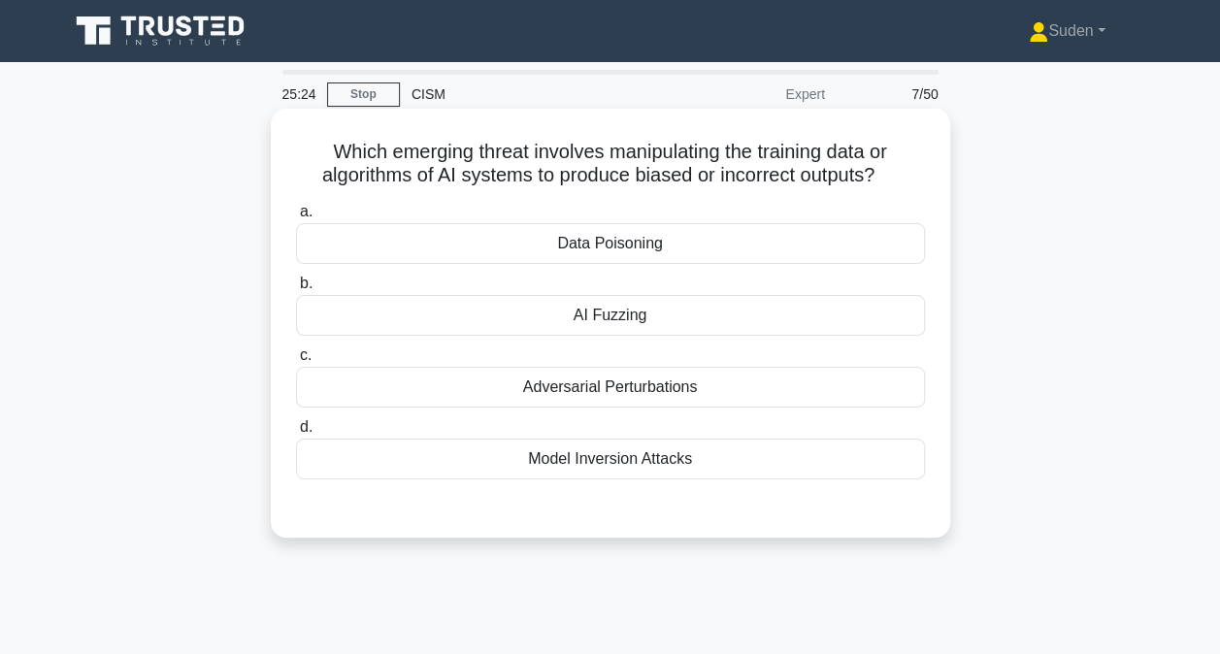
drag, startPoint x: 765, startPoint y: 327, endPoint x: 1095, endPoint y: 309, distance: 330.6
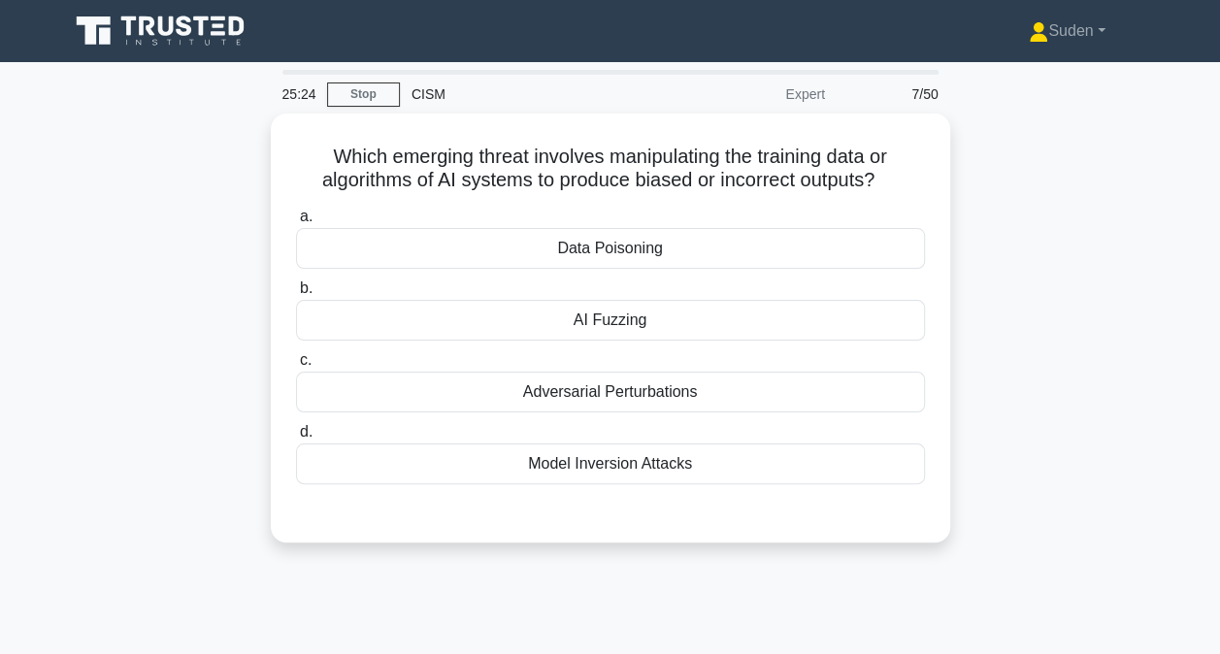
click at [766, 325] on div "AI Fuzzing" at bounding box center [610, 320] width 629 height 41
click at [296, 295] on input "b. AI Fuzzing" at bounding box center [296, 289] width 0 height 13
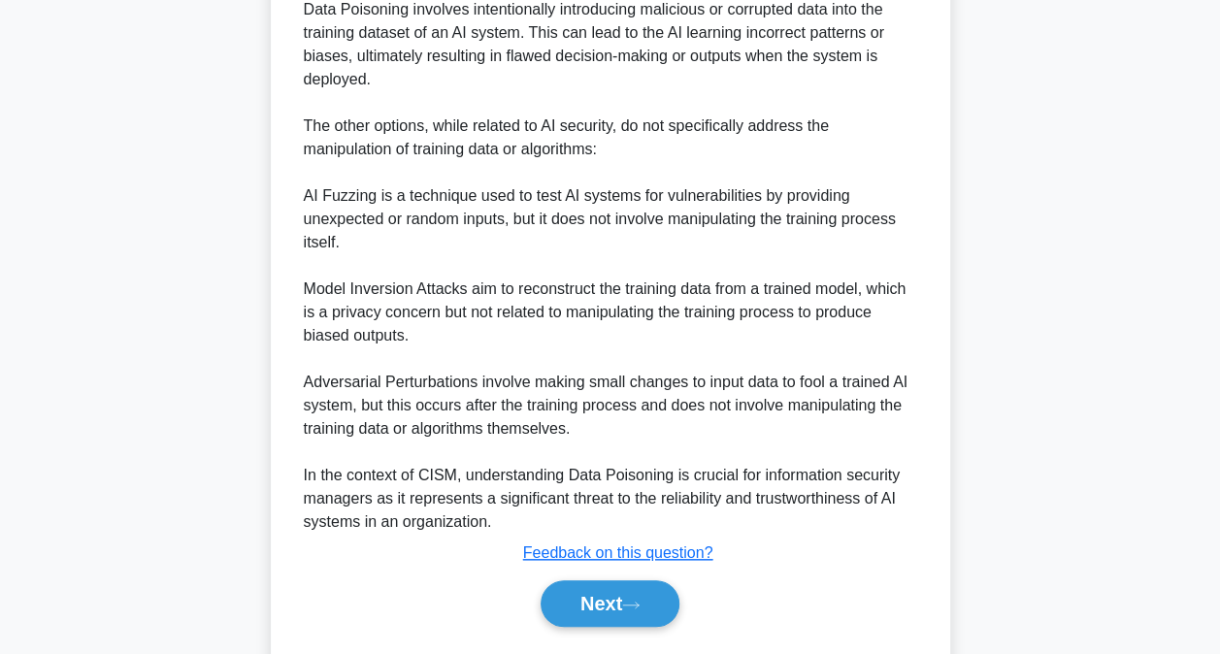
scroll to position [706, 0]
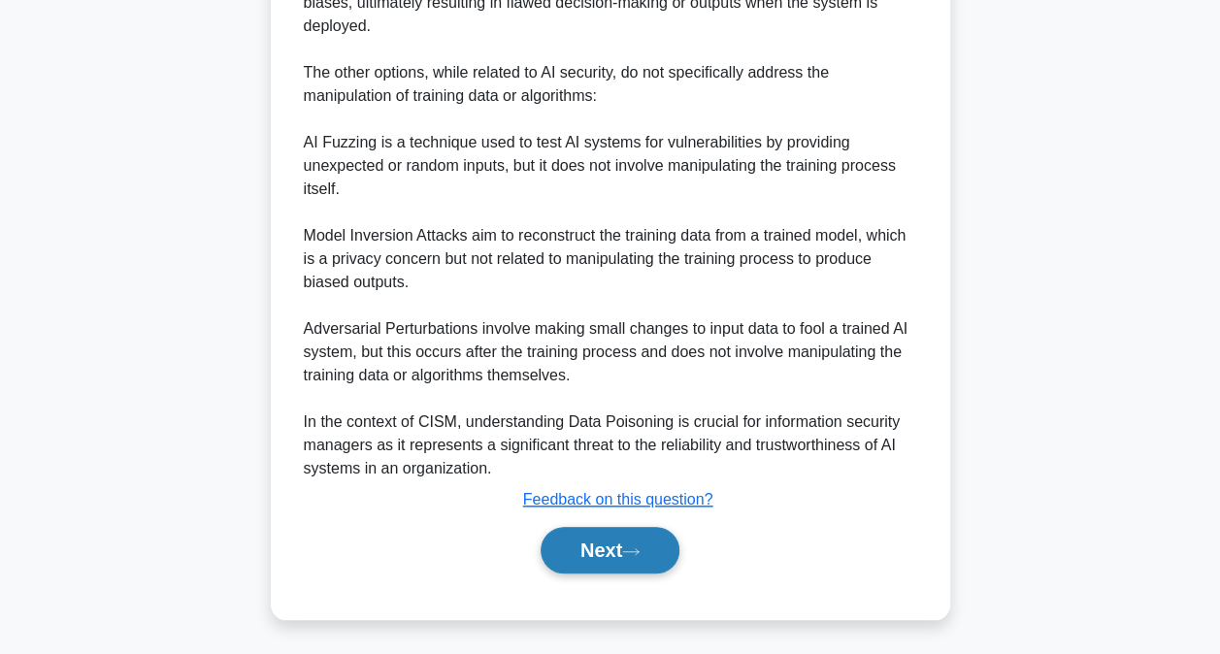
click at [613, 555] on button "Next" at bounding box center [610, 550] width 139 height 47
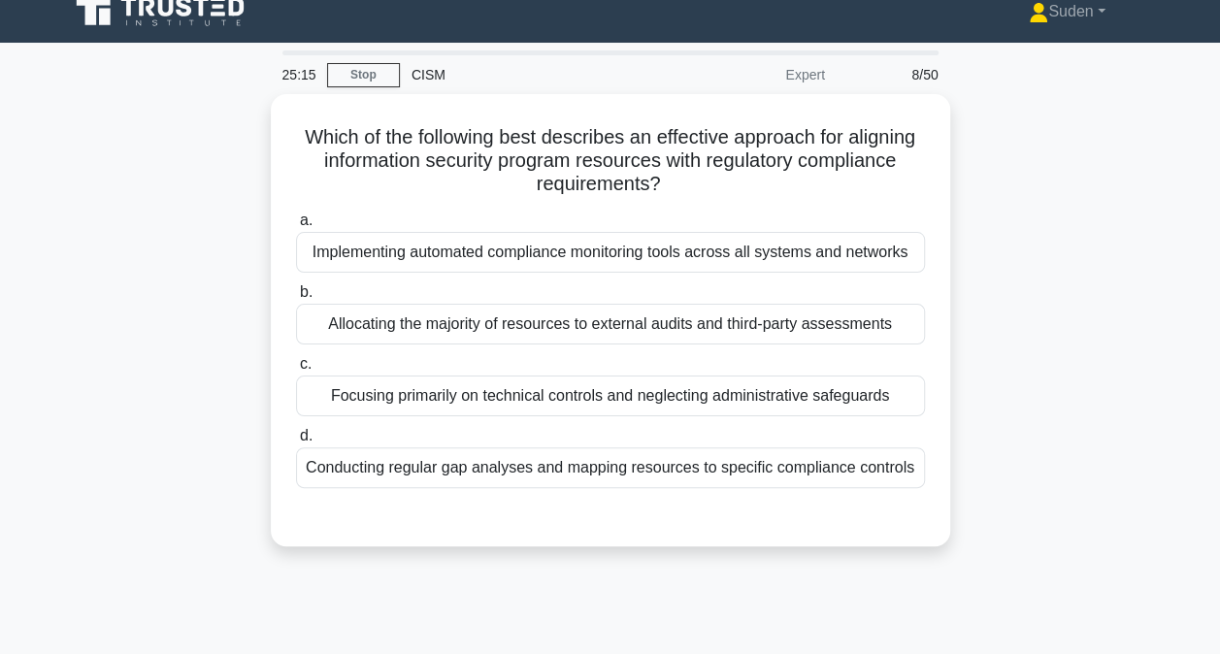
scroll to position [17, 0]
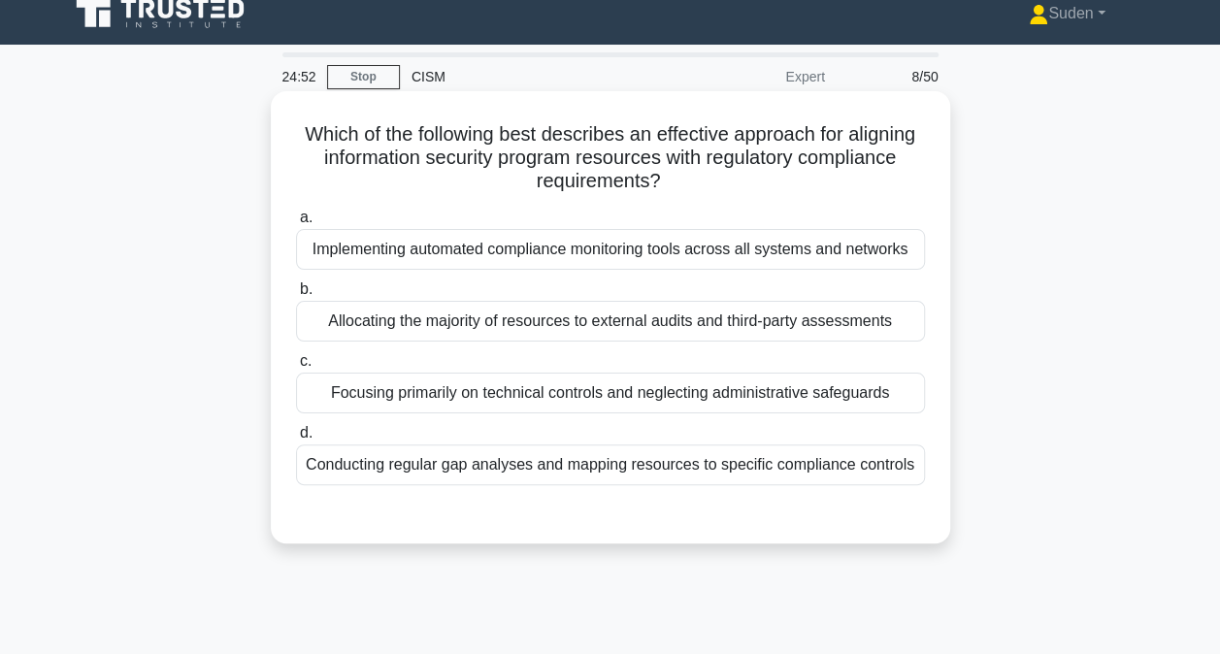
click at [633, 465] on div "Conducting regular gap analyses and mapping resources to specific compliance co…" at bounding box center [610, 465] width 629 height 41
click at [296, 440] on input "d. Conducting regular gap analyses and mapping resources to specific compliance…" at bounding box center [296, 433] width 0 height 13
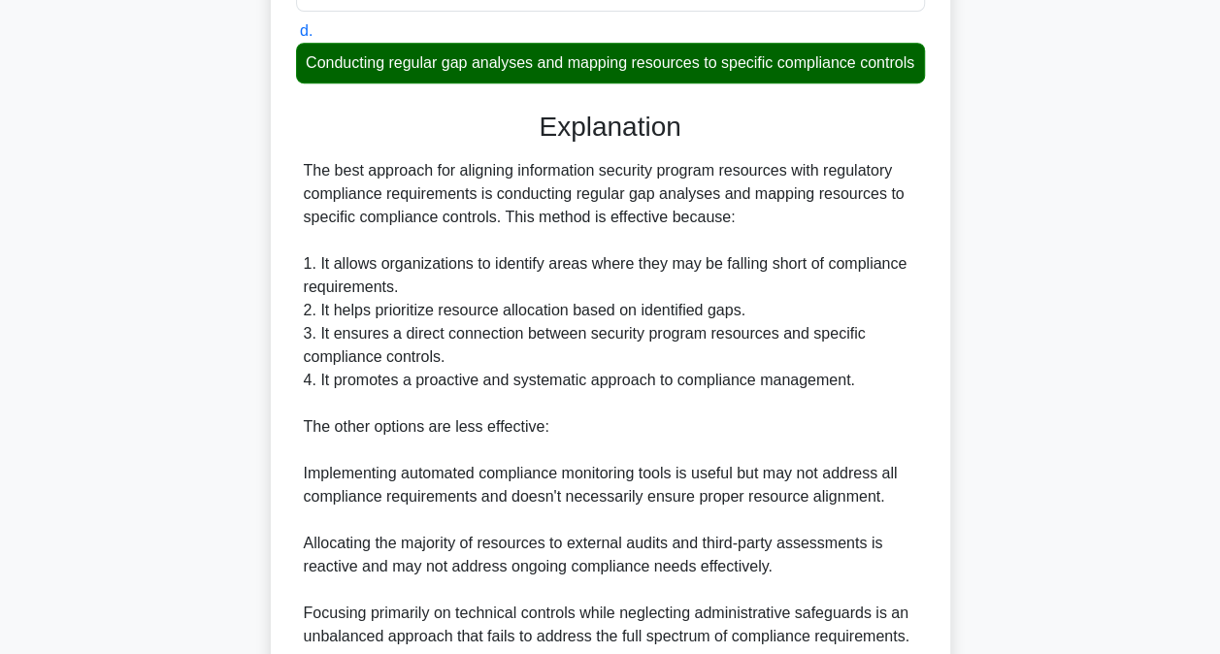
scroll to position [600, 0]
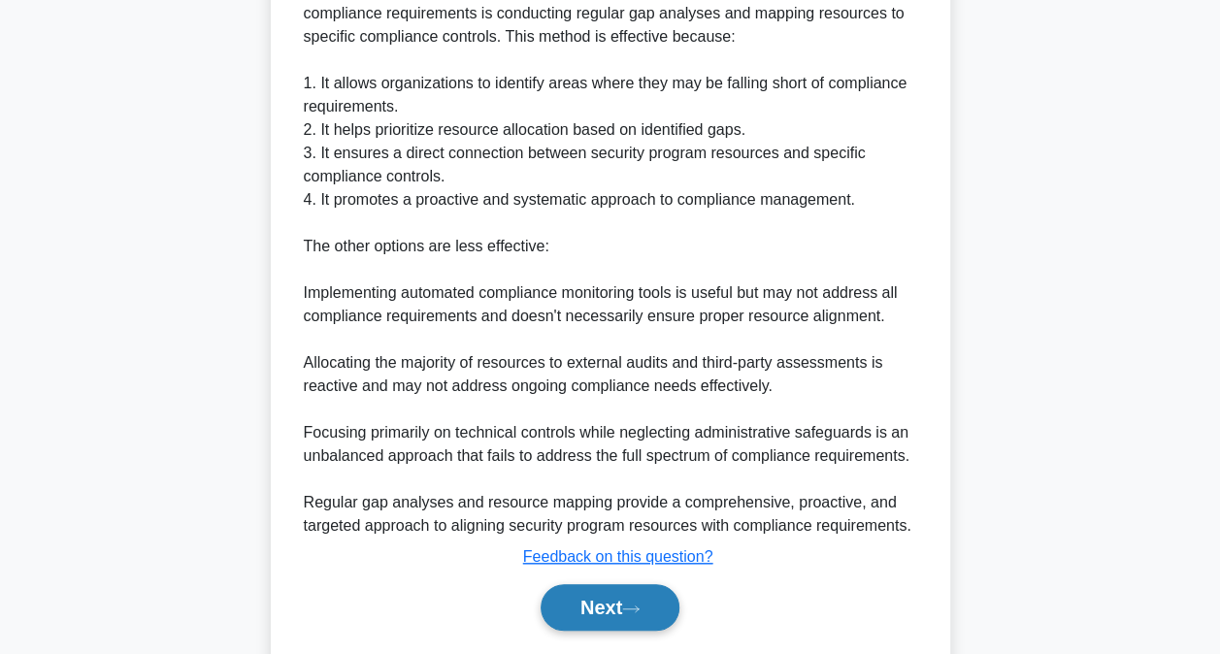
click at [584, 631] on button "Next" at bounding box center [610, 607] width 139 height 47
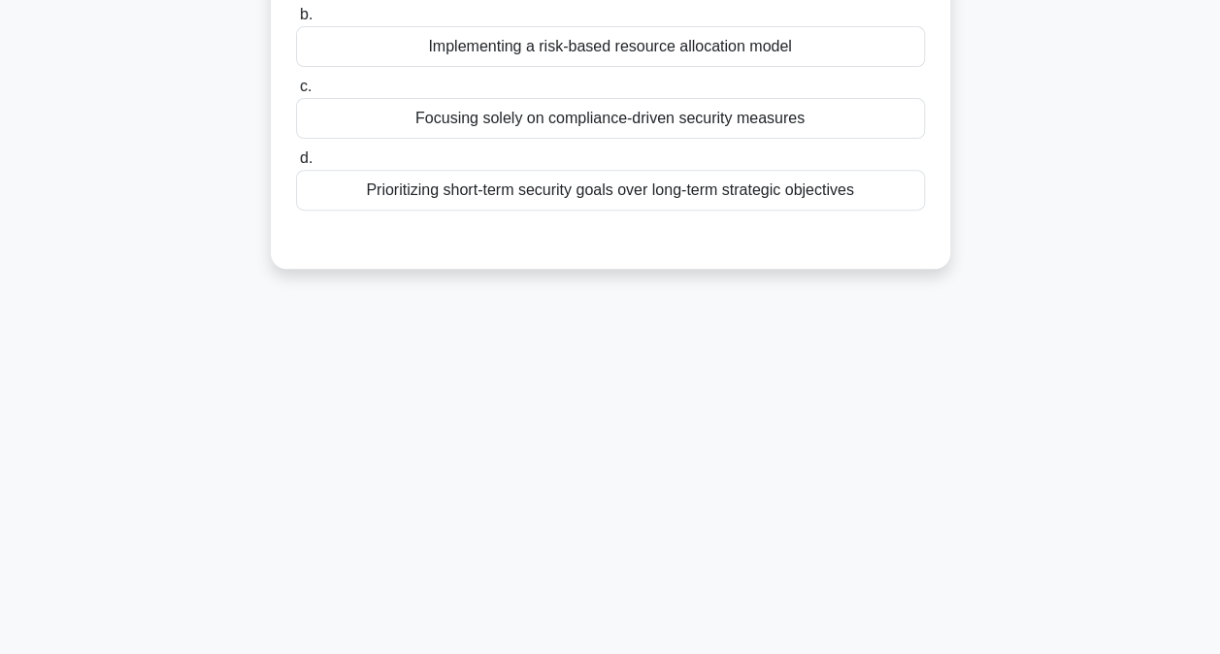
scroll to position [6, 0]
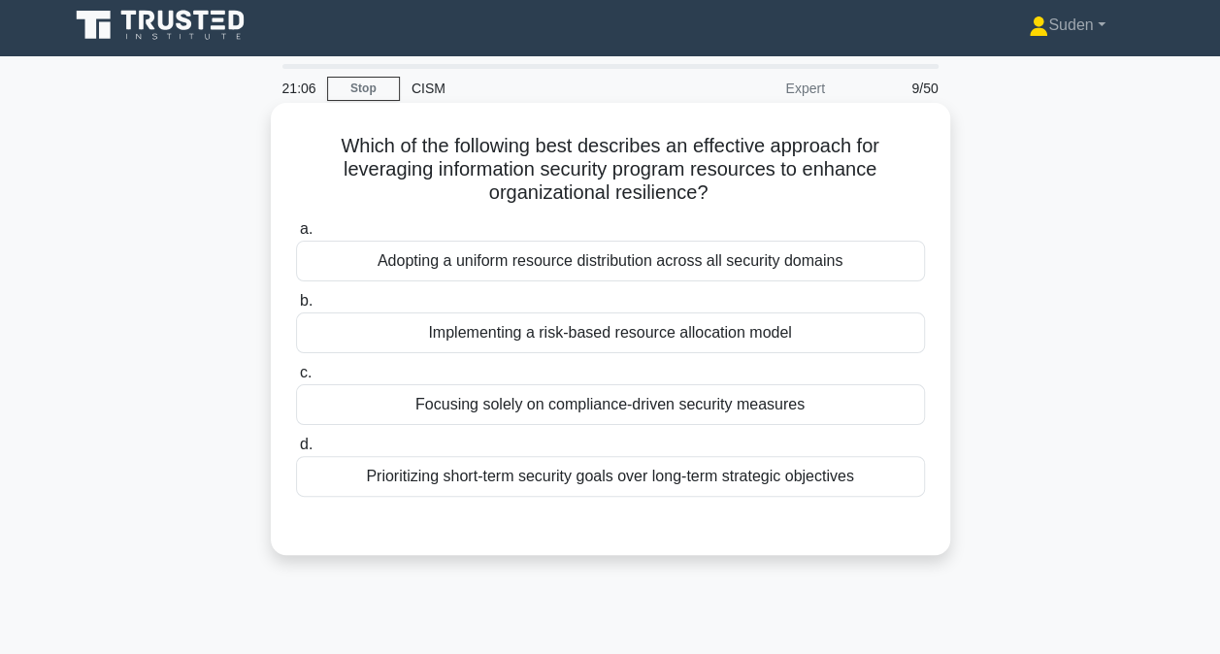
click at [607, 342] on div "Implementing a risk-based resource allocation model" at bounding box center [610, 333] width 629 height 41
click at [296, 308] on input "b. Implementing a risk-based resource allocation model" at bounding box center [296, 301] width 0 height 13
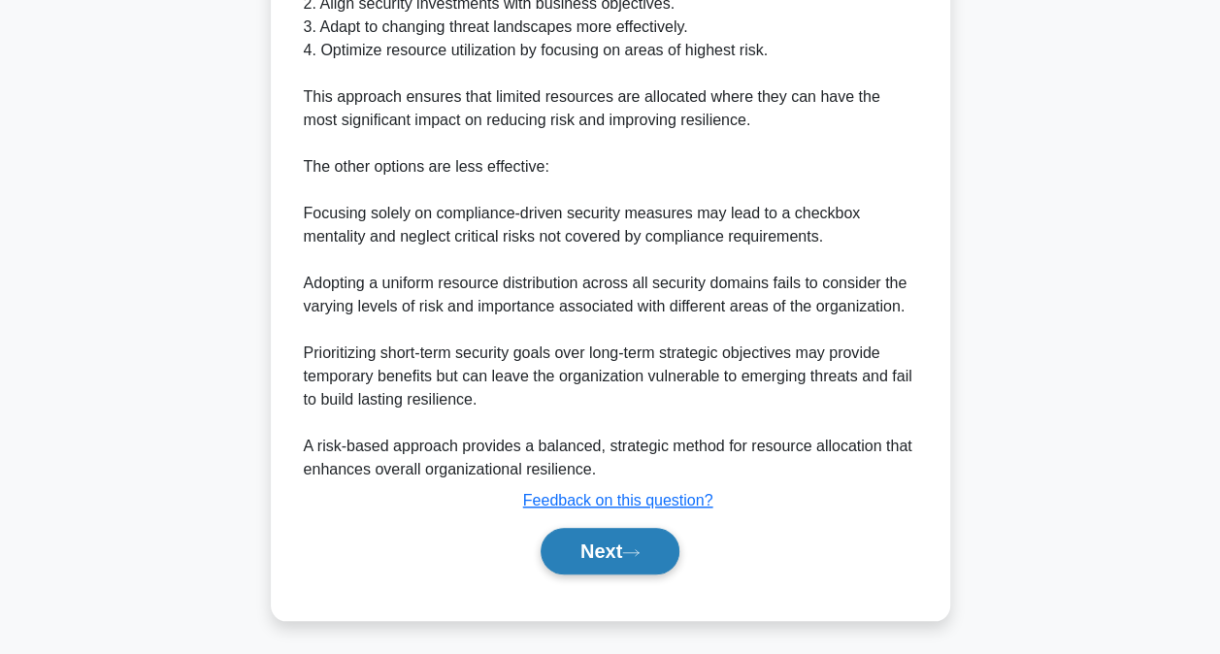
click at [619, 531] on button "Next" at bounding box center [610, 551] width 139 height 47
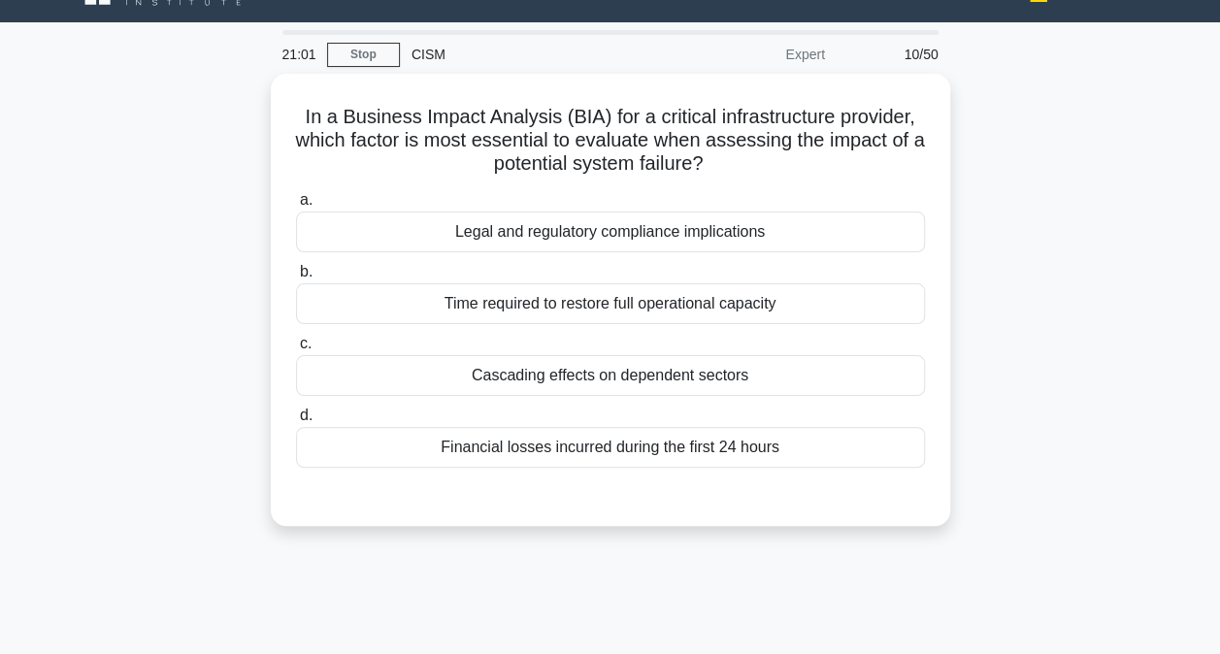
scroll to position [0, 0]
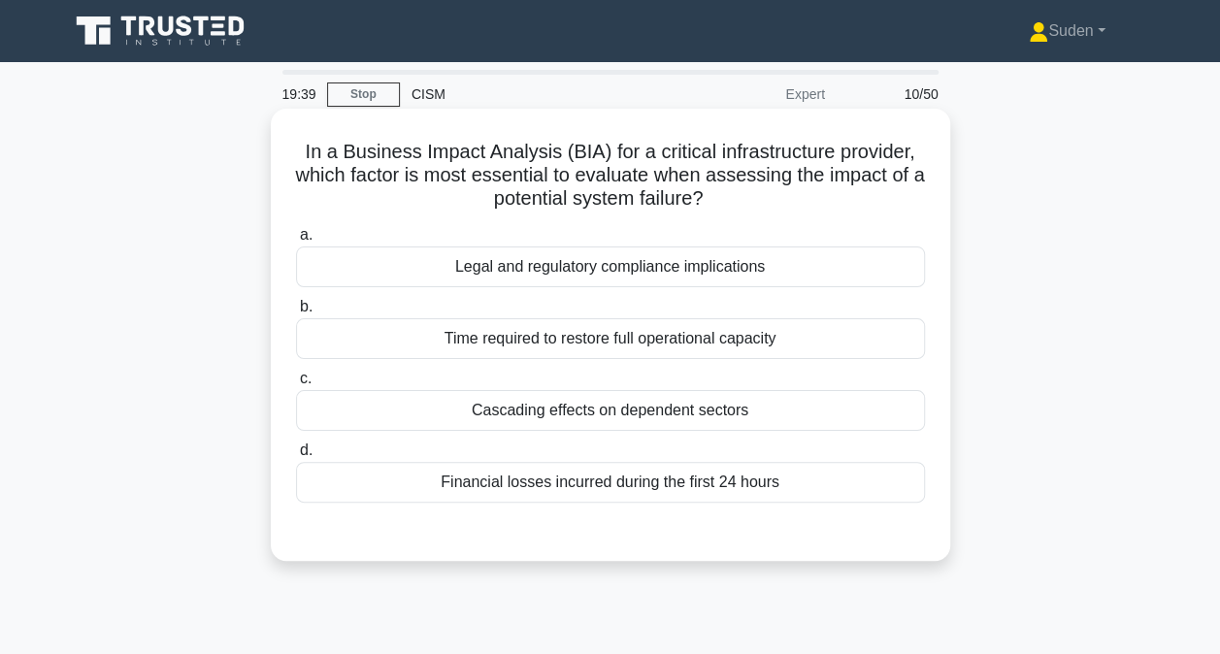
click at [539, 417] on div "Cascading effects on dependent sectors" at bounding box center [610, 410] width 629 height 41
click at [296, 385] on input "c. Cascading effects on dependent sectors" at bounding box center [296, 379] width 0 height 13
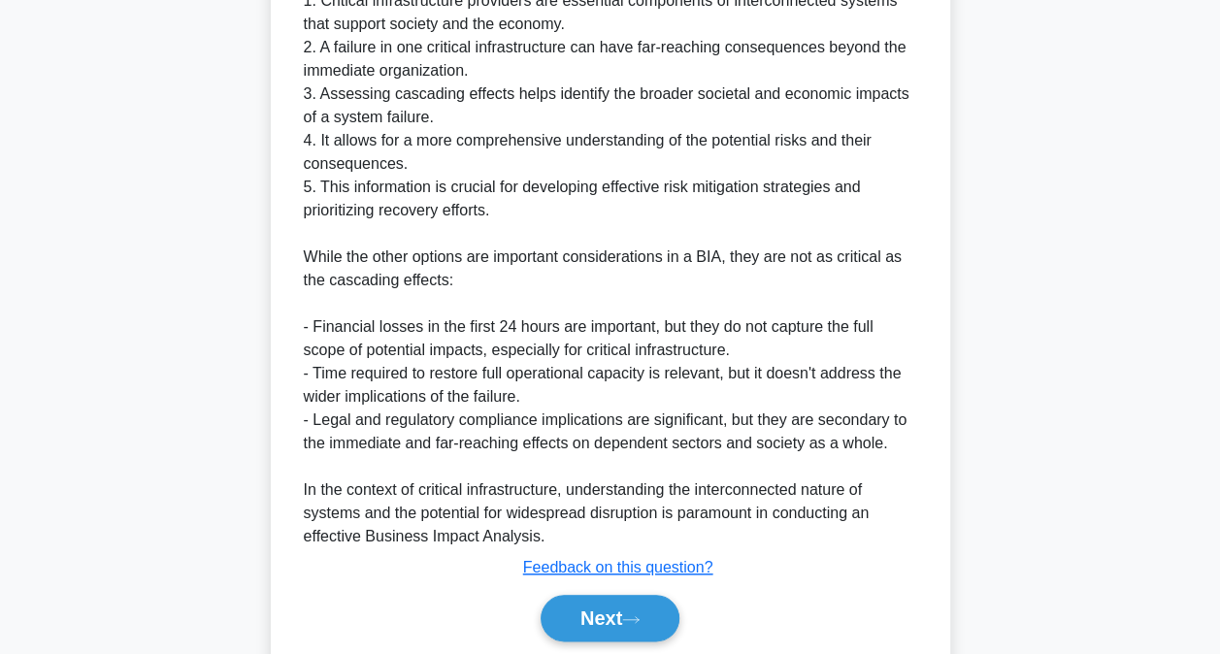
scroll to position [796, 0]
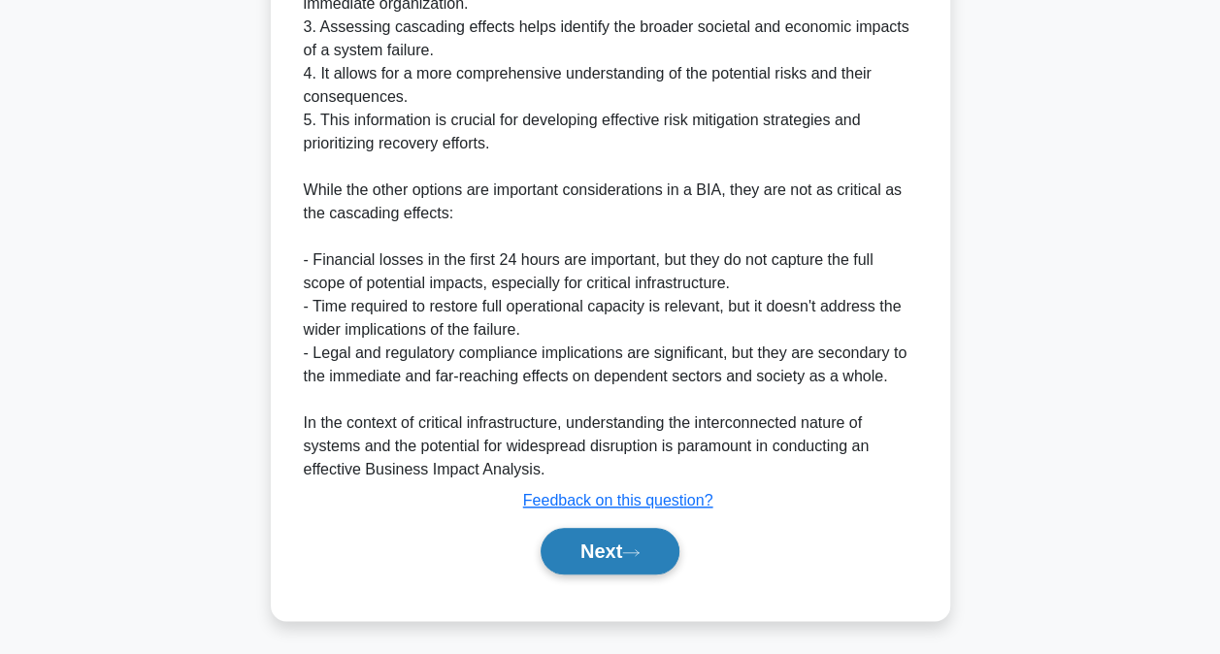
click at [606, 566] on button "Next" at bounding box center [610, 551] width 139 height 47
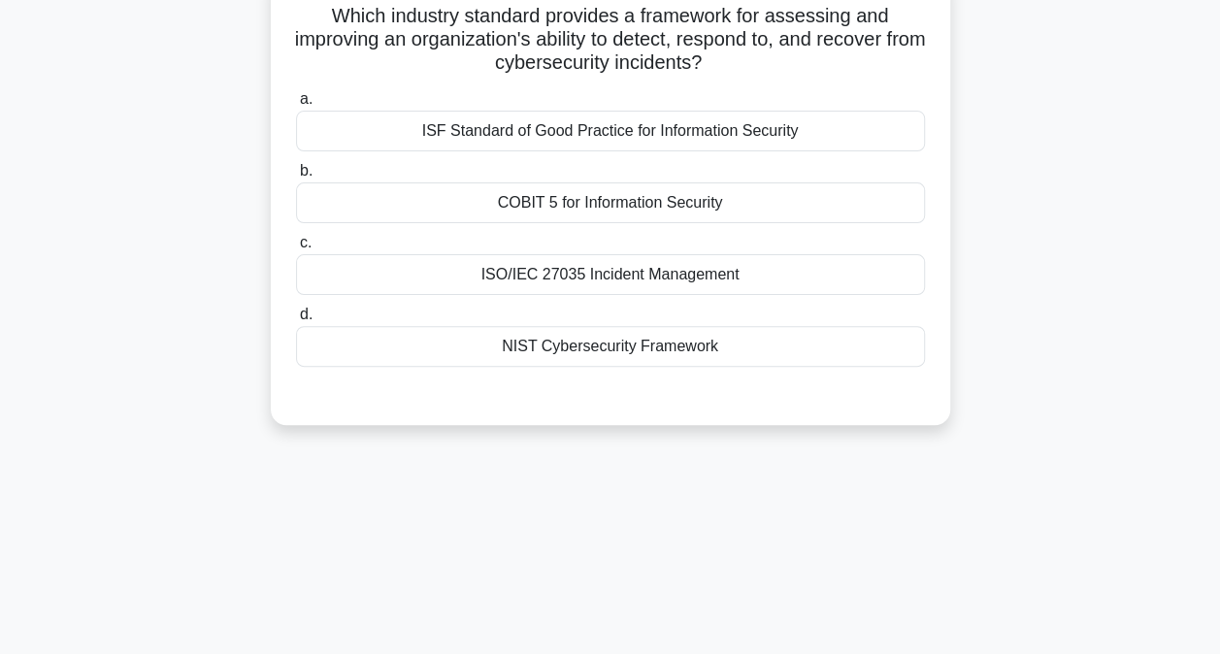
scroll to position [0, 0]
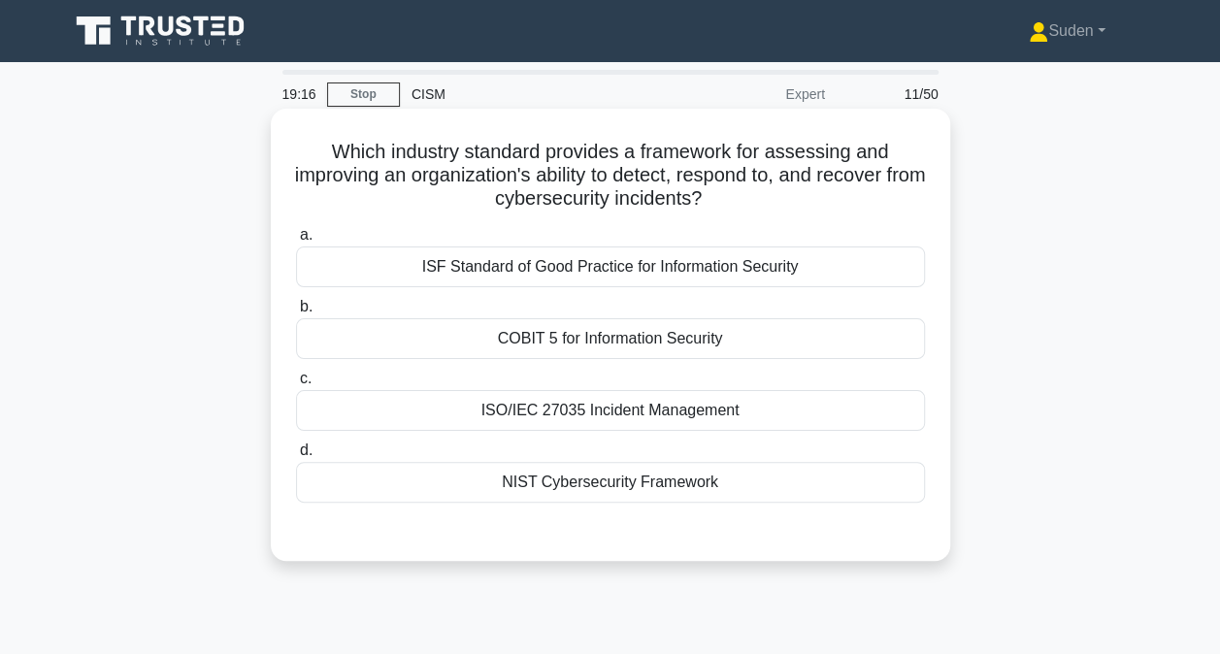
click at [590, 487] on div "NIST Cybersecurity Framework" at bounding box center [610, 482] width 629 height 41
click at [296, 457] on input "d. NIST Cybersecurity Framework" at bounding box center [296, 451] width 0 height 13
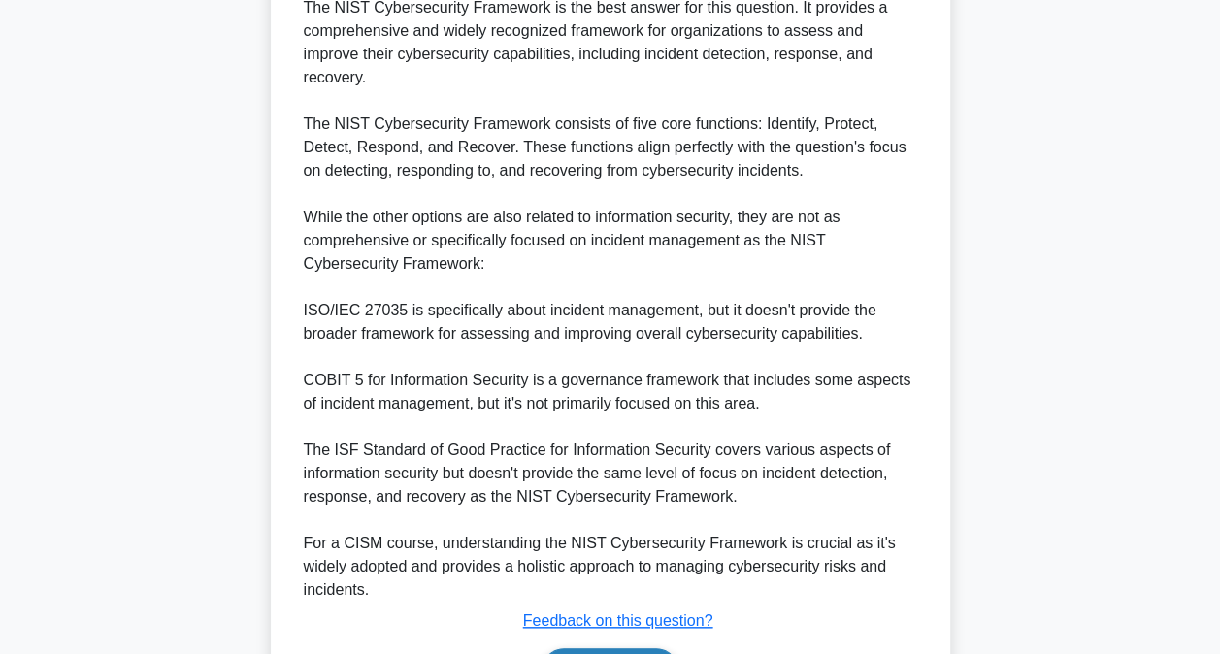
scroll to position [703, 0]
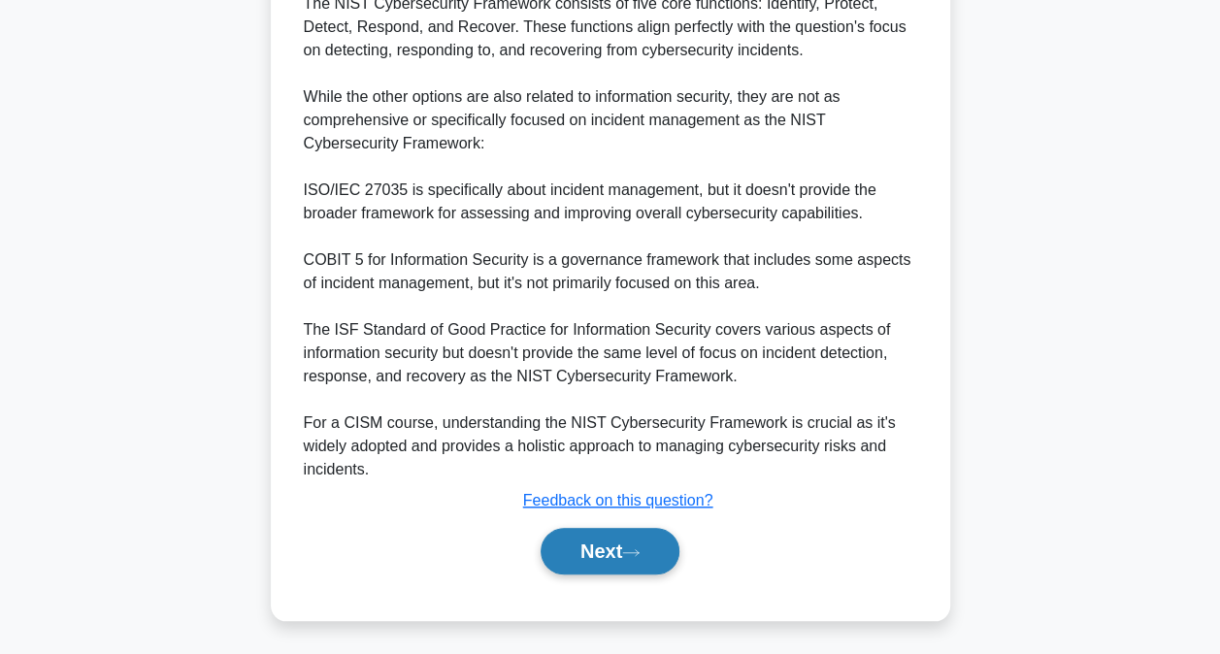
drag, startPoint x: 627, startPoint y: 579, endPoint x: 627, endPoint y: 565, distance: 13.6
click at [627, 579] on div "Next" at bounding box center [610, 551] width 629 height 62
click at [627, 565] on button "Next" at bounding box center [610, 551] width 139 height 47
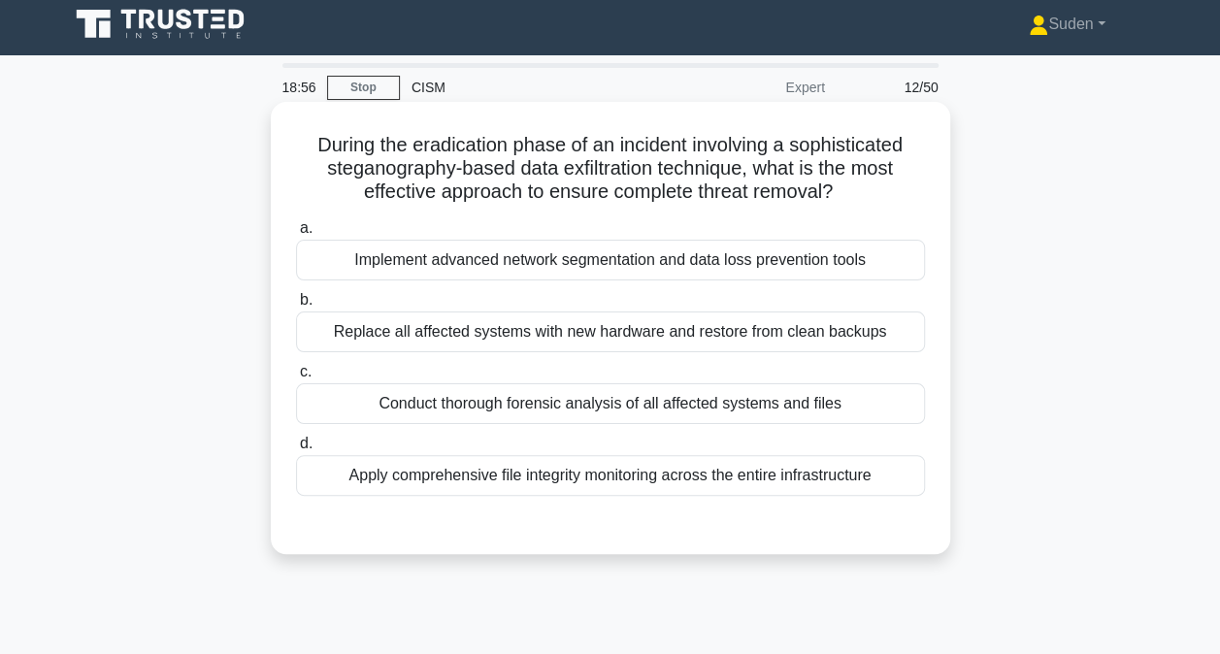
scroll to position [6, 0]
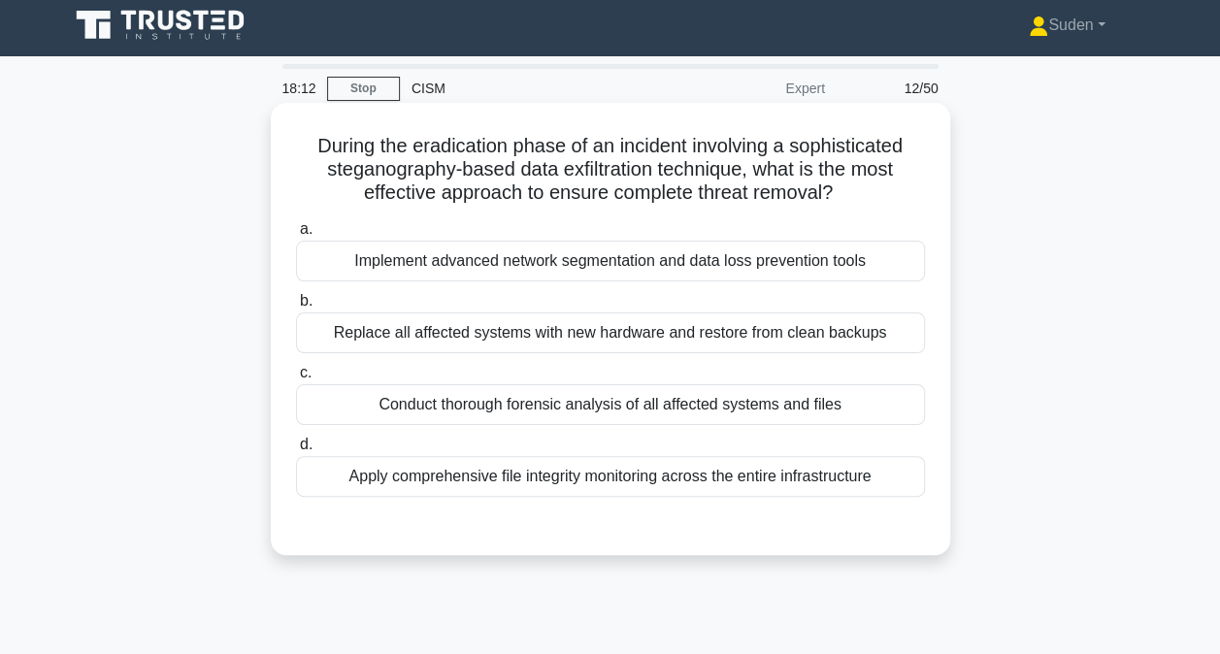
click at [493, 409] on div "Conduct thorough forensic analysis of all affected systems and files" at bounding box center [610, 404] width 629 height 41
click at [296, 380] on input "c. Conduct thorough forensic analysis of all affected systems and files" at bounding box center [296, 373] width 0 height 13
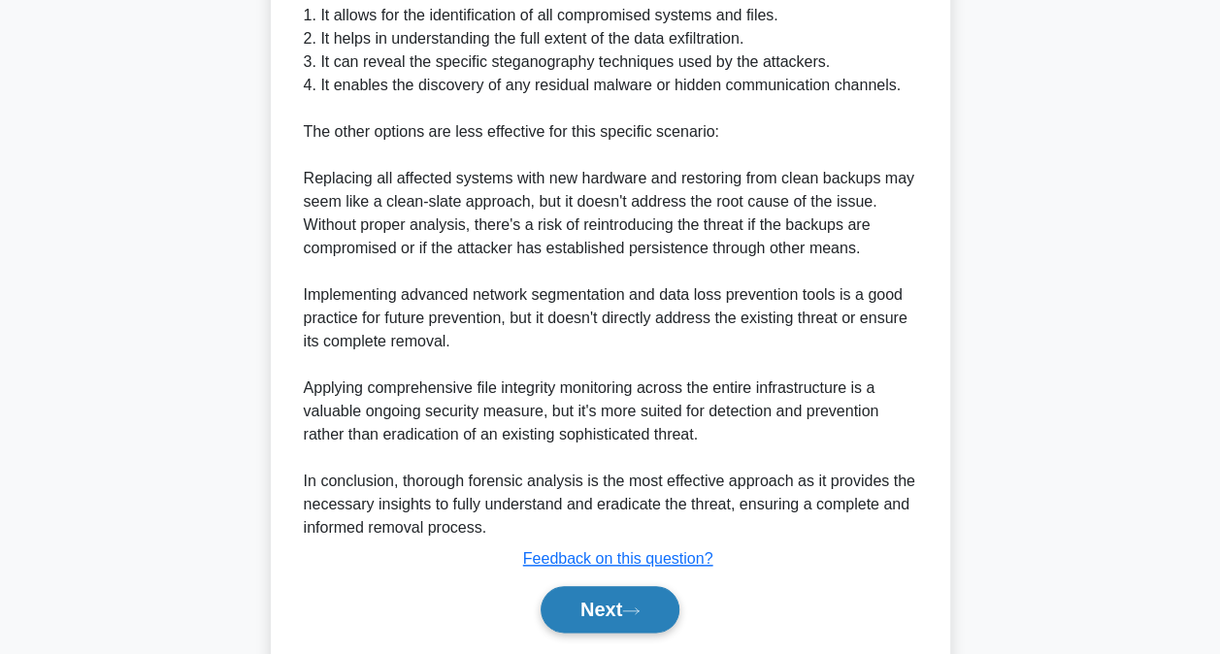
scroll to position [819, 0]
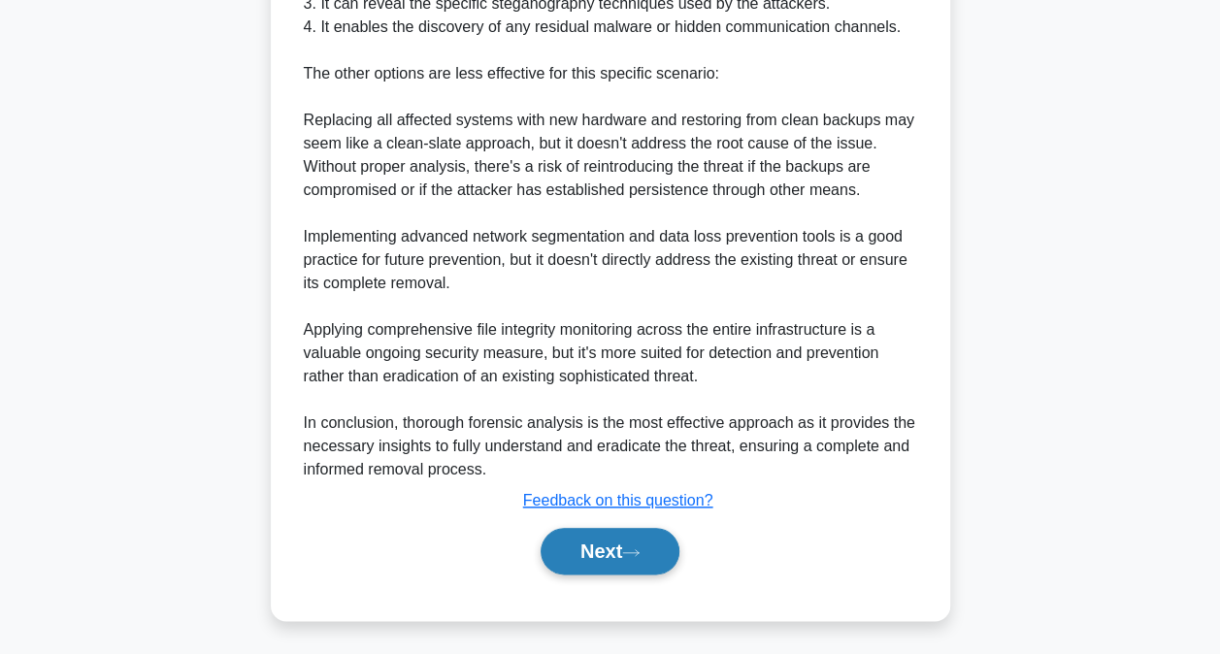
click at [563, 559] on button "Next" at bounding box center [610, 551] width 139 height 47
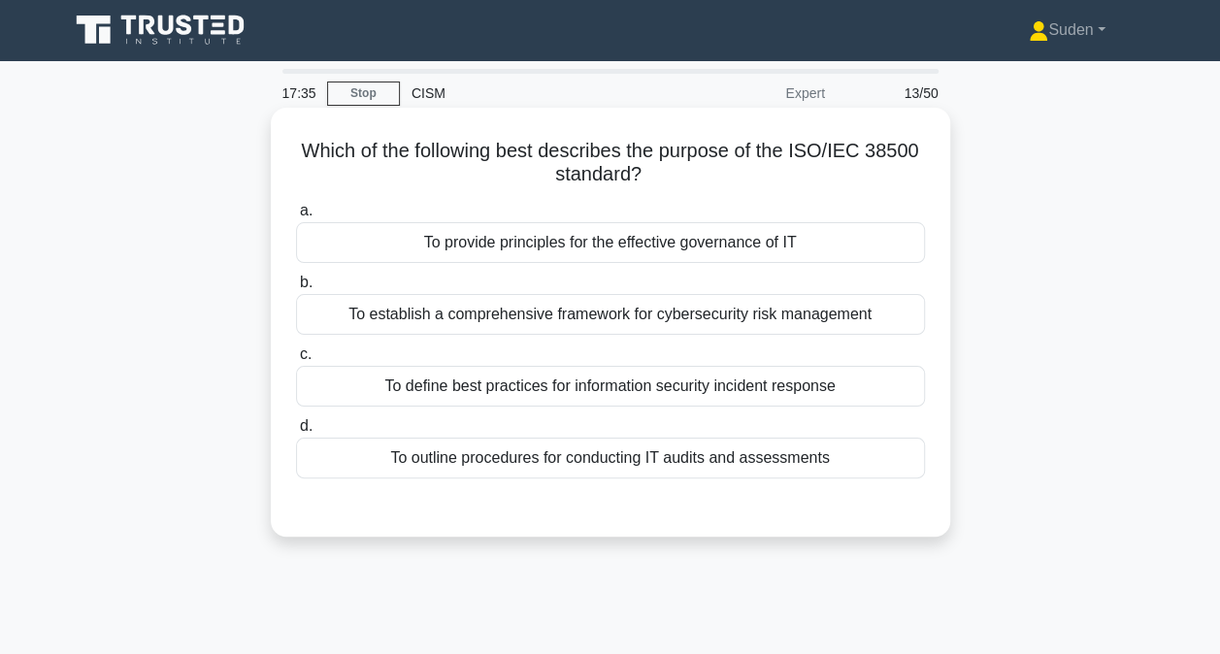
scroll to position [0, 0]
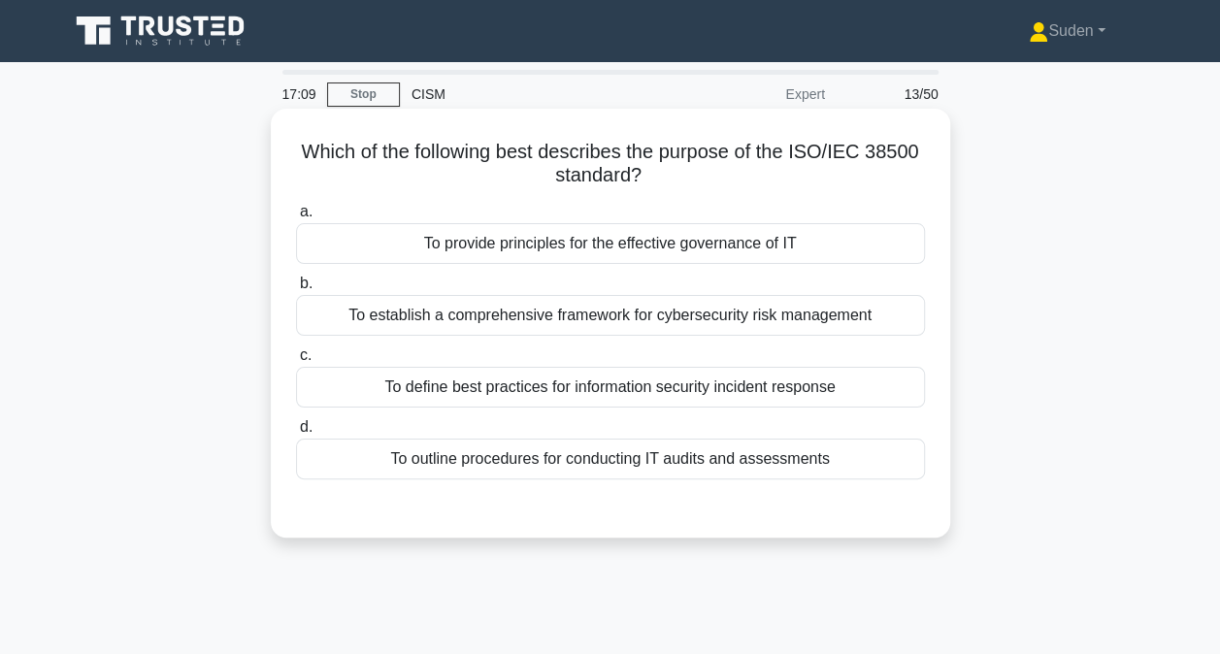
click at [548, 401] on div "To define best practices for information security incident response" at bounding box center [610, 387] width 629 height 41
click at [296, 362] on input "c. To define best practices for information security incident response" at bounding box center [296, 356] width 0 height 13
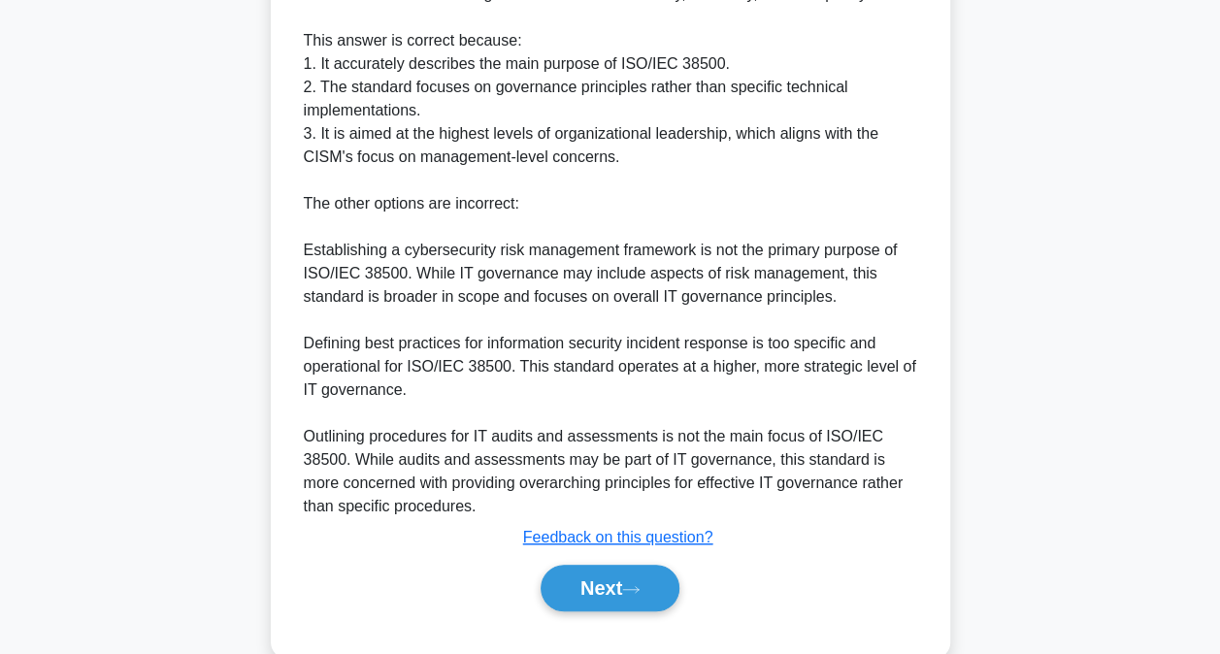
scroll to position [659, 0]
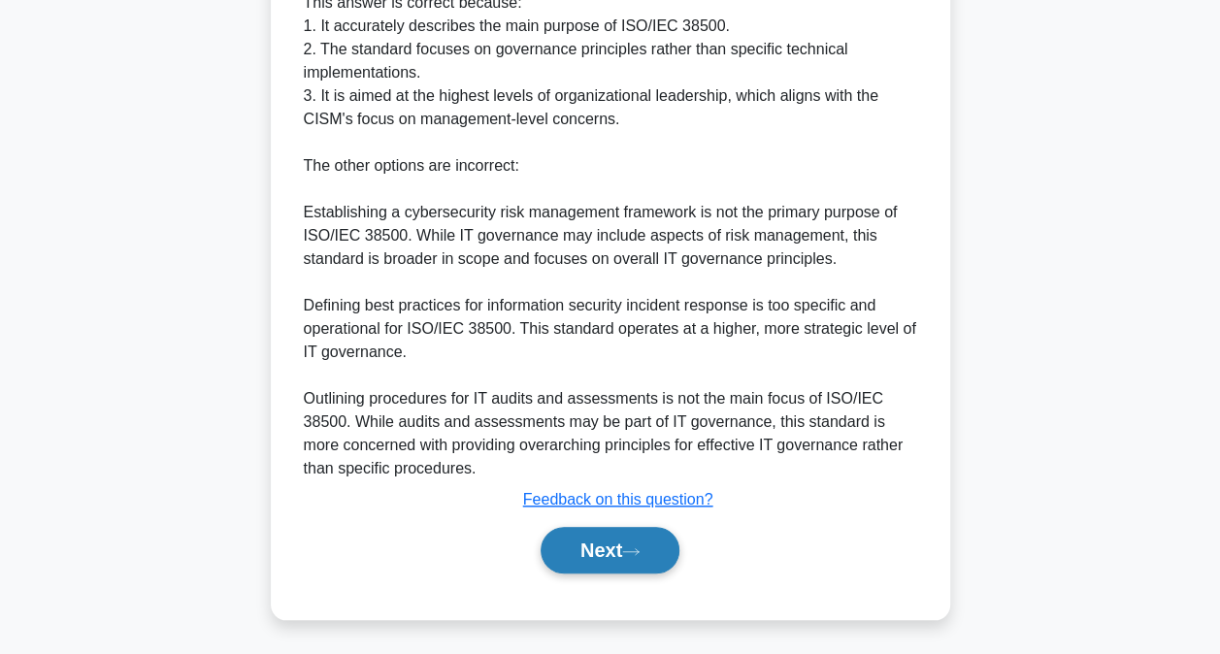
drag, startPoint x: 623, startPoint y: 533, endPoint x: 667, endPoint y: 525, distance: 44.4
click at [623, 533] on button "Next" at bounding box center [610, 550] width 139 height 47
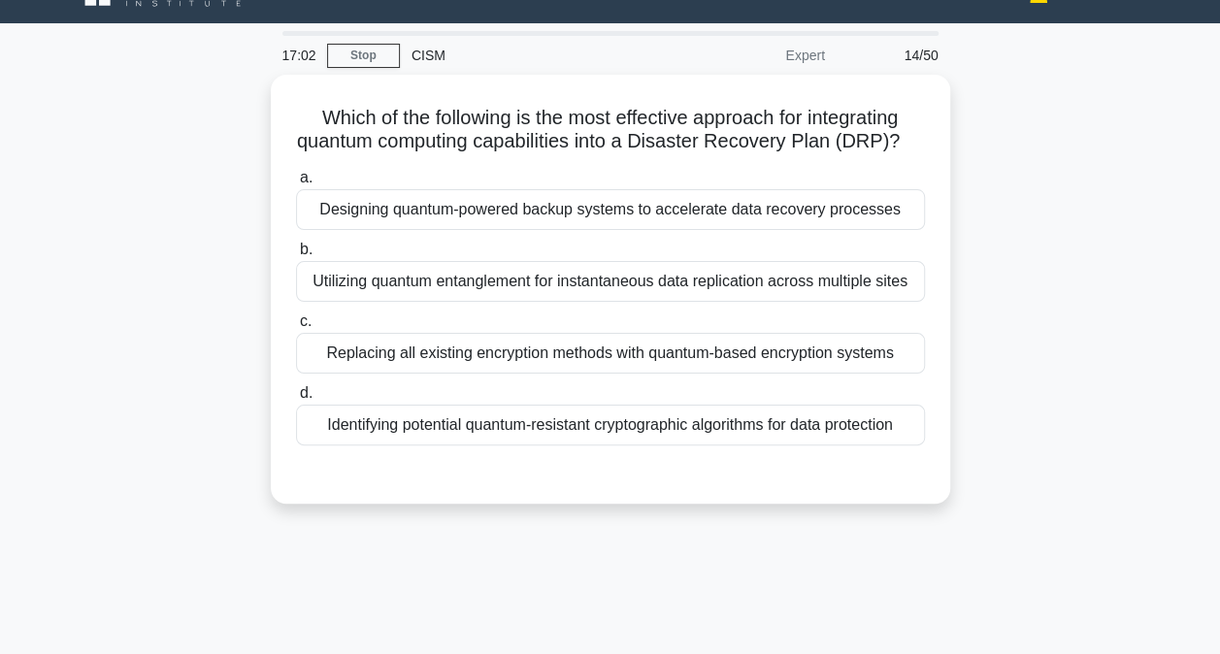
scroll to position [6, 0]
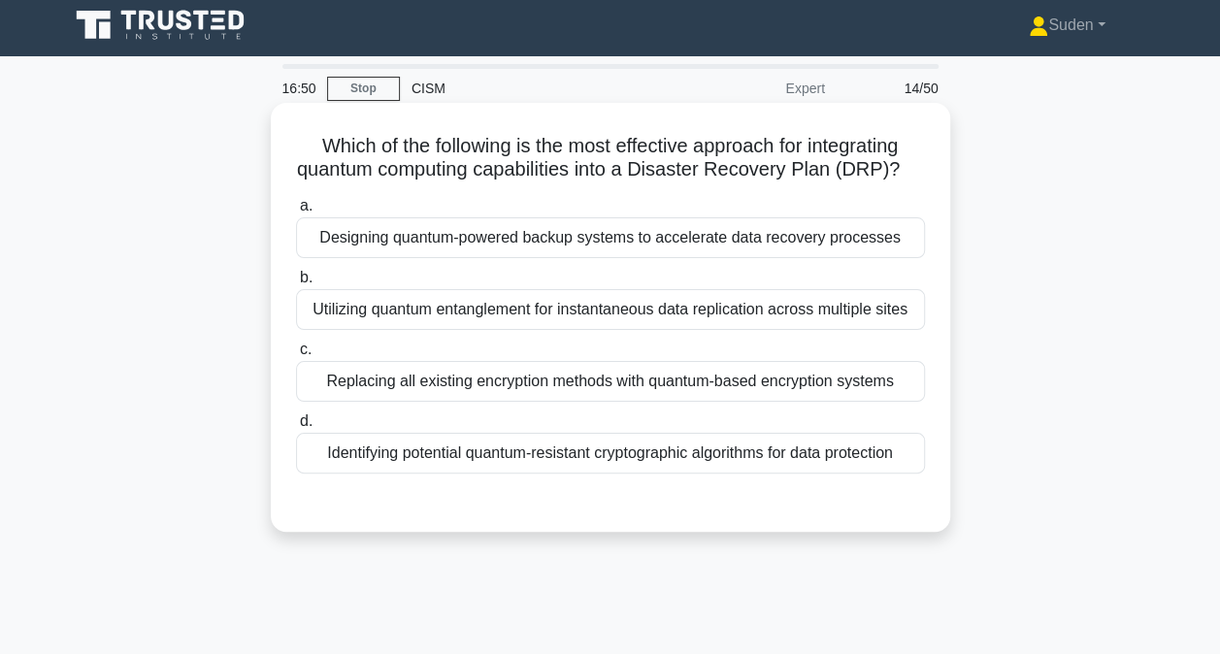
click at [805, 474] on div "Identifying potential quantum-resistant cryptographic algorithms for data prote…" at bounding box center [610, 453] width 629 height 41
click at [296, 428] on input "d. Identifying potential quantum-resistant cryptographic algorithms for data pr…" at bounding box center [296, 422] width 0 height 13
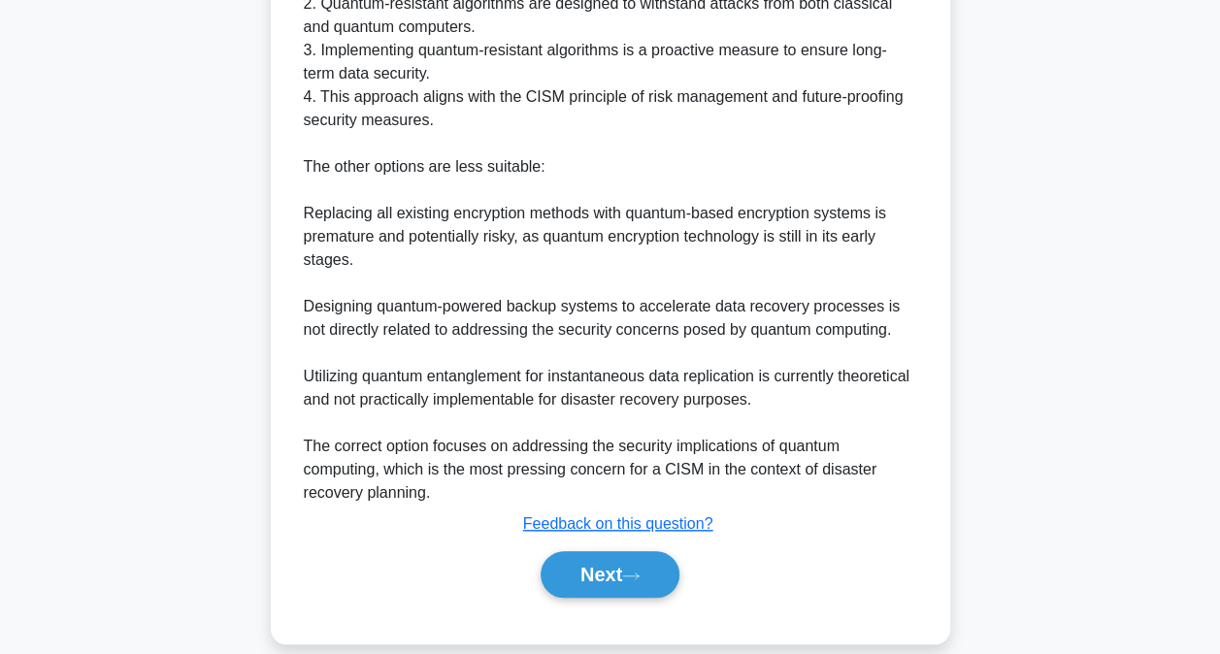
scroll to position [726, 0]
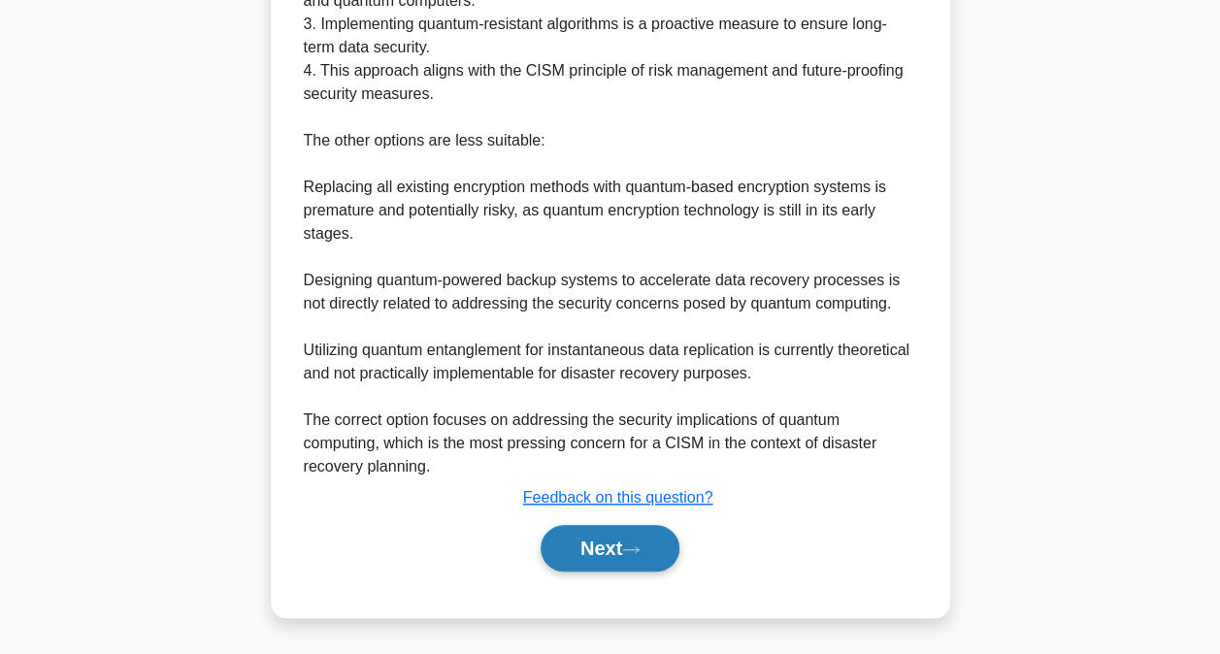
click at [587, 541] on button "Next" at bounding box center [610, 548] width 139 height 47
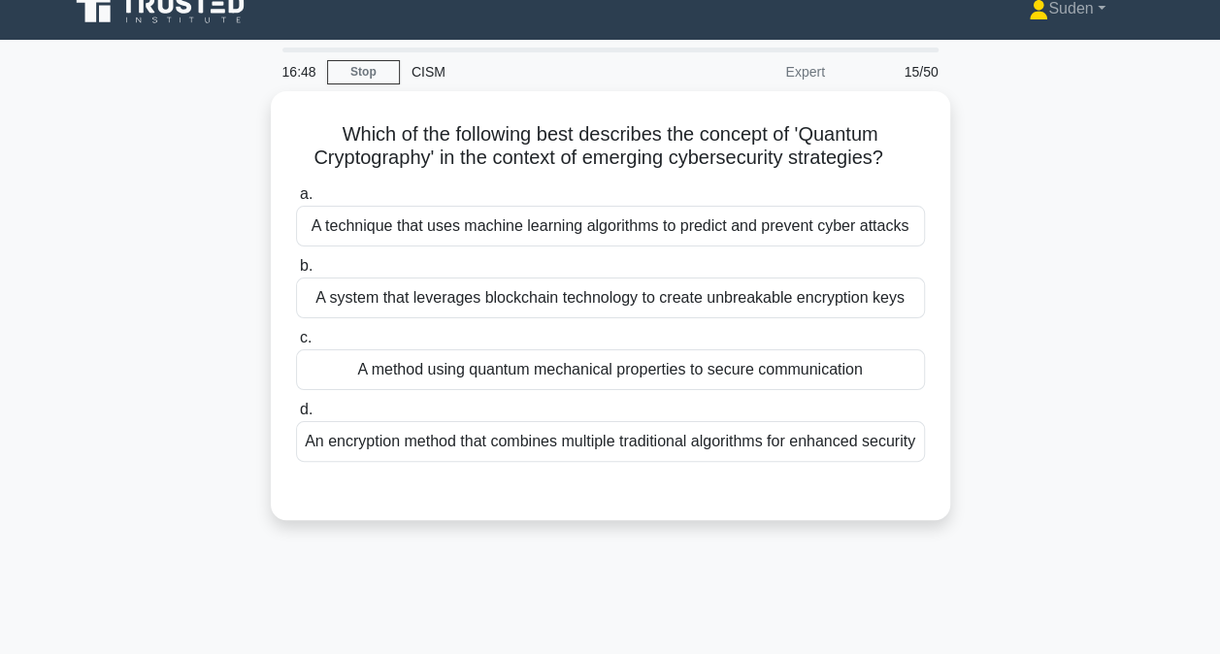
scroll to position [6, 0]
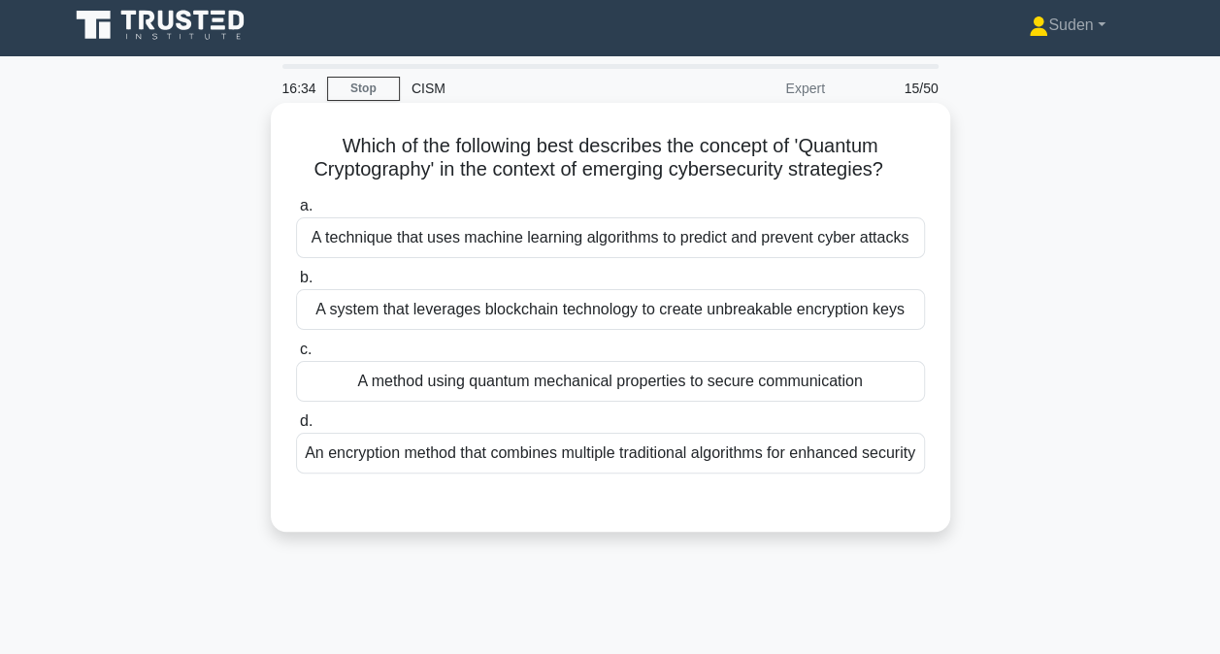
click at [727, 474] on div "An encryption method that combines multiple traditional algorithms for enhanced…" at bounding box center [610, 453] width 629 height 41
click at [296, 428] on input "d. An encryption method that combines multiple traditional algorithms for enhan…" at bounding box center [296, 422] width 0 height 13
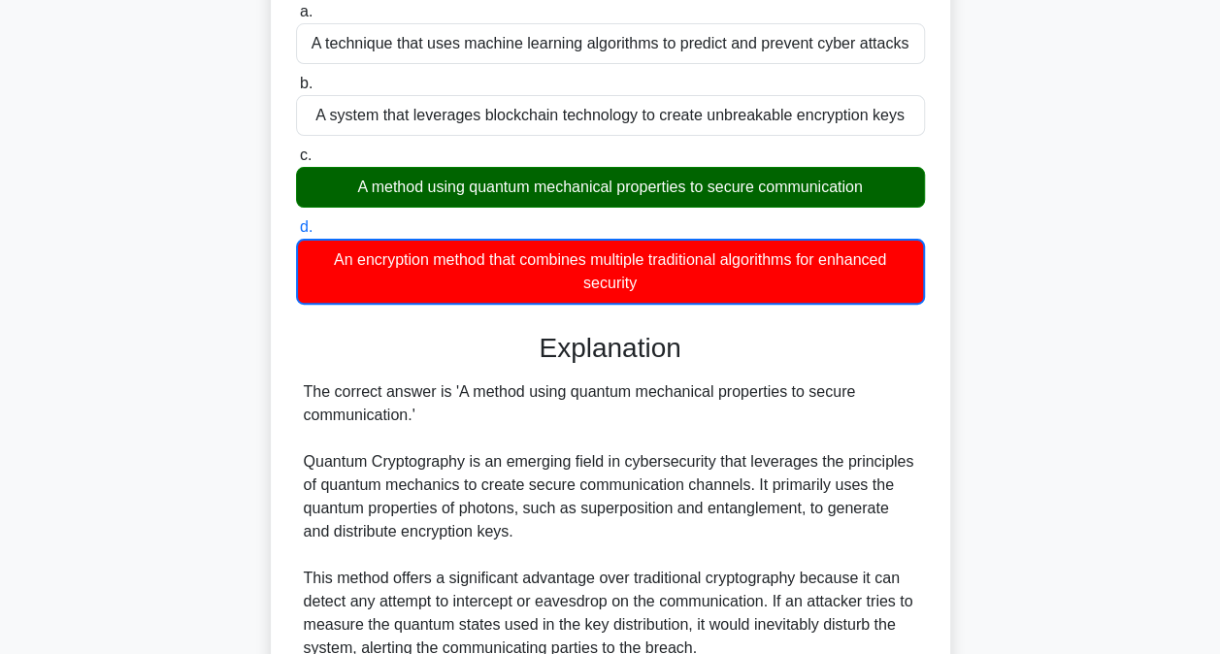
scroll to position [200, 0]
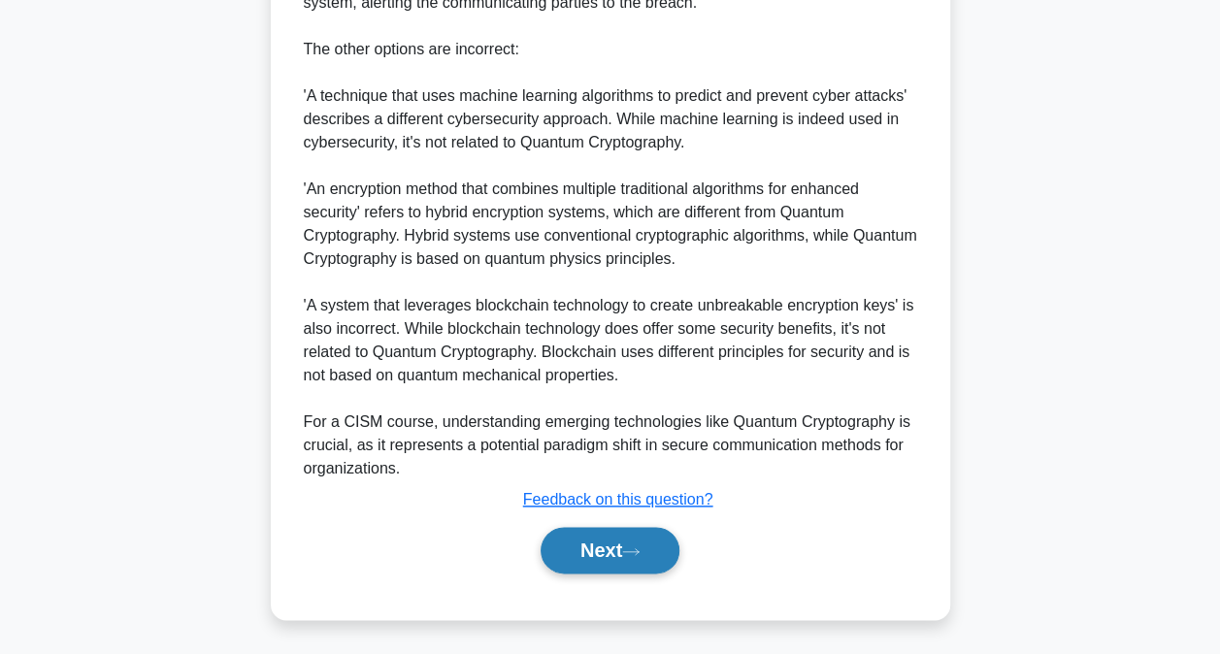
drag, startPoint x: 613, startPoint y: 564, endPoint x: 690, endPoint y: 543, distance: 80.6
click at [614, 564] on button "Next" at bounding box center [610, 550] width 139 height 47
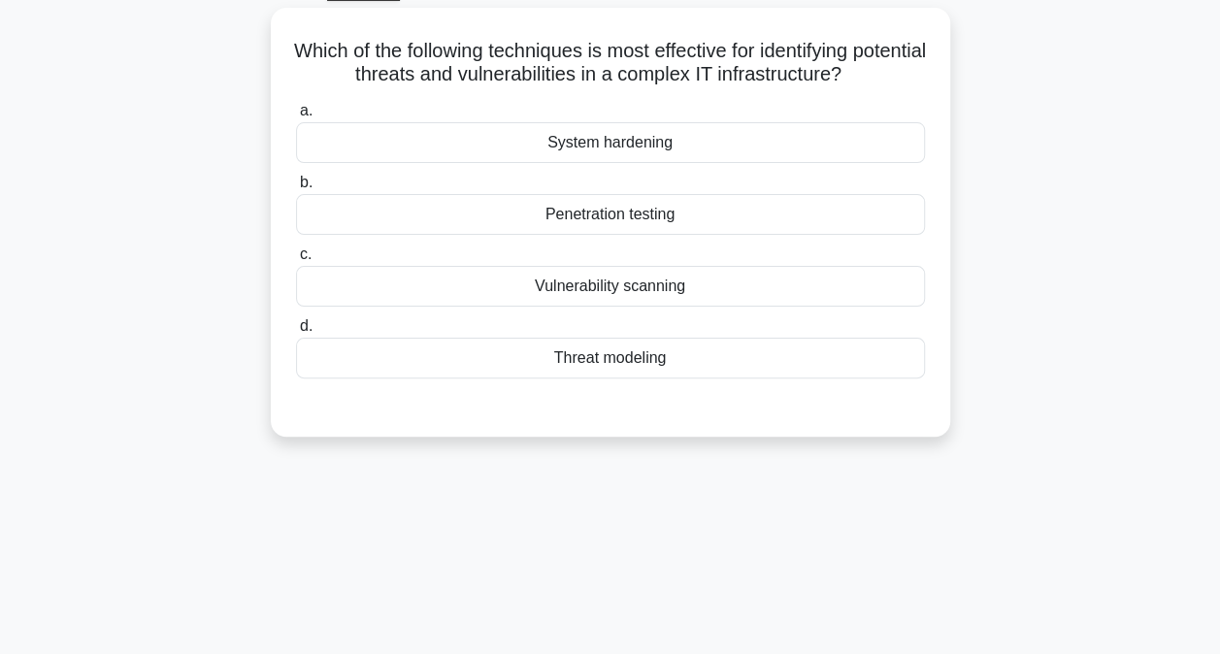
scroll to position [0, 0]
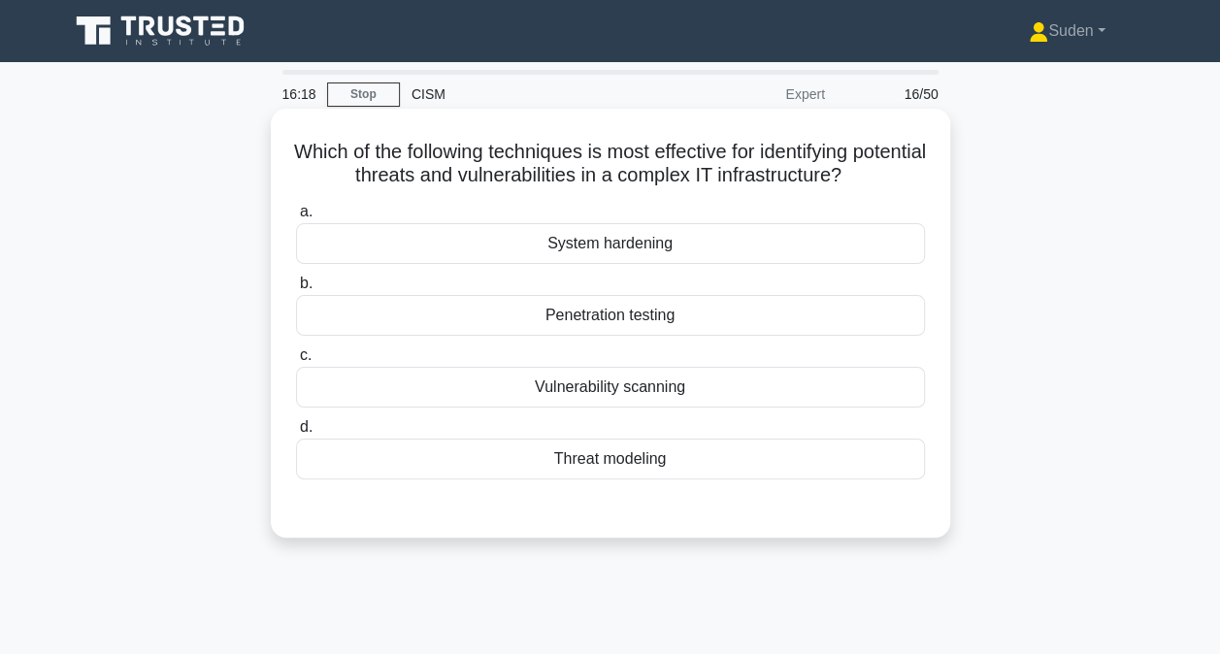
click at [577, 315] on div "Penetration testing" at bounding box center [610, 315] width 629 height 41
click at [296, 290] on input "b. Penetration testing" at bounding box center [296, 284] width 0 height 13
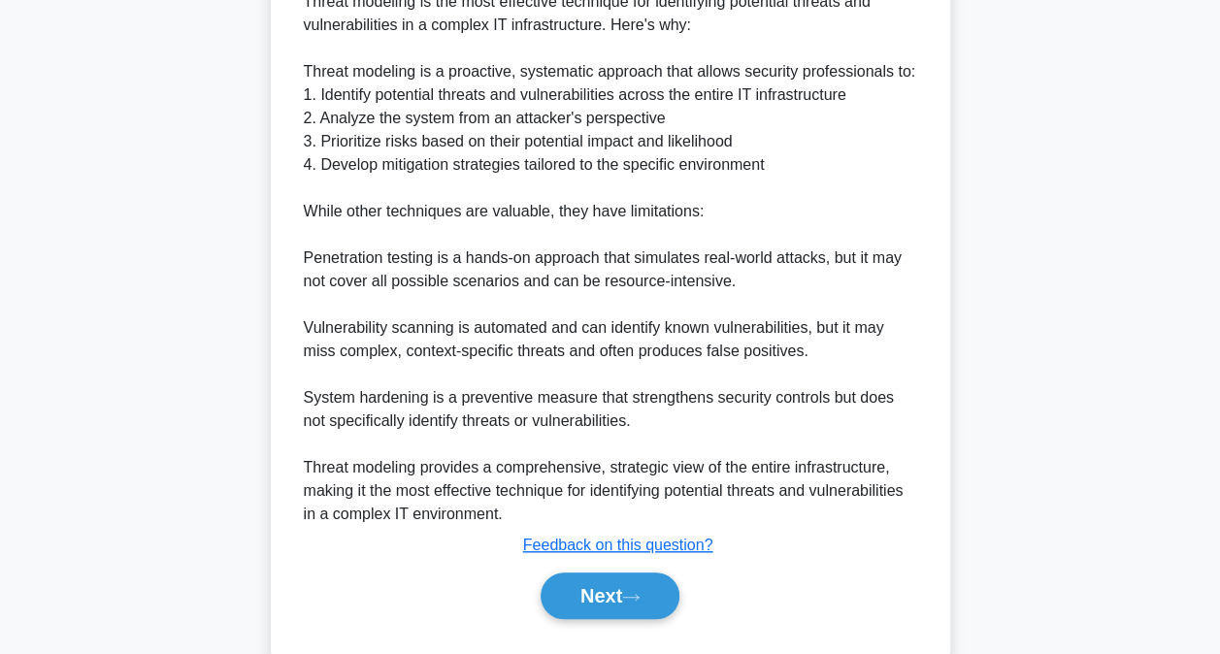
scroll to position [613, 0]
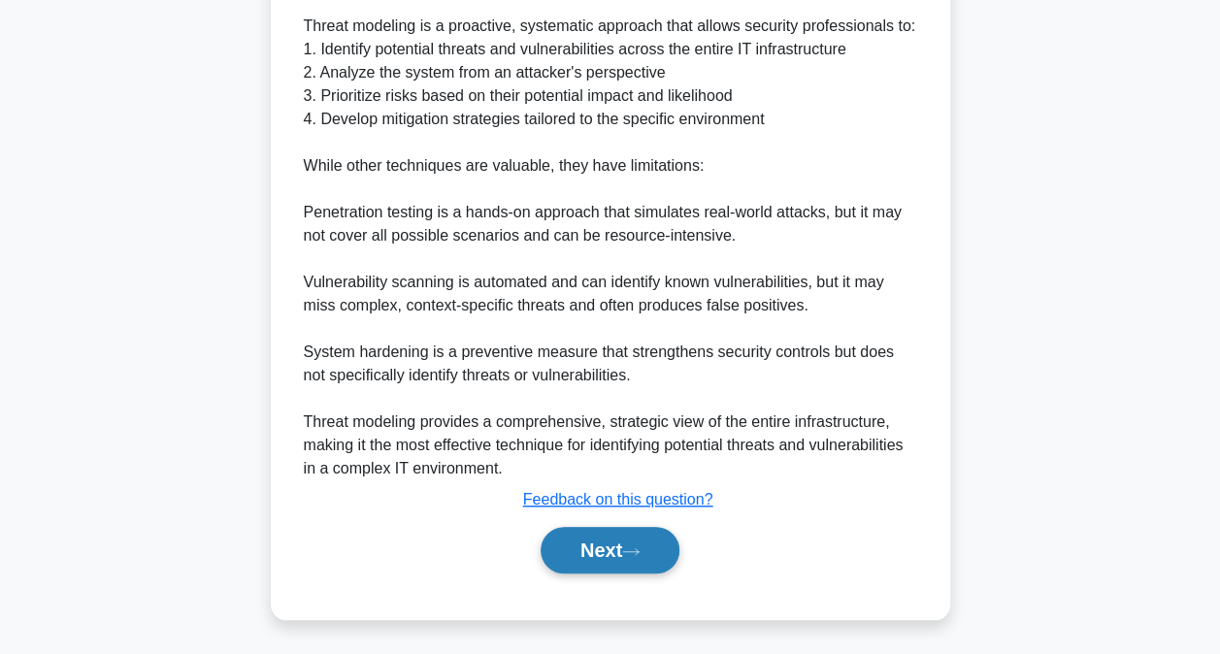
click at [635, 558] on button "Next" at bounding box center [610, 550] width 139 height 47
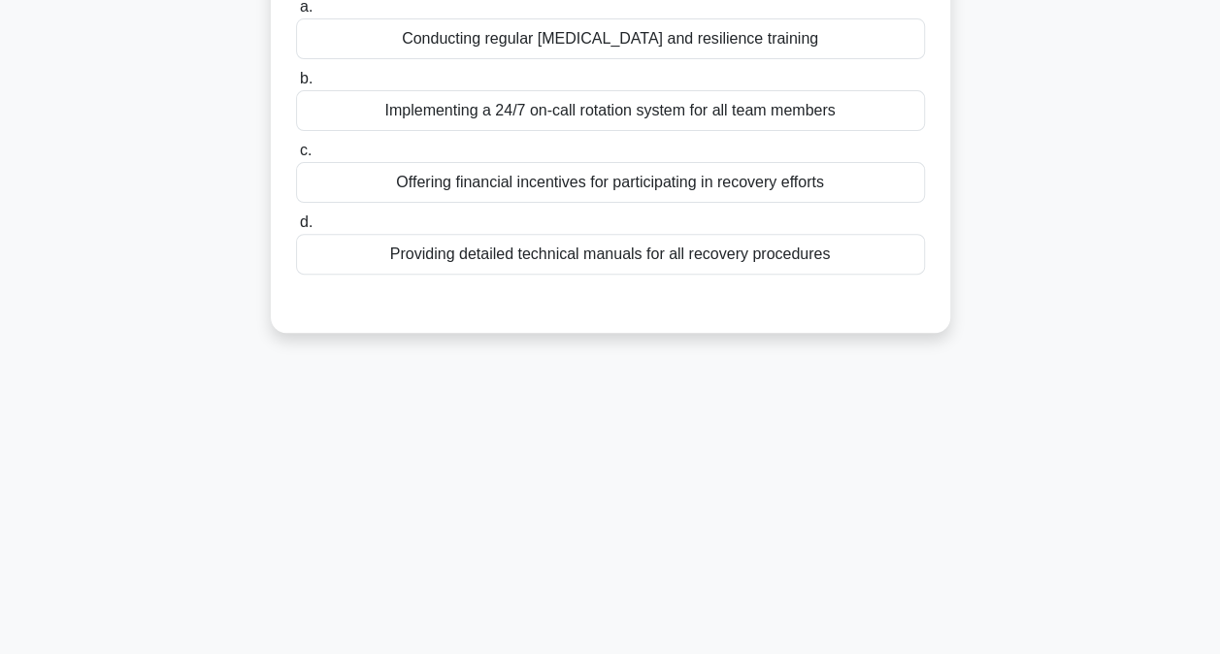
scroll to position [103, 0]
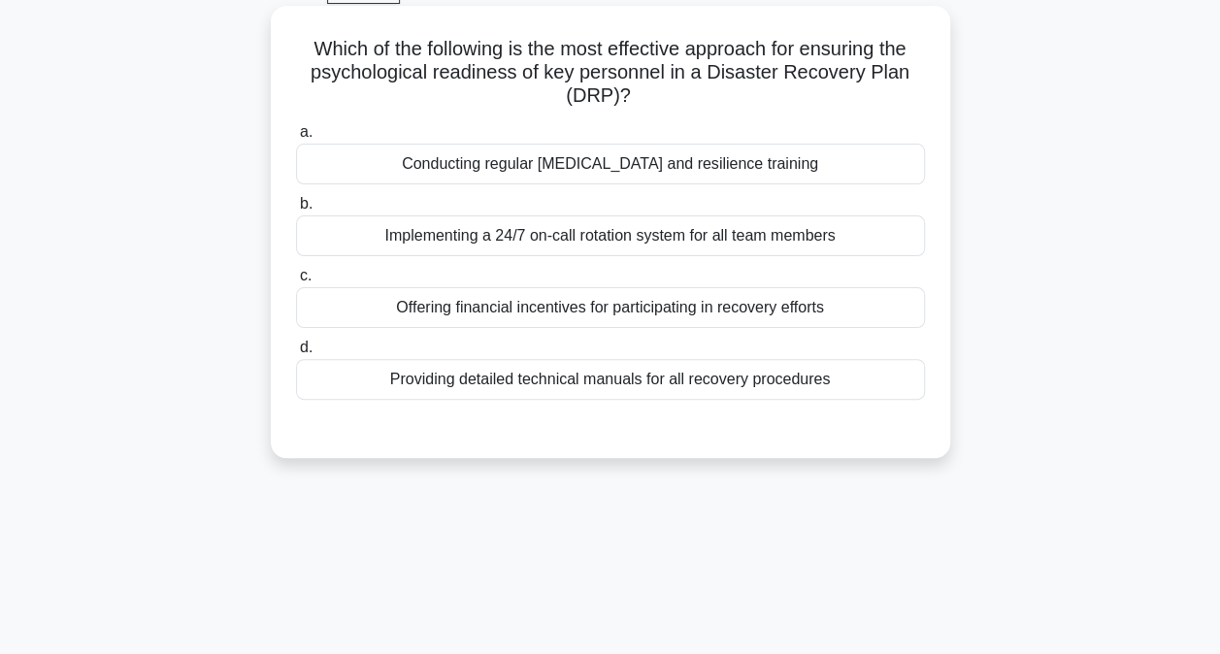
click at [572, 250] on div "Implementing a 24/7 on-call rotation system for all team members" at bounding box center [610, 236] width 629 height 41
click at [296, 211] on input "b. Implementing a 24/7 on-call rotation system for all team members" at bounding box center [296, 204] width 0 height 13
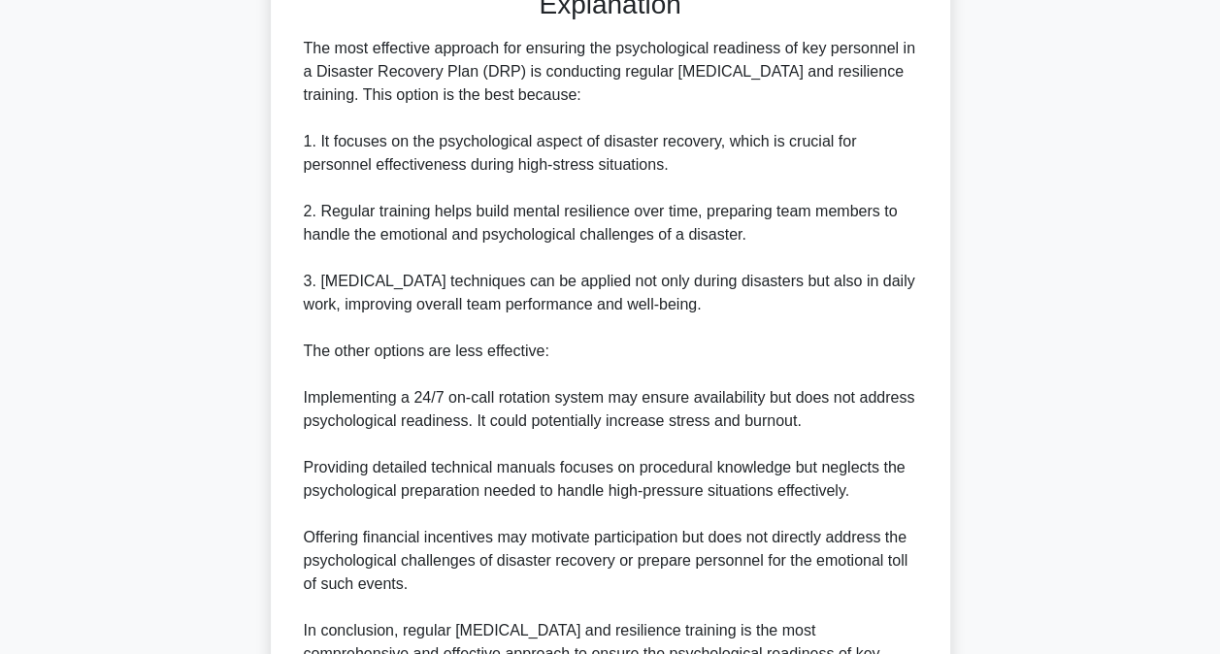
scroll to position [752, 0]
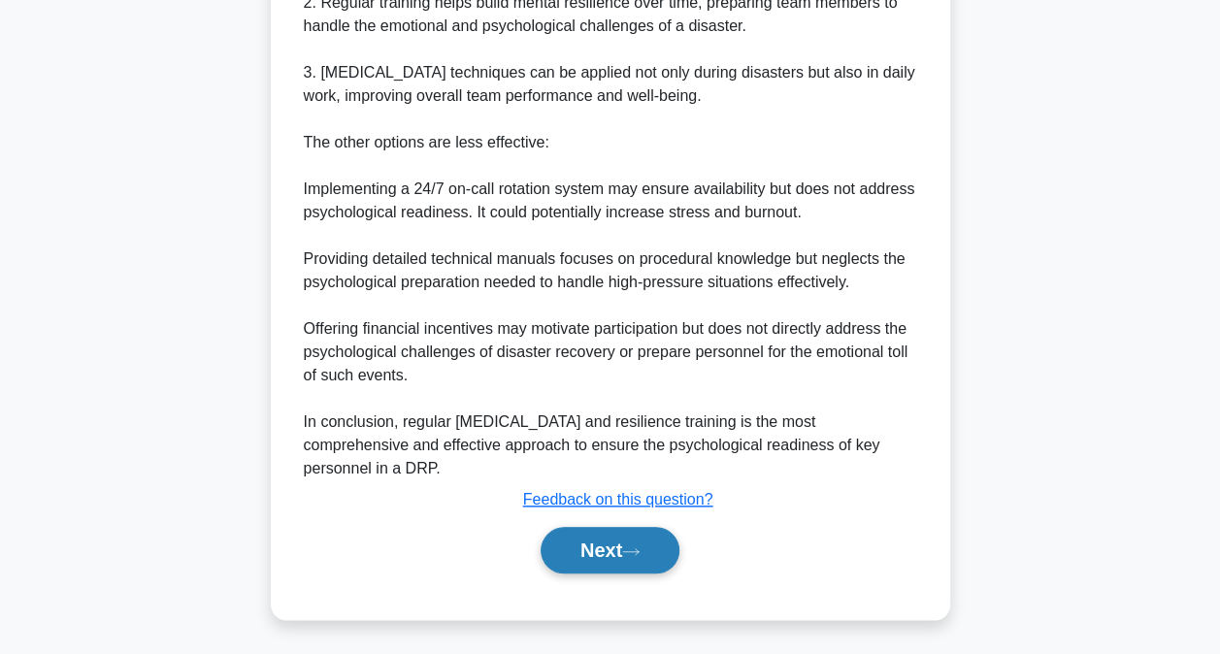
click at [602, 551] on button "Next" at bounding box center [610, 550] width 139 height 47
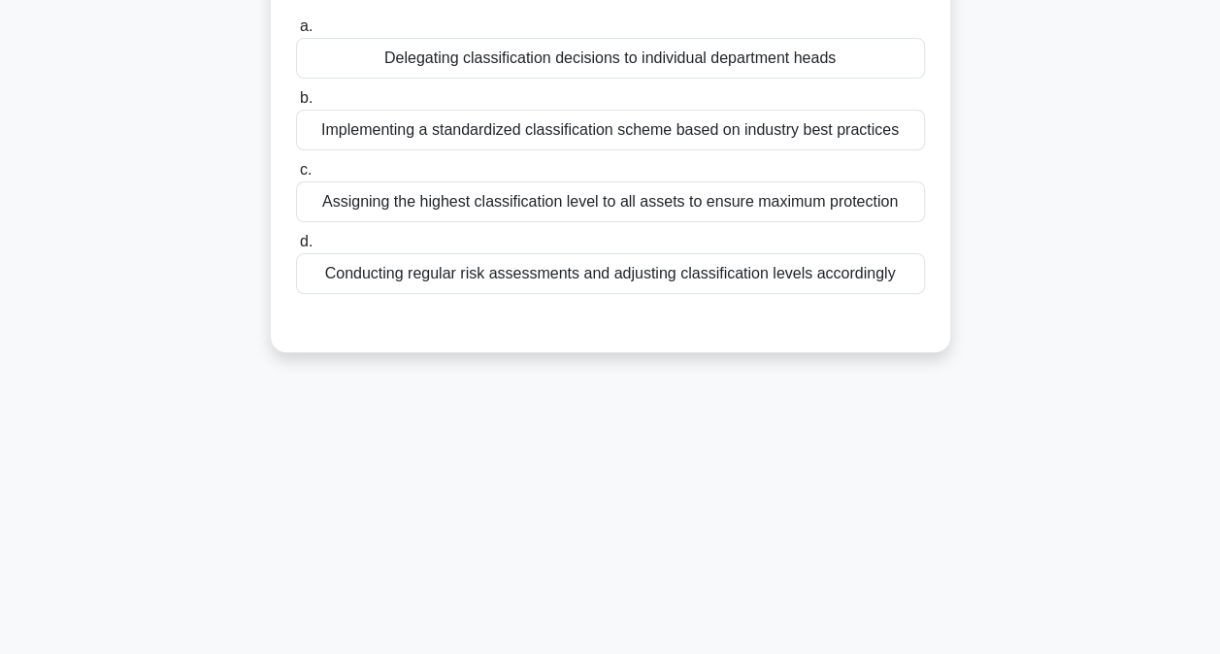
scroll to position [103, 0]
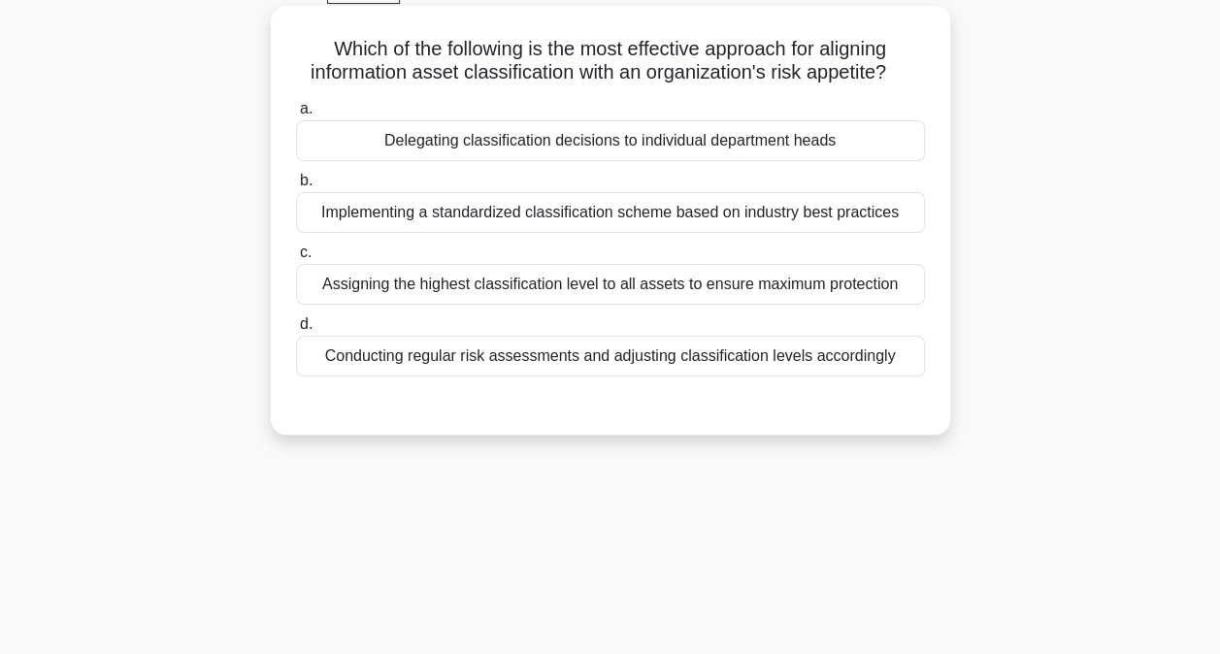
drag, startPoint x: 577, startPoint y: 212, endPoint x: 557, endPoint y: 220, distance: 21.3
click at [557, 220] on div "Implementing a standardized classification scheme based on industry best practi…" at bounding box center [610, 212] width 629 height 41
click at [800, 216] on div "Implementing a standardized classification scheme based on industry best practi…" at bounding box center [610, 212] width 629 height 41
click at [296, 187] on input "b. Implementing a standardized classification scheme based on industry best pra…" at bounding box center [296, 181] width 0 height 13
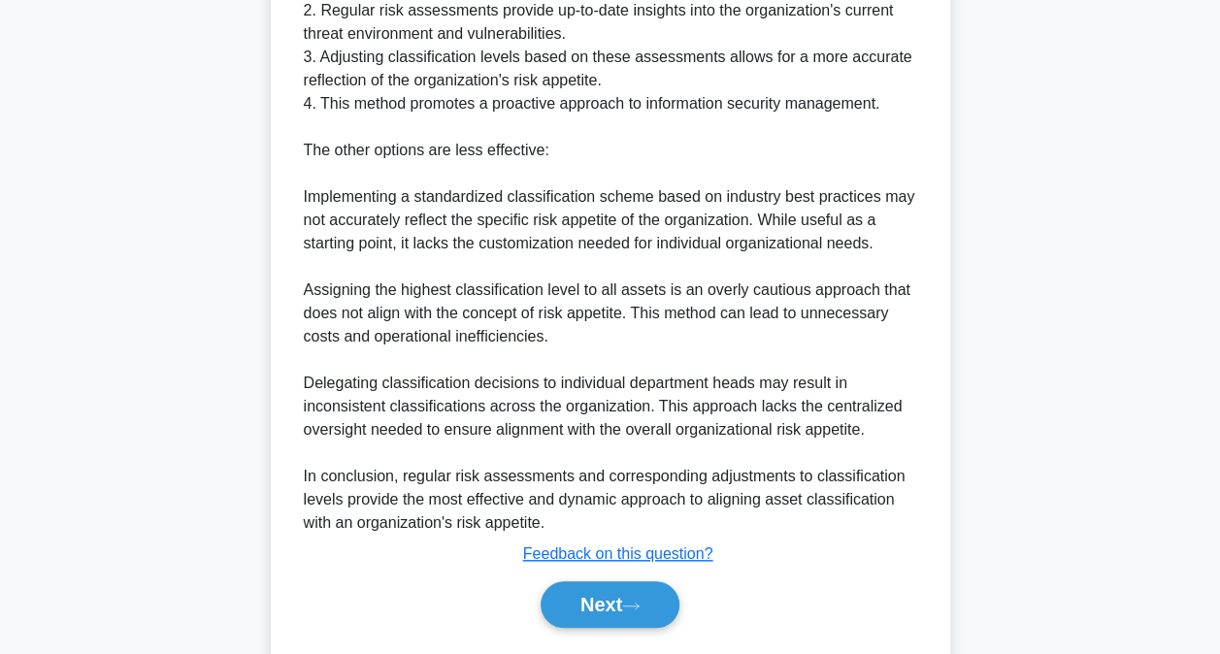
scroll to position [752, 0]
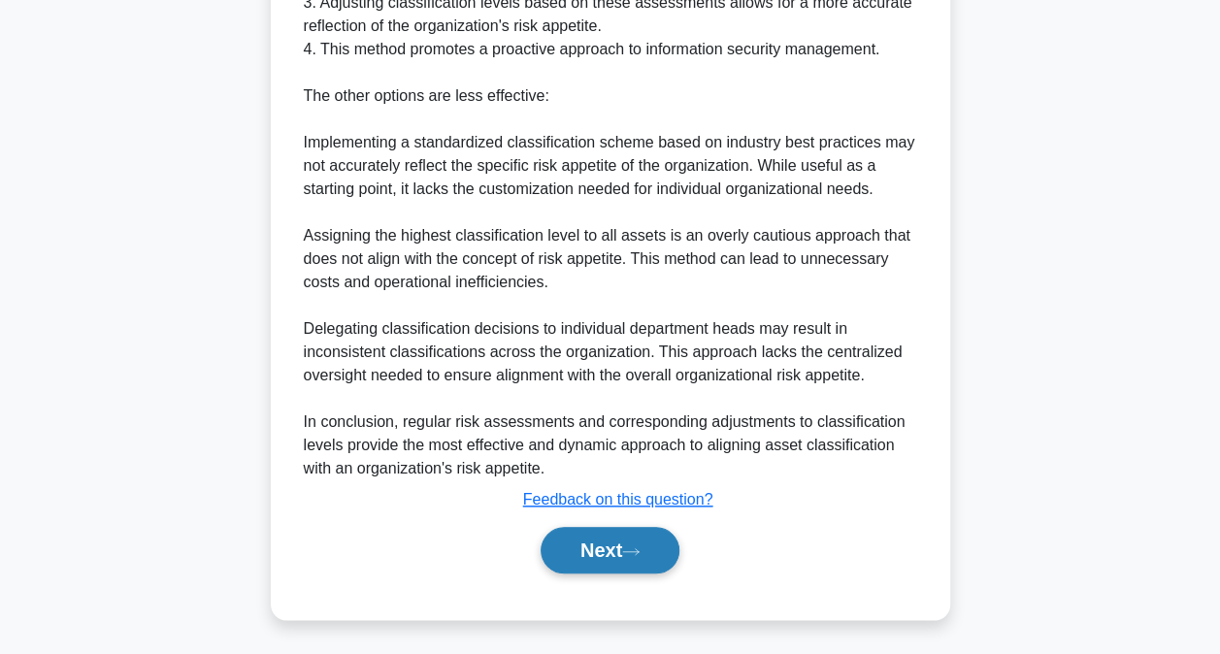
click at [616, 541] on button "Next" at bounding box center [610, 550] width 139 height 47
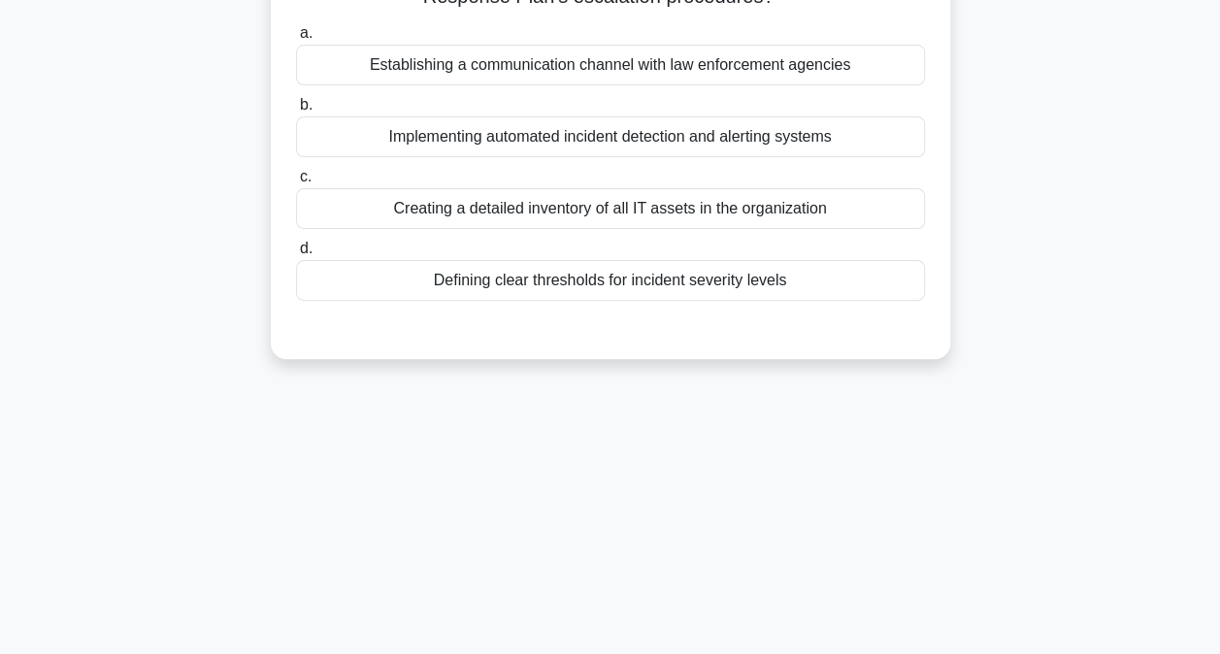
scroll to position [0, 0]
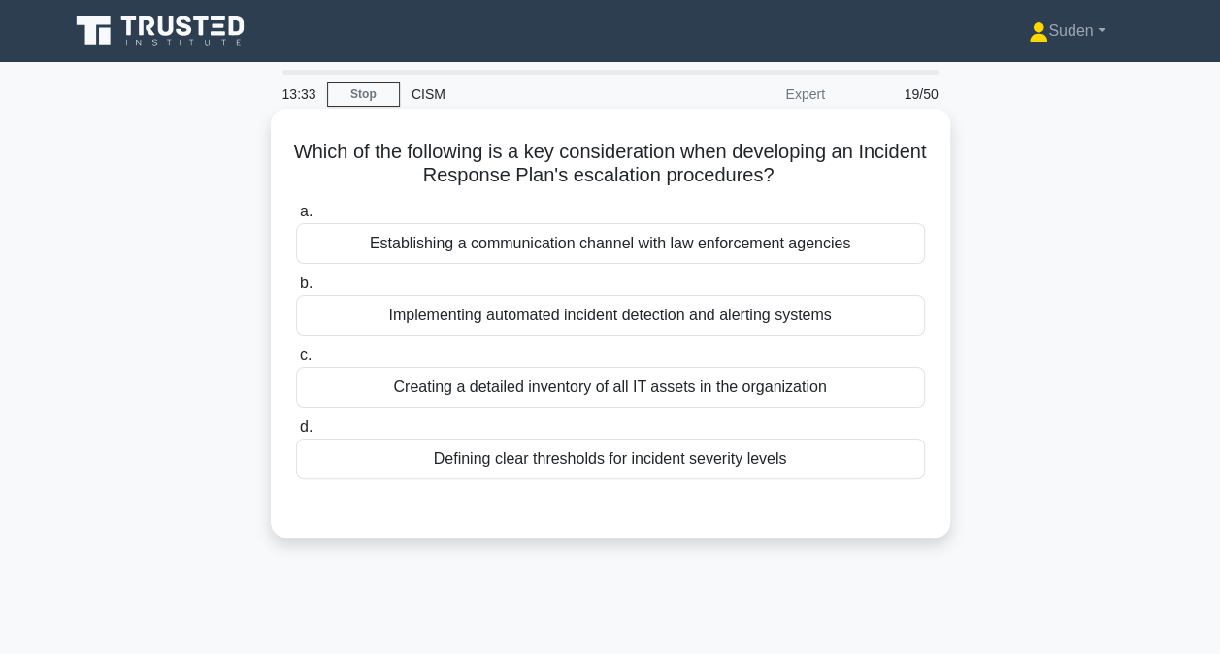
click at [600, 252] on div "Establishing a communication channel with law enforcement agencies" at bounding box center [610, 243] width 629 height 41
click at [296, 218] on input "a. Establishing a communication channel with law enforcement agencies" at bounding box center [296, 212] width 0 height 13
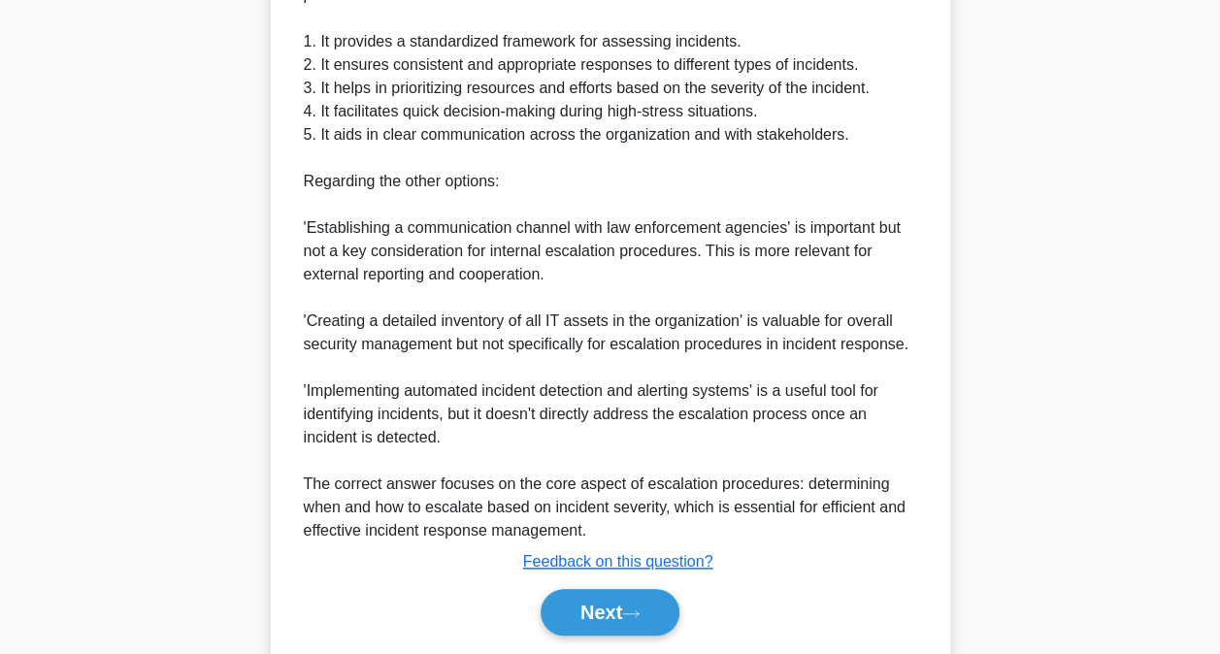
scroll to position [706, 0]
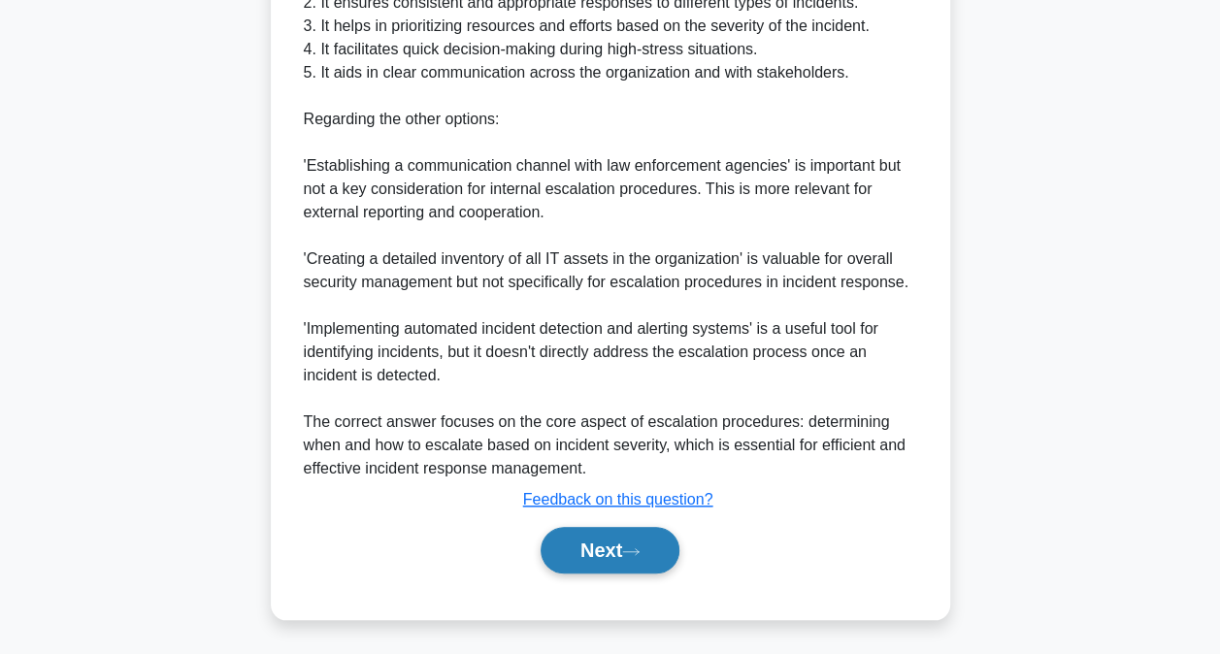
click at [586, 530] on button "Next" at bounding box center [610, 550] width 139 height 47
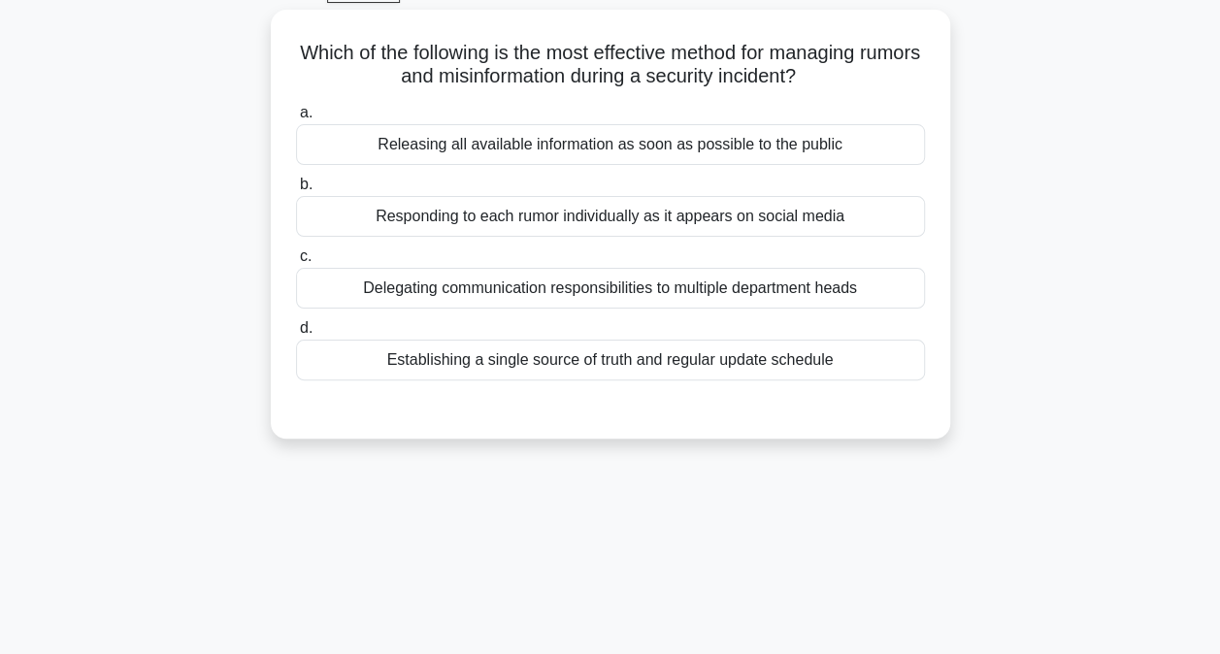
scroll to position [6, 0]
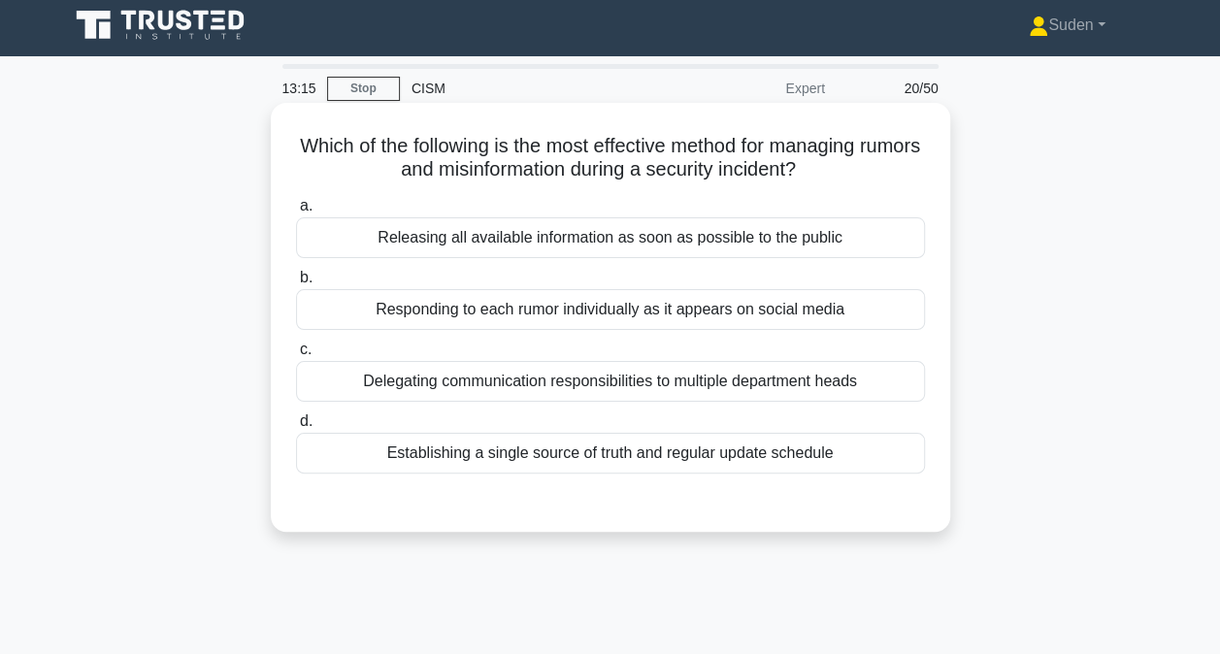
click at [559, 450] on div "Establishing a single source of truth and regular update schedule" at bounding box center [610, 453] width 629 height 41
click at [296, 428] on input "d. Establishing a single source of truth and regular update schedule" at bounding box center [296, 422] width 0 height 13
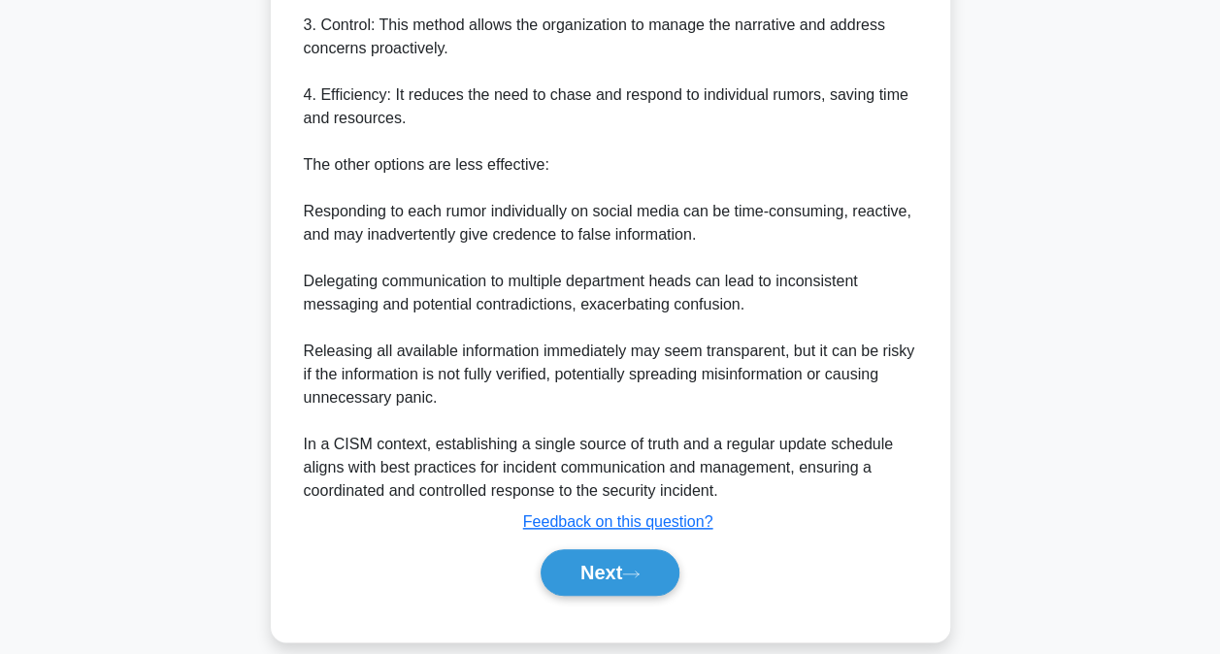
scroll to position [796, 0]
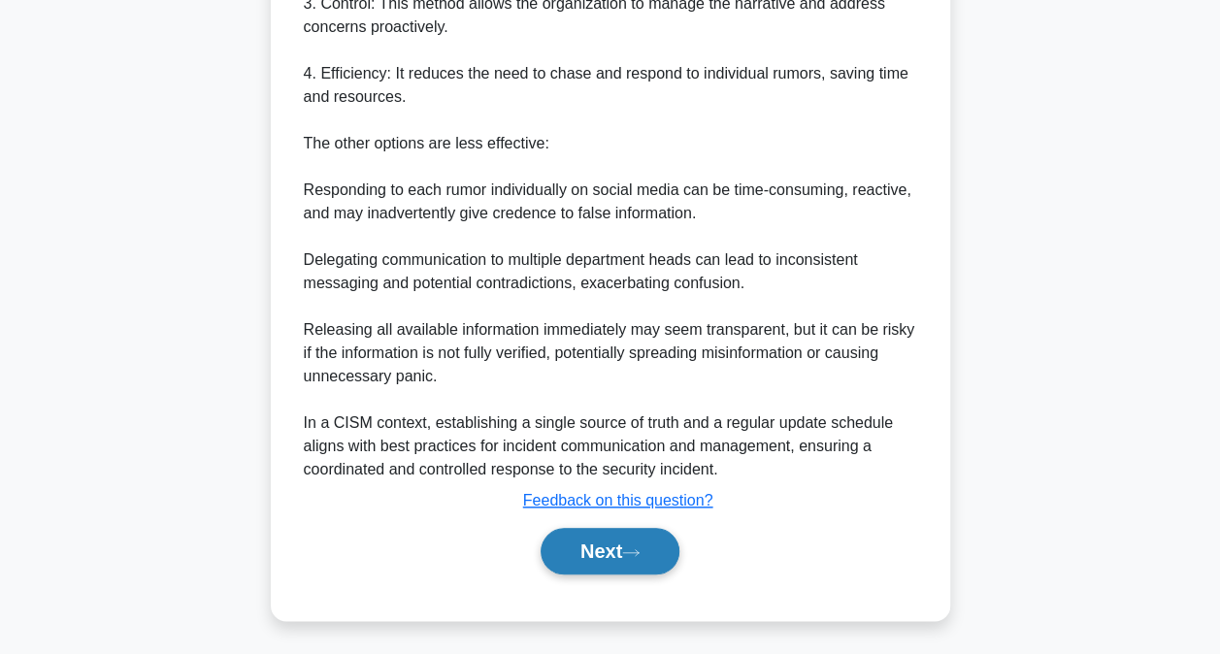
click at [639, 559] on button "Next" at bounding box center [610, 551] width 139 height 47
click at [615, 546] on button "Next" at bounding box center [610, 551] width 139 height 47
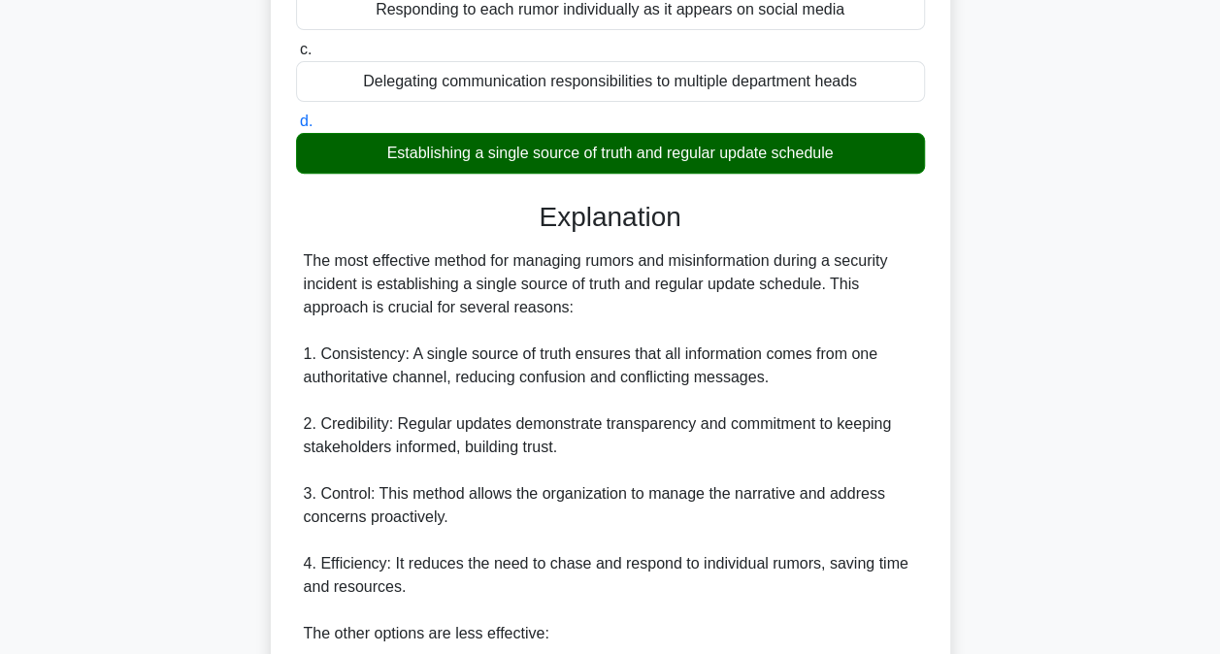
scroll to position [0, 0]
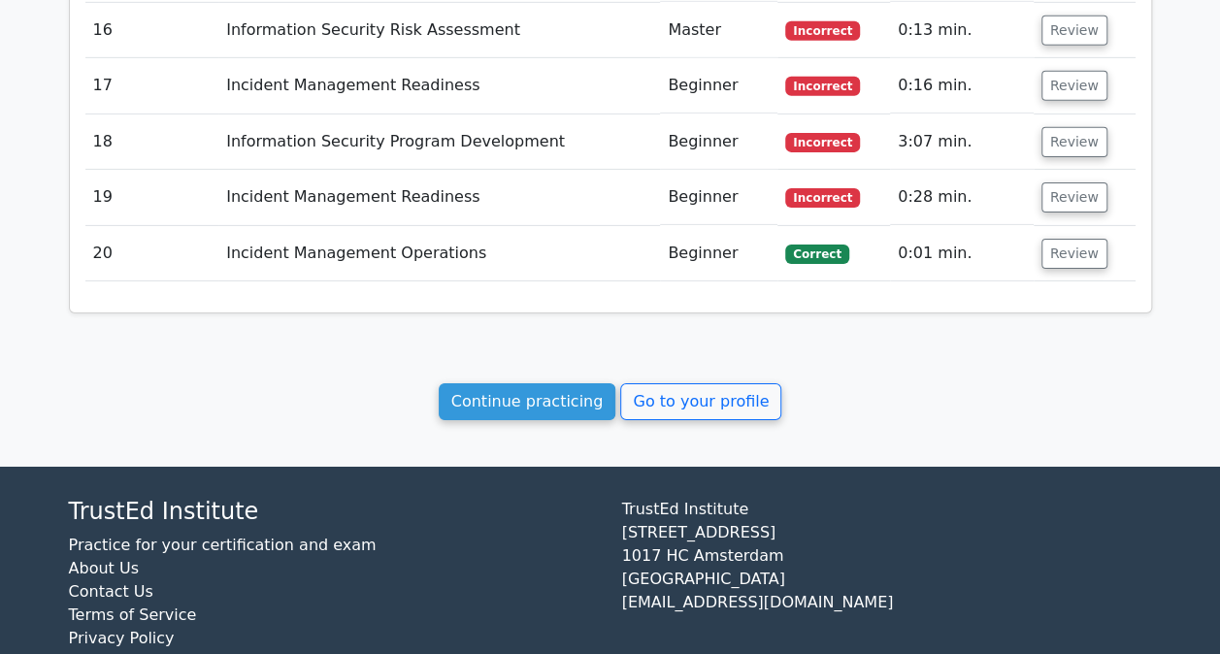
scroll to position [3095, 0]
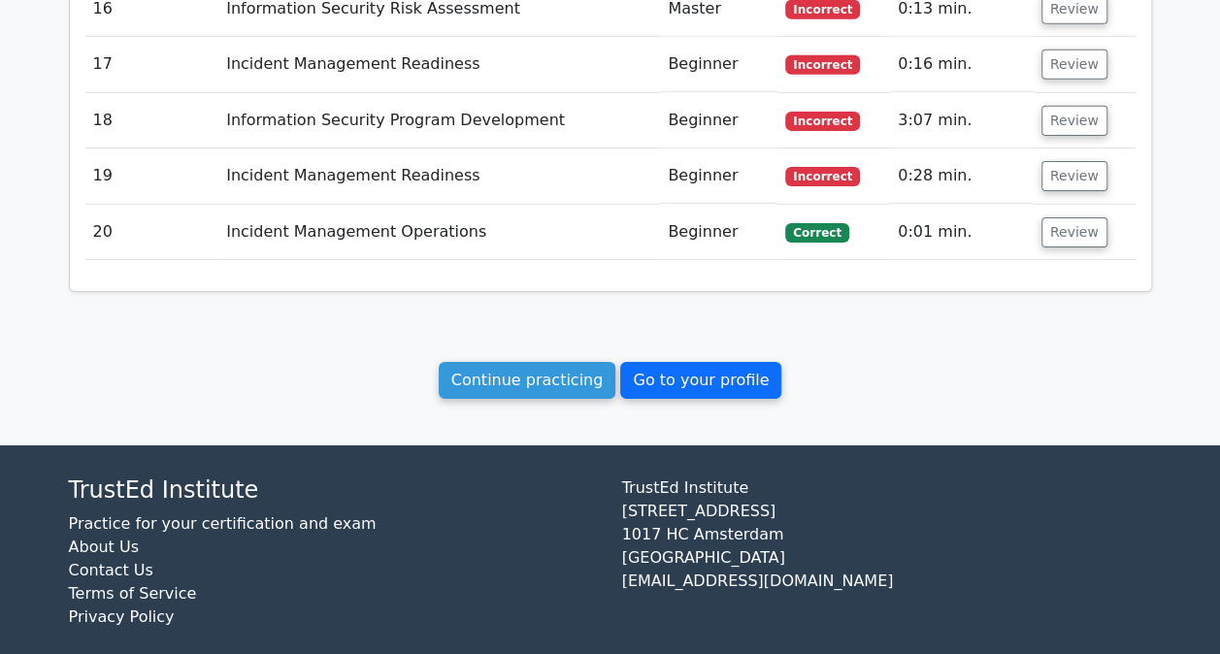
click at [734, 366] on link "Go to your profile" at bounding box center [700, 380] width 161 height 37
